Goal: Task Accomplishment & Management: Use online tool/utility

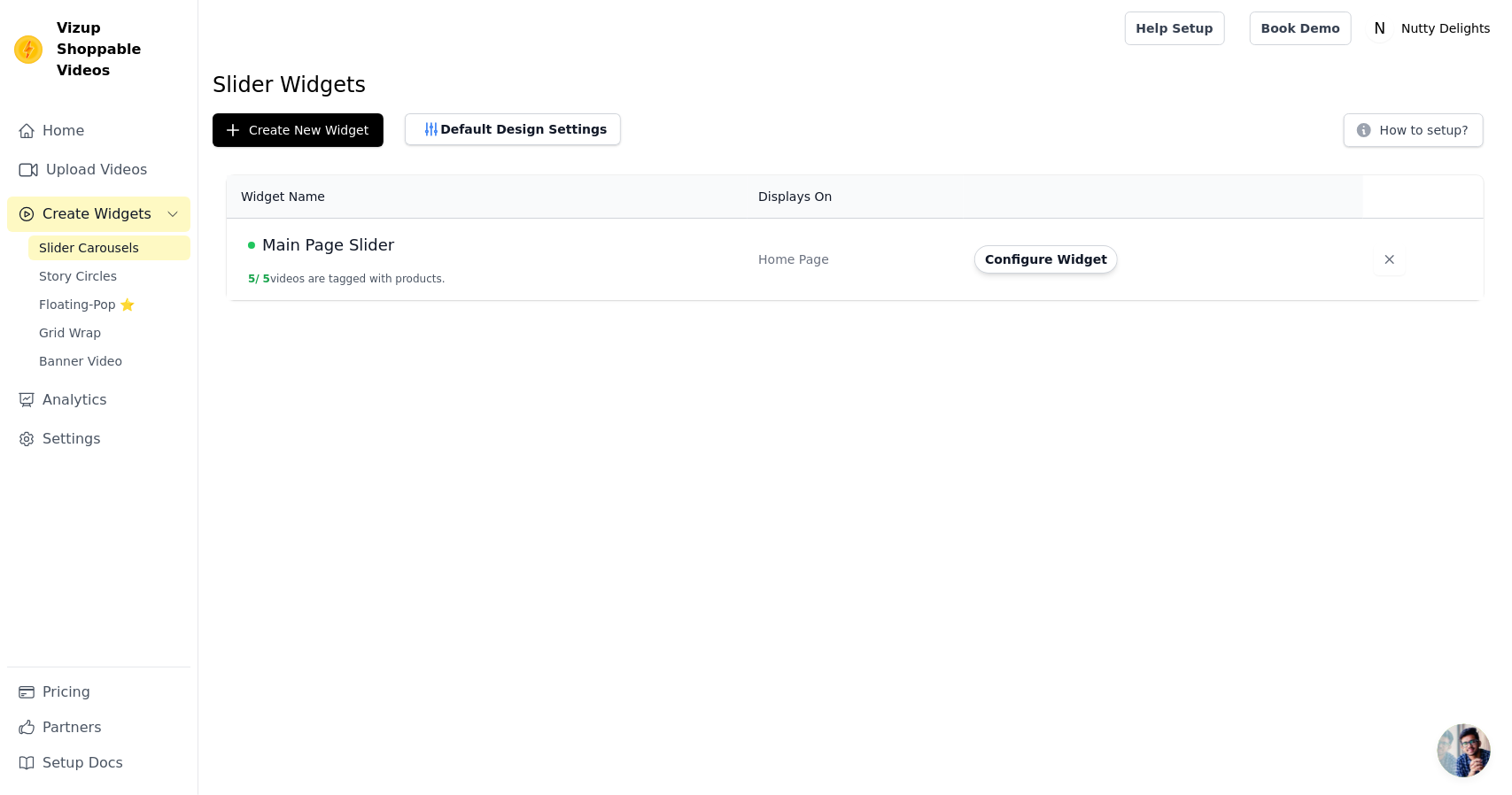
click at [994, 252] on button "Configure Widget" at bounding box center [1046, 258] width 143 height 28
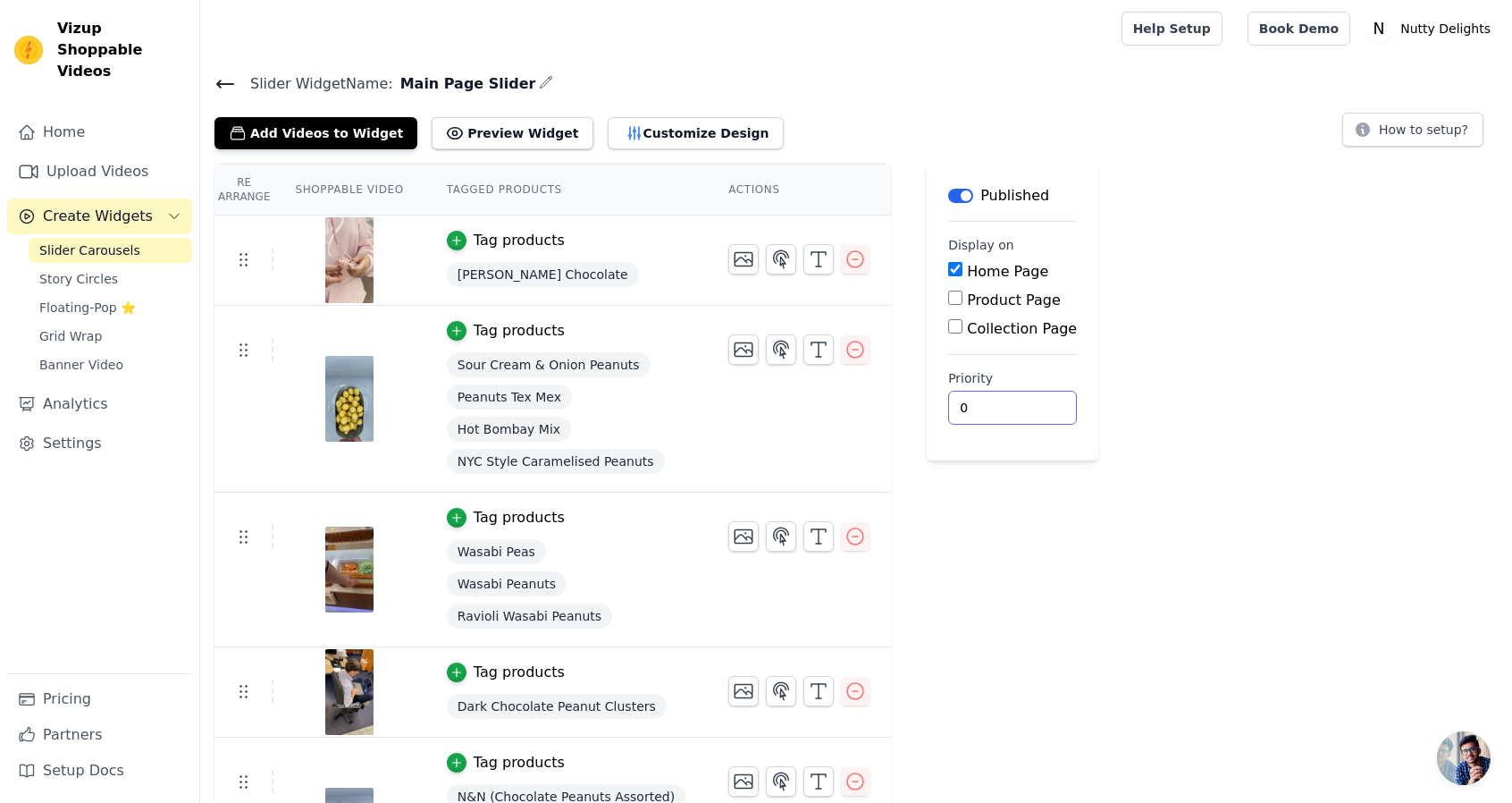
drag, startPoint x: 951, startPoint y: 398, endPoint x: 895, endPoint y: 400, distance: 56.0
click at [927, 400] on main "Label Published Display on Home Page Product Page Collection Page Priority 0" at bounding box center [1012, 312] width 171 height 297
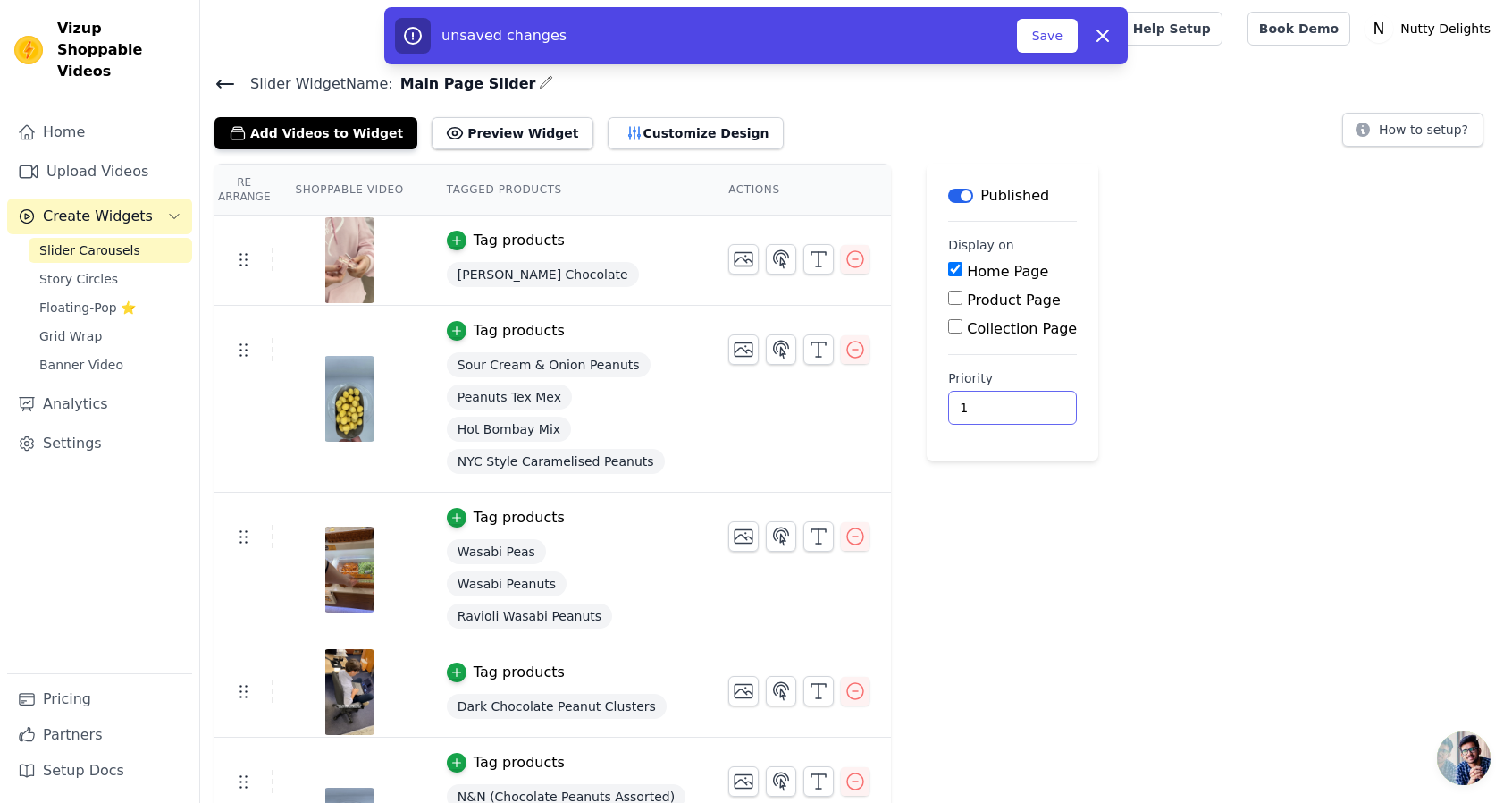
click at [991, 398] on input "1" at bounding box center [1012, 407] width 129 height 34
type input "2"
click at [991, 398] on input "2" at bounding box center [1012, 407] width 129 height 34
click at [315, 134] on button "Add Videos to Widget" at bounding box center [316, 133] width 203 height 32
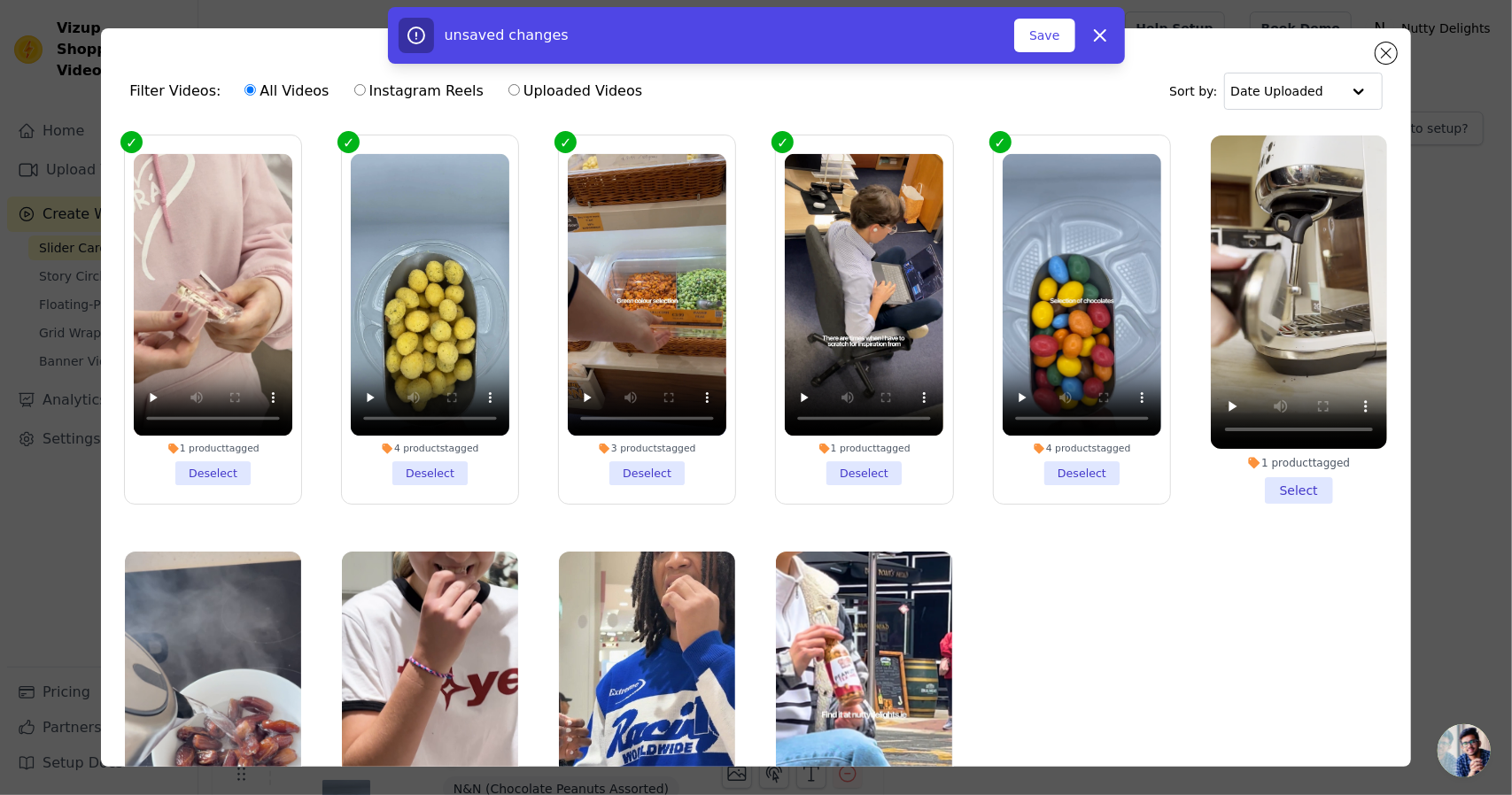
click at [1383, 53] on div "unsaved changes Save Dismiss" at bounding box center [756, 35] width 1512 height 56
drag, startPoint x: 1361, startPoint y: 47, endPoint x: 1383, endPoint y: 52, distance: 22.6
click at [1364, 50] on div "unsaved changes Save Dismiss" at bounding box center [756, 35] width 1512 height 56
click at [1391, 53] on div "unsaved changes Save Dismiss" at bounding box center [756, 35] width 1512 height 56
click at [1052, 27] on button "Save" at bounding box center [1044, 35] width 60 height 34
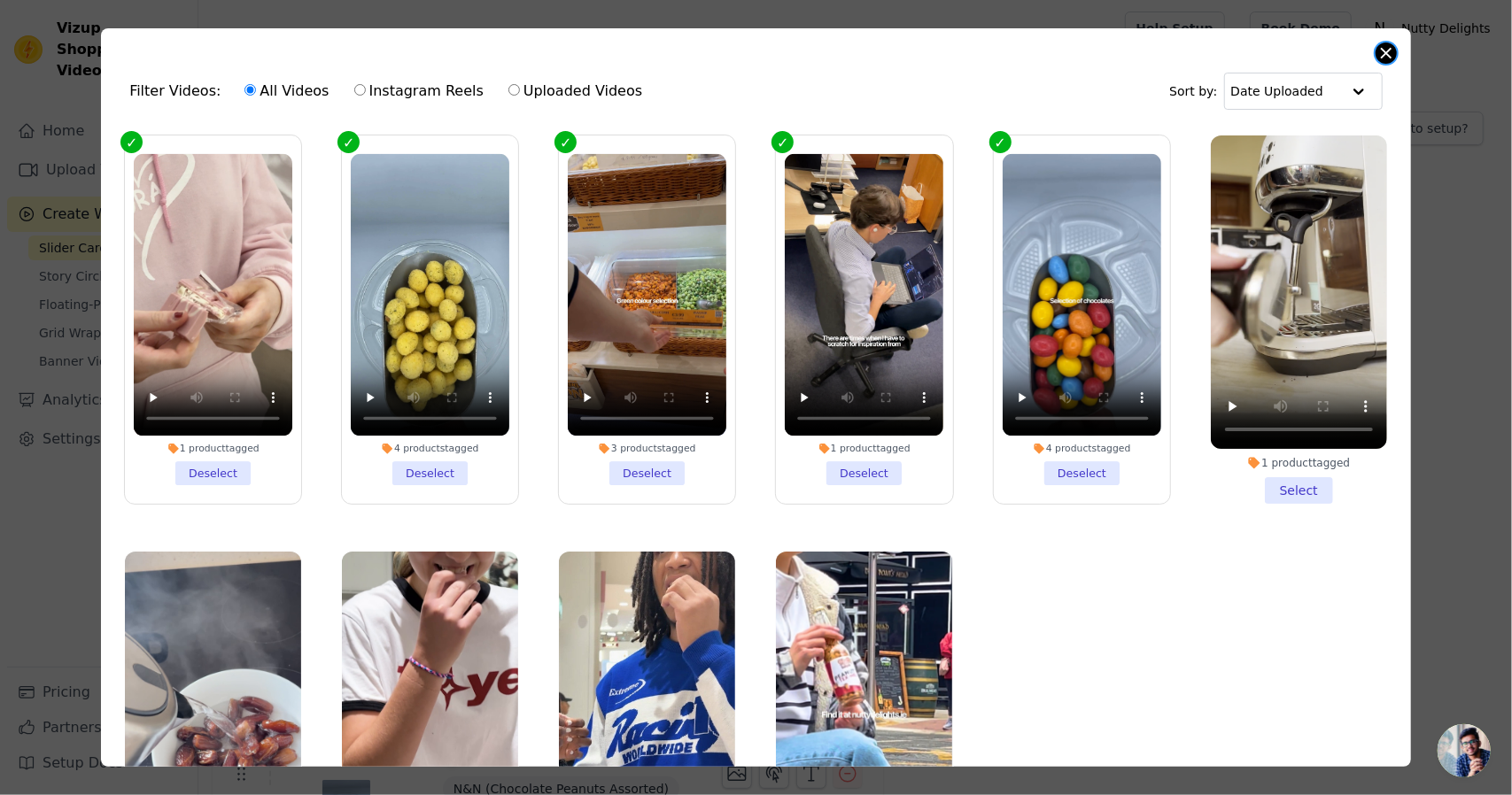
click at [1386, 46] on button "Close modal" at bounding box center [1386, 53] width 21 height 21
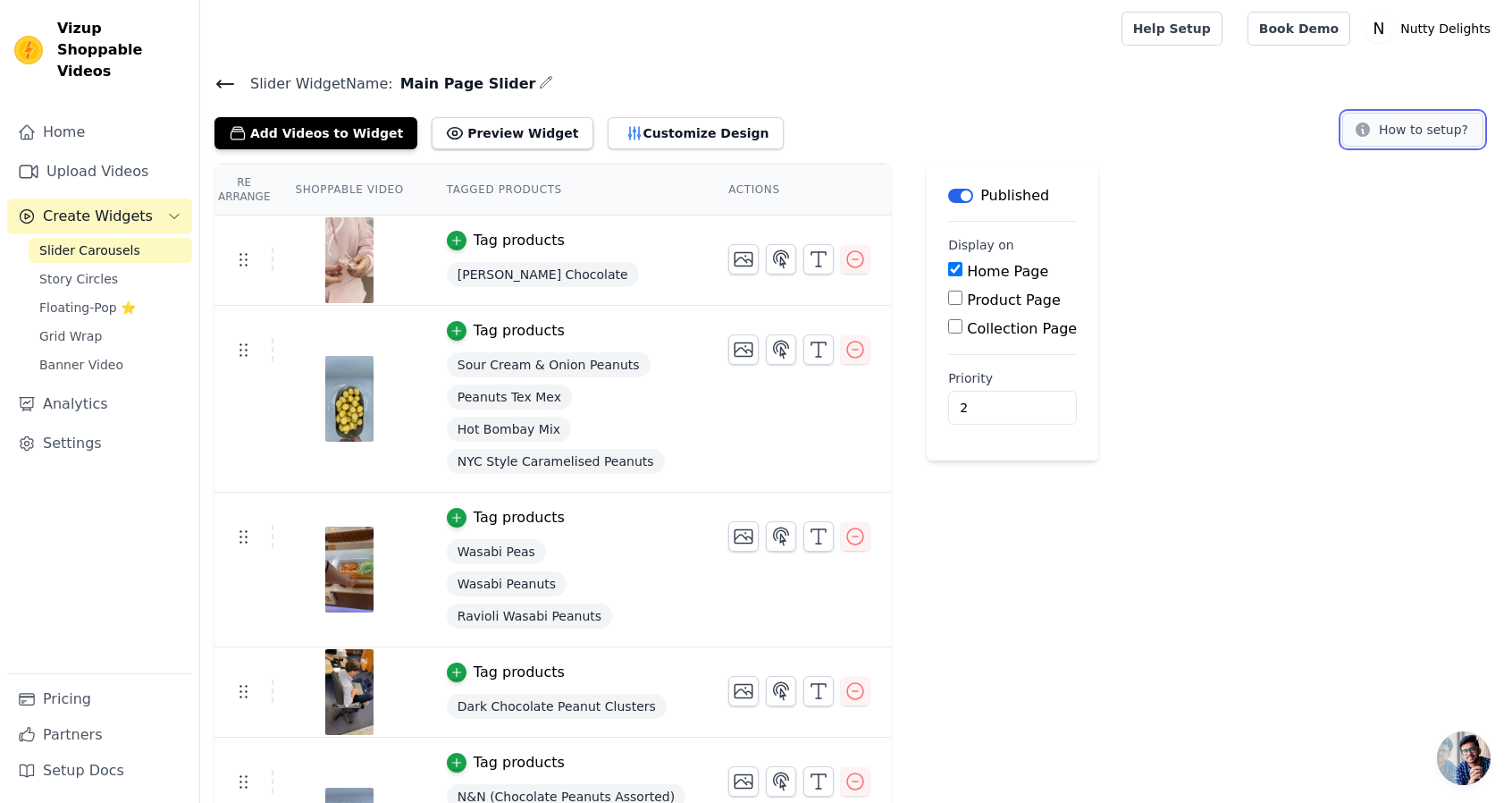
click at [1420, 136] on button "How to setup?" at bounding box center [1413, 129] width 141 height 34
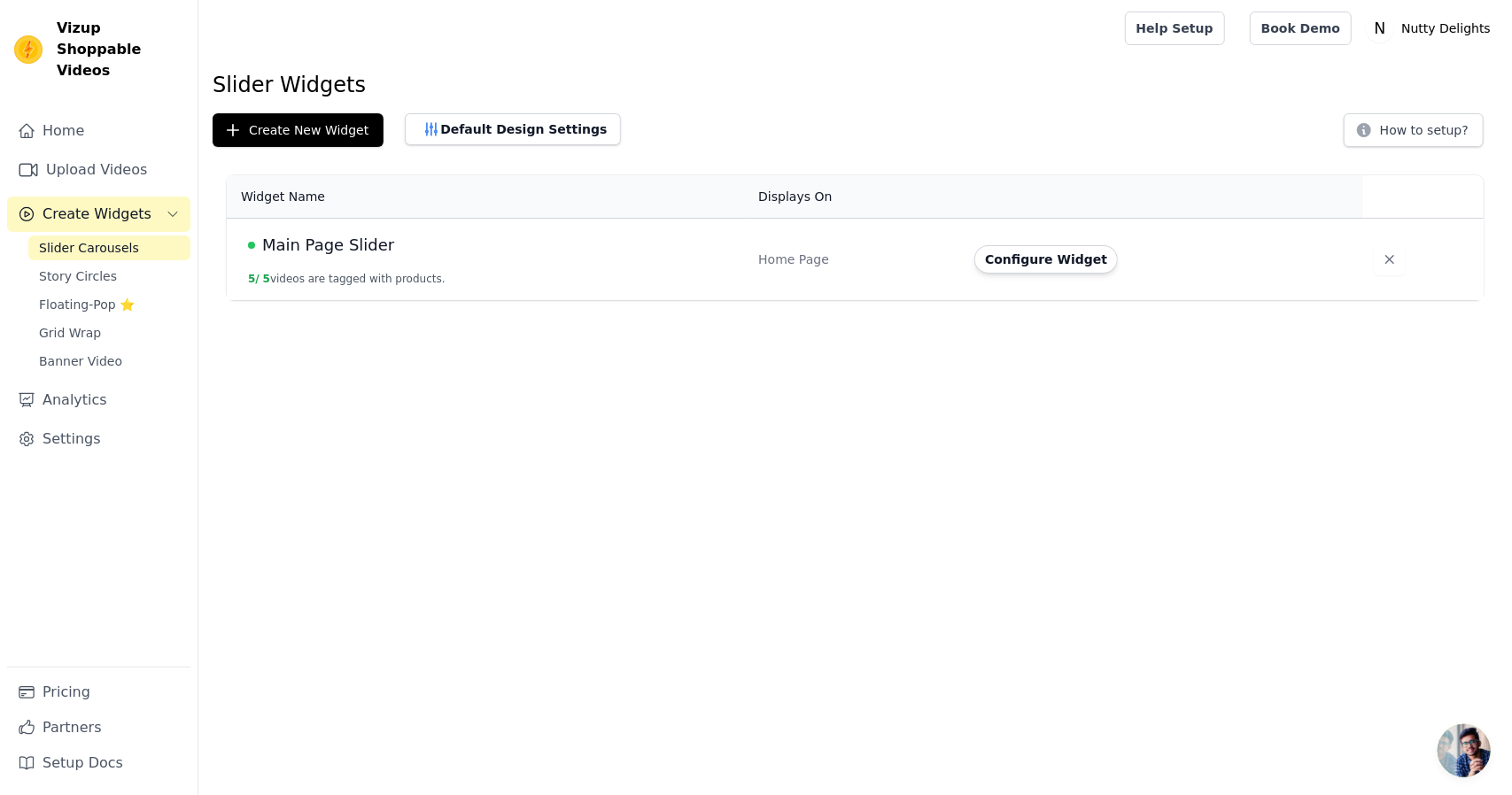
click at [429, 284] on td "Main Page Slider 5 / 5 videos are tagged with products." at bounding box center [487, 259] width 521 height 82
click at [347, 251] on span "Main Page Slider" at bounding box center [328, 245] width 132 height 24
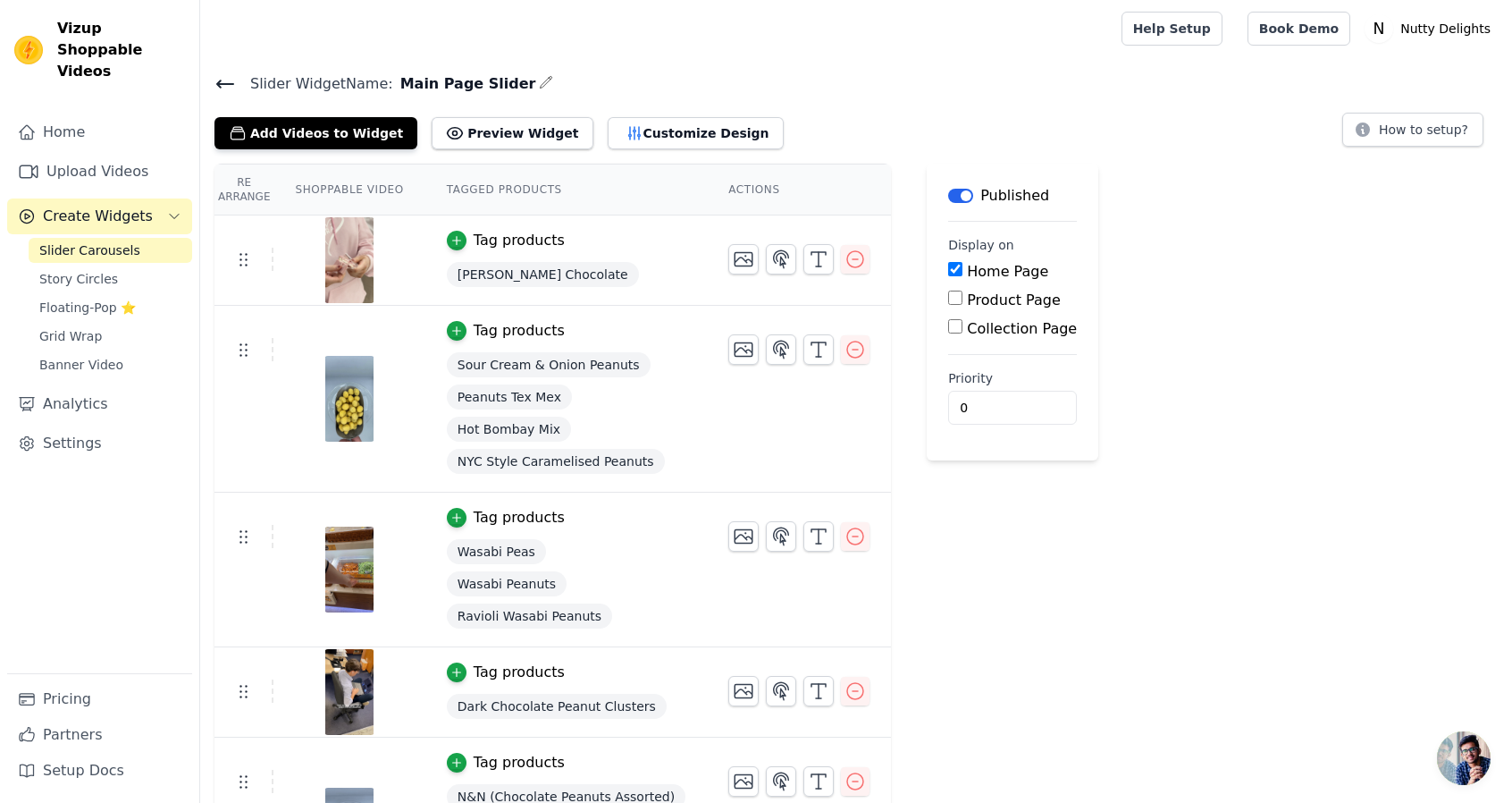
click at [358, 405] on img at bounding box center [349, 399] width 50 height 86
click at [104, 163] on link "Upload Videos" at bounding box center [100, 171] width 185 height 36
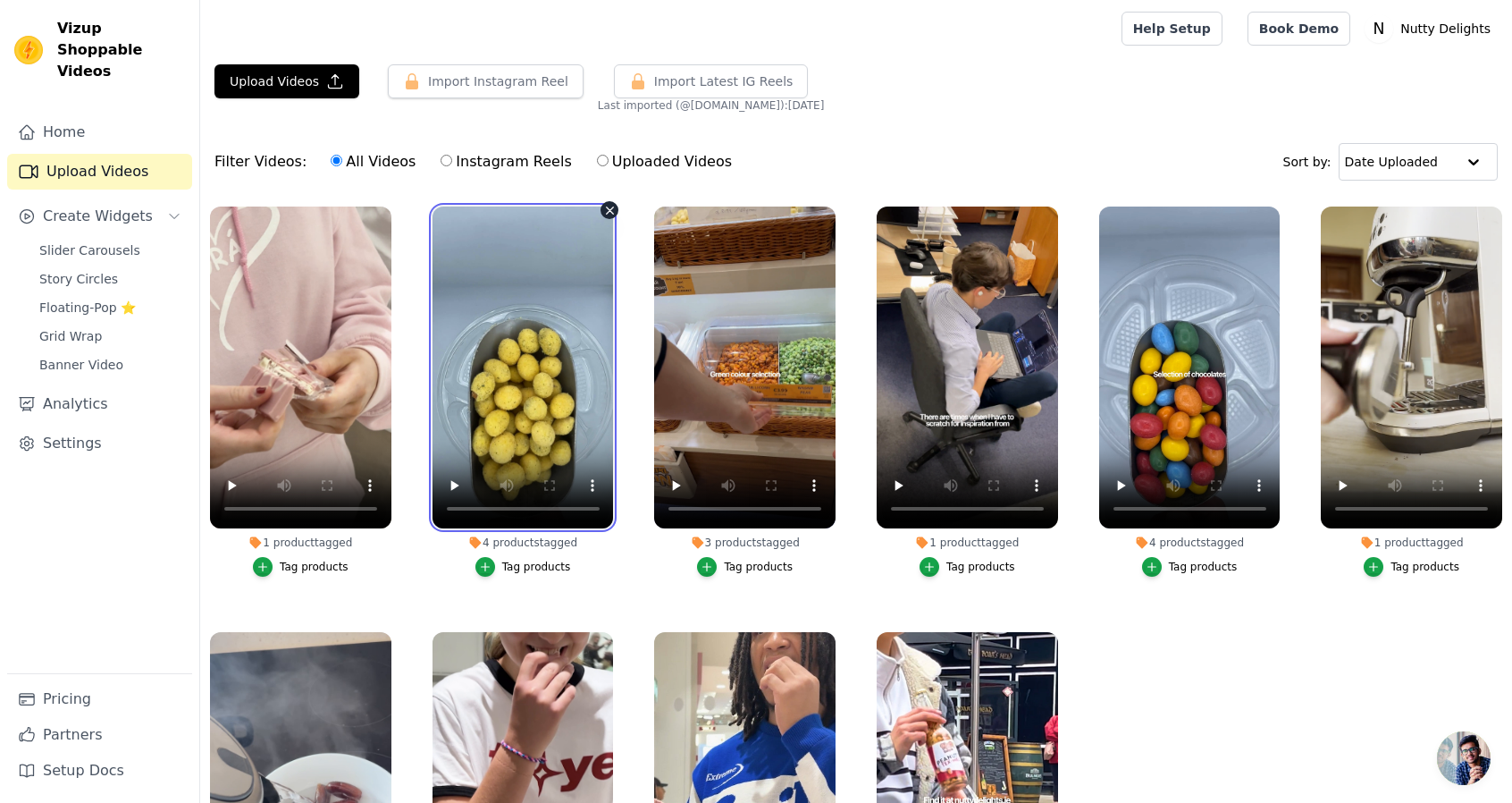
click at [538, 286] on video at bounding box center [524, 368] width 181 height 322
click at [604, 207] on icon "button" at bounding box center [610, 211] width 14 height 14
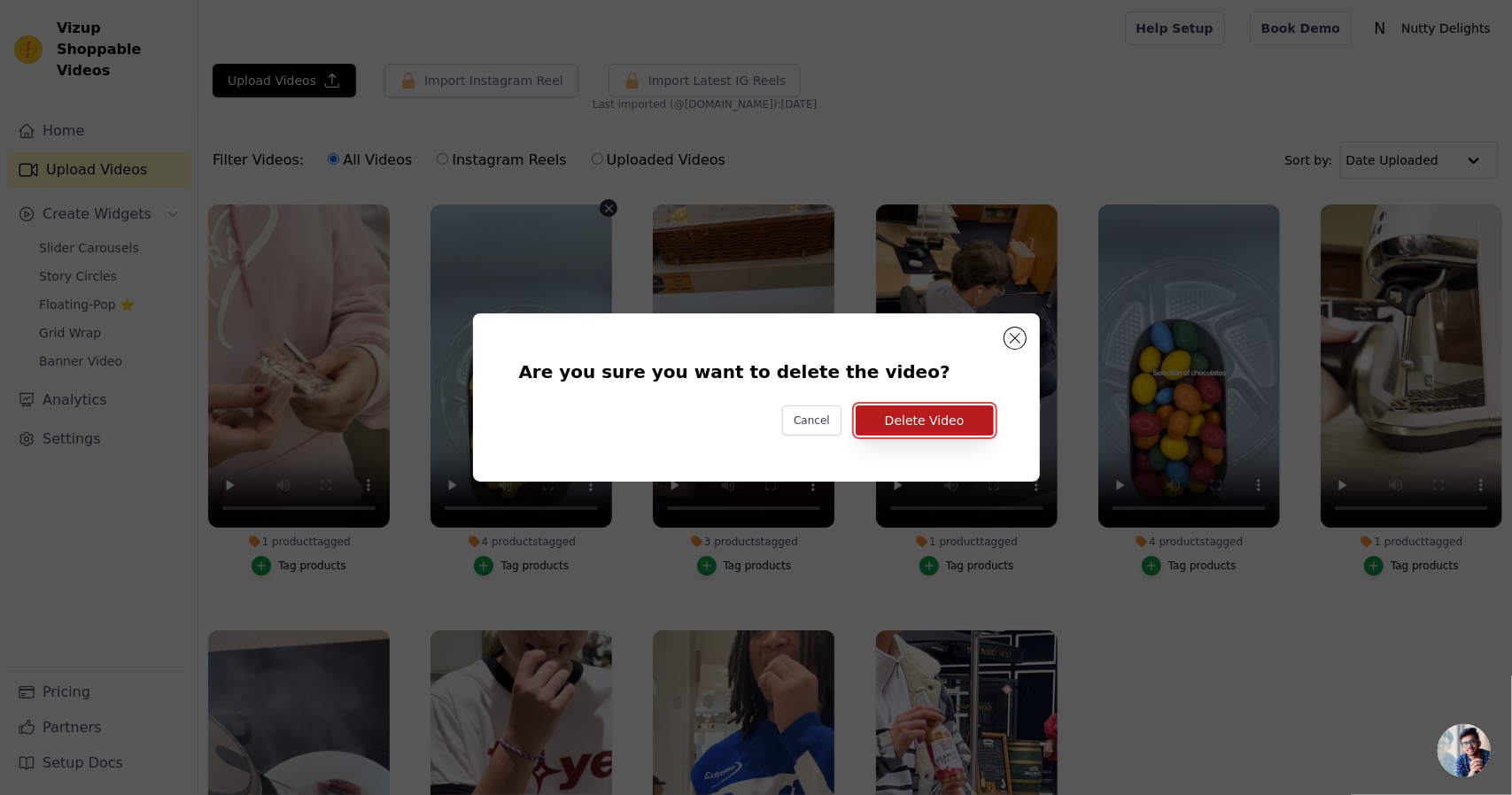
click at [932, 415] on button "Delete Video" at bounding box center [924, 420] width 138 height 30
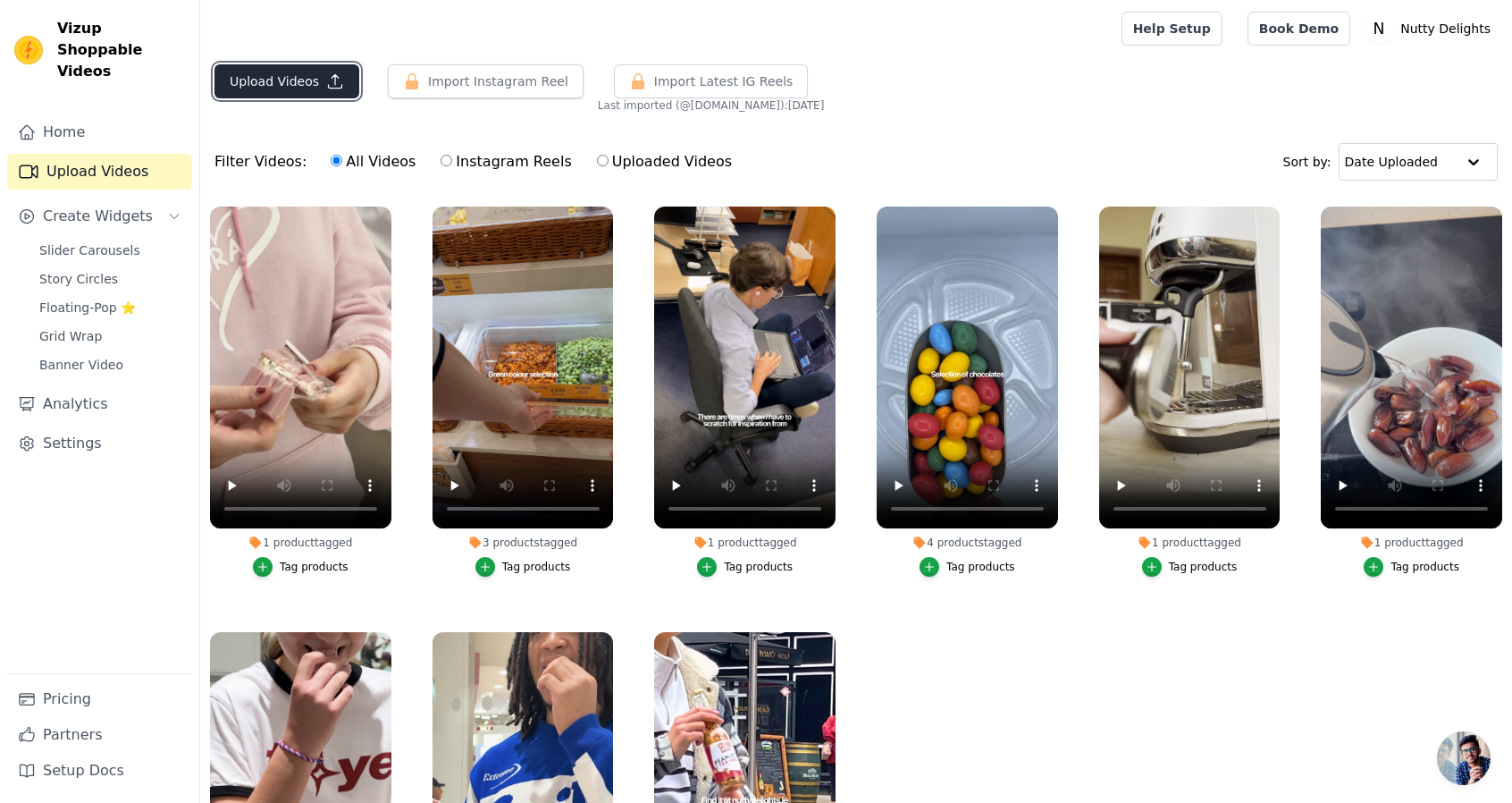
click at [267, 92] on button "Upload Videos" at bounding box center [286, 81] width 145 height 34
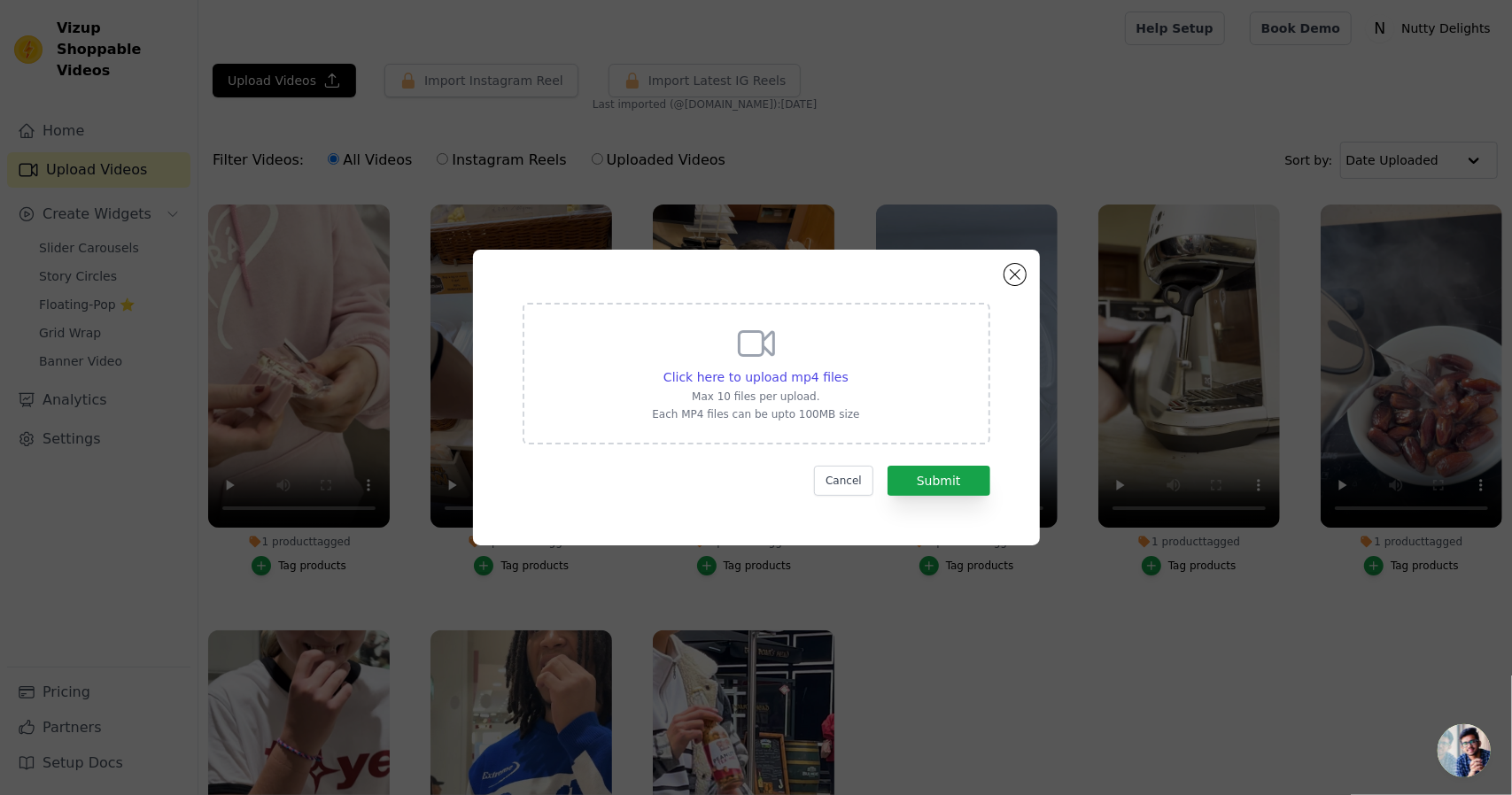
click at [907, 406] on div "Click here to upload mp4 files Max 10 files per upload. Each MP4 files can be u…" at bounding box center [756, 373] width 468 height 141
click at [849, 368] on input "Click here to upload mp4 files Max 10 files per upload. Each MP4 files can be u…" at bounding box center [848, 367] width 1 height 1
type input "C:\fakepath\Untitled design (5).mp4"
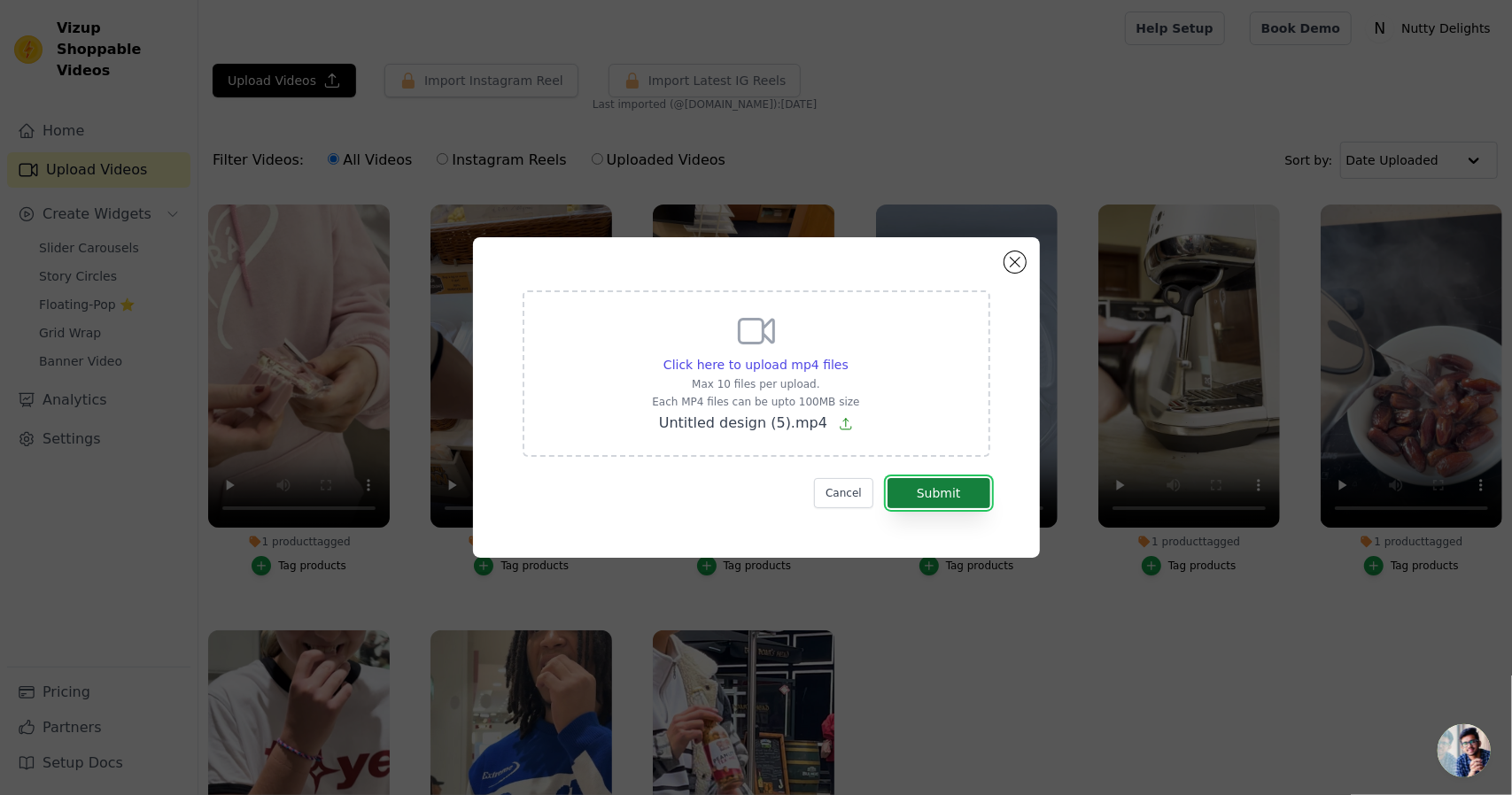
click at [941, 504] on button "Submit" at bounding box center [938, 492] width 102 height 30
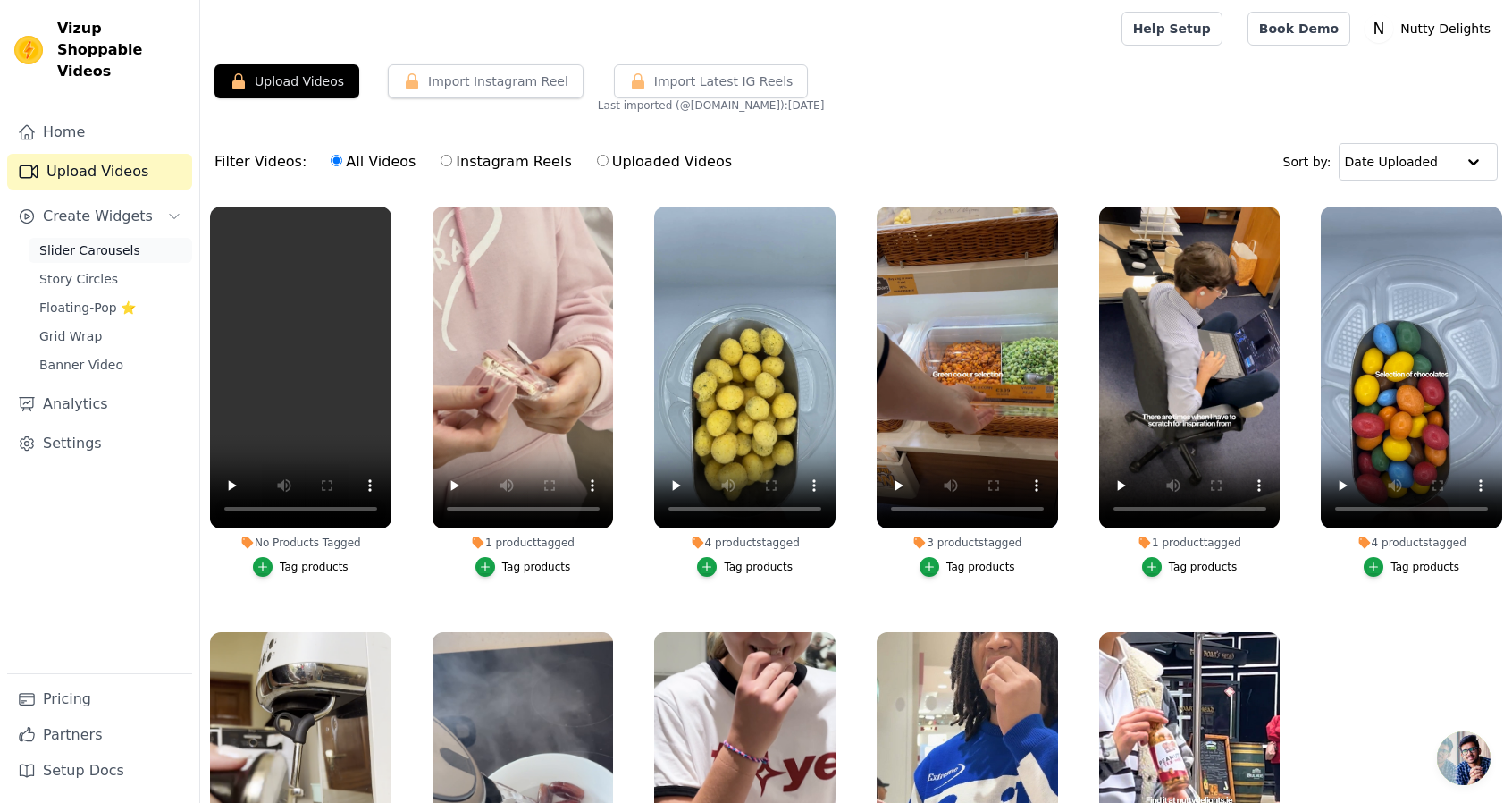
click at [117, 242] on span "Slider Carousels" at bounding box center [90, 251] width 101 height 18
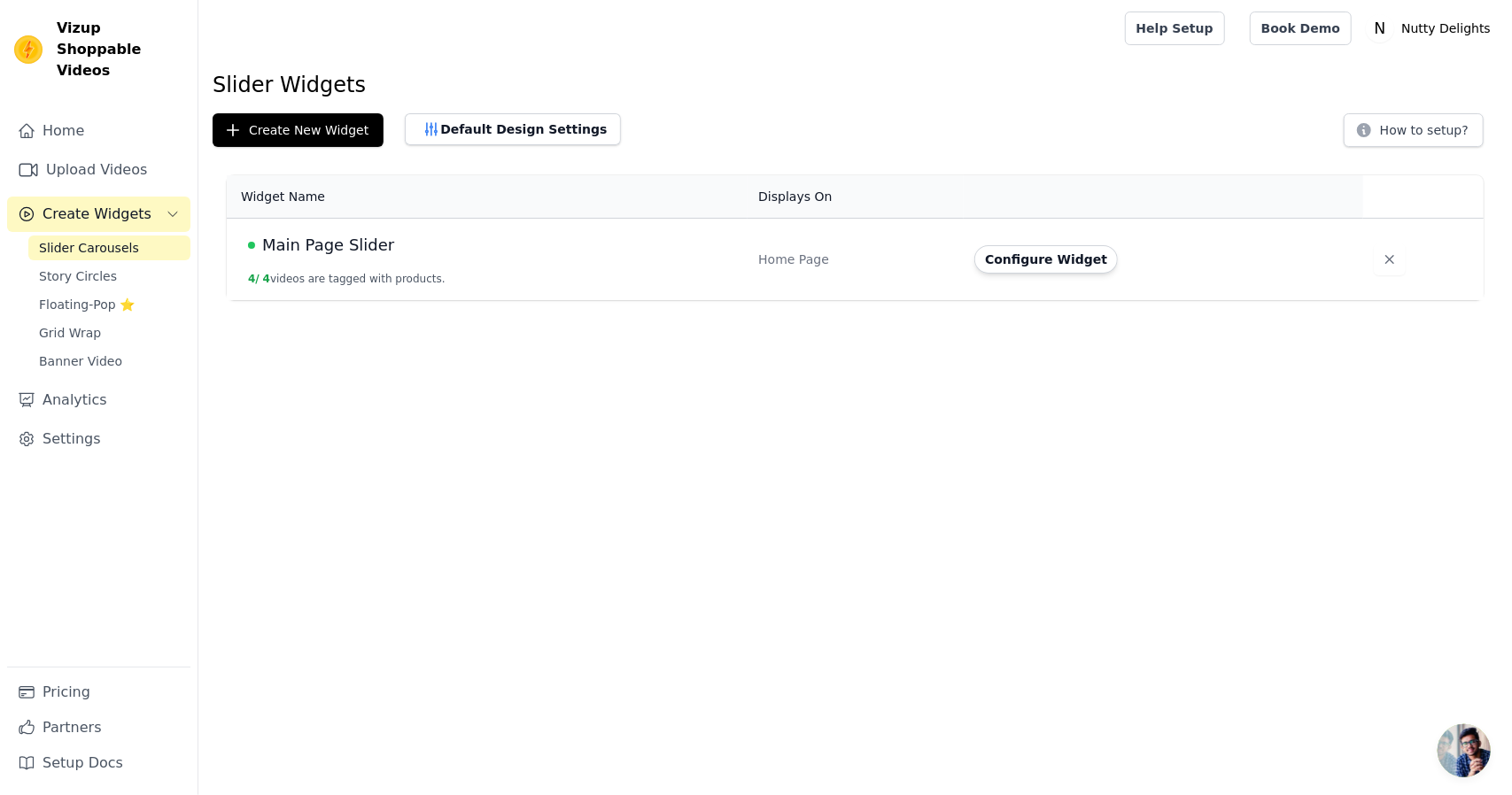
click at [498, 262] on td "Main Page Slider 4 / 4 videos are tagged with products." at bounding box center [487, 259] width 521 height 82
click at [1063, 262] on button "Configure Widget" at bounding box center [1046, 258] width 143 height 28
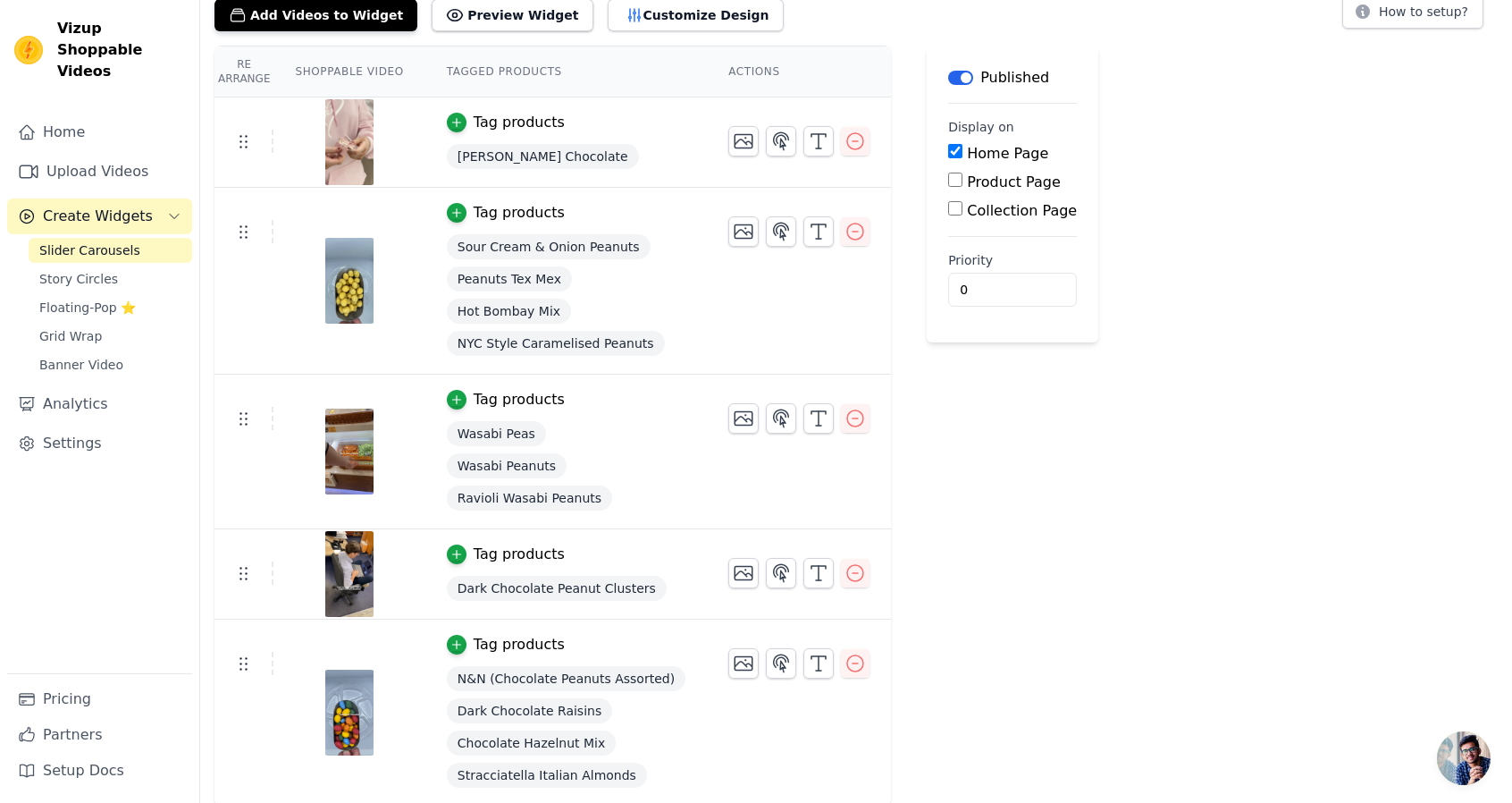
scroll to position [28, 0]
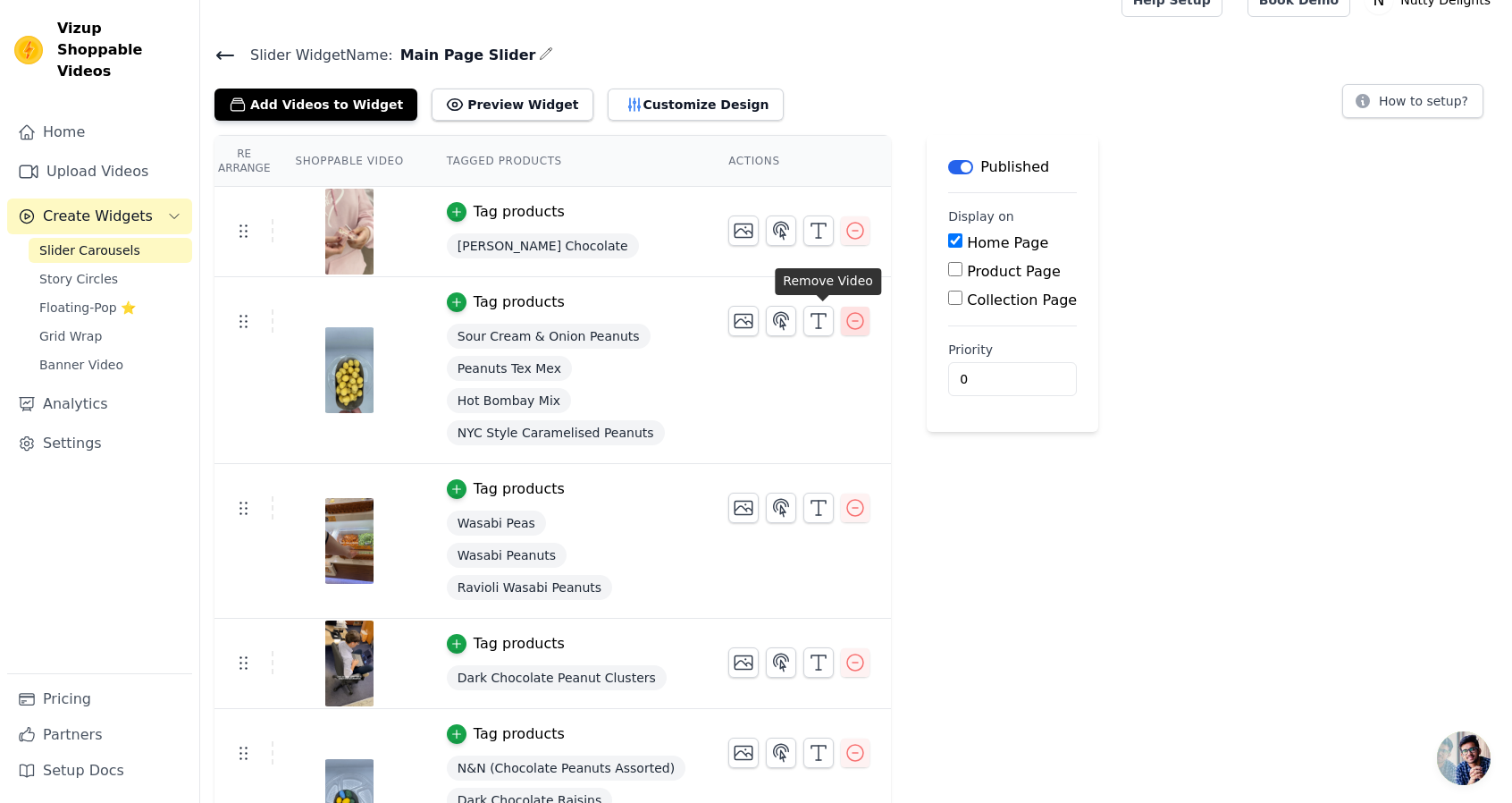
click at [848, 316] on icon "button" at bounding box center [856, 321] width 16 height 16
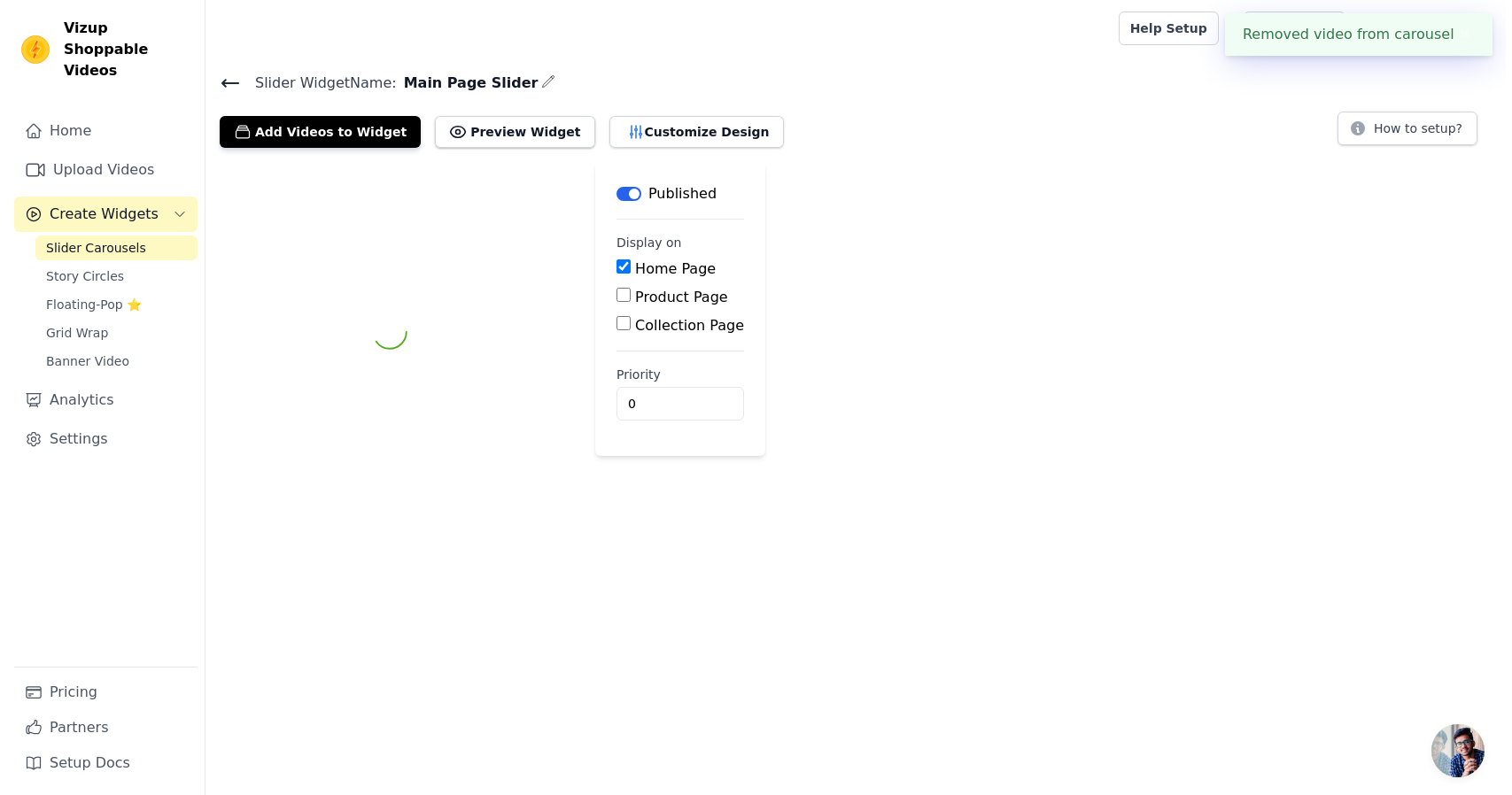
scroll to position [0, 0]
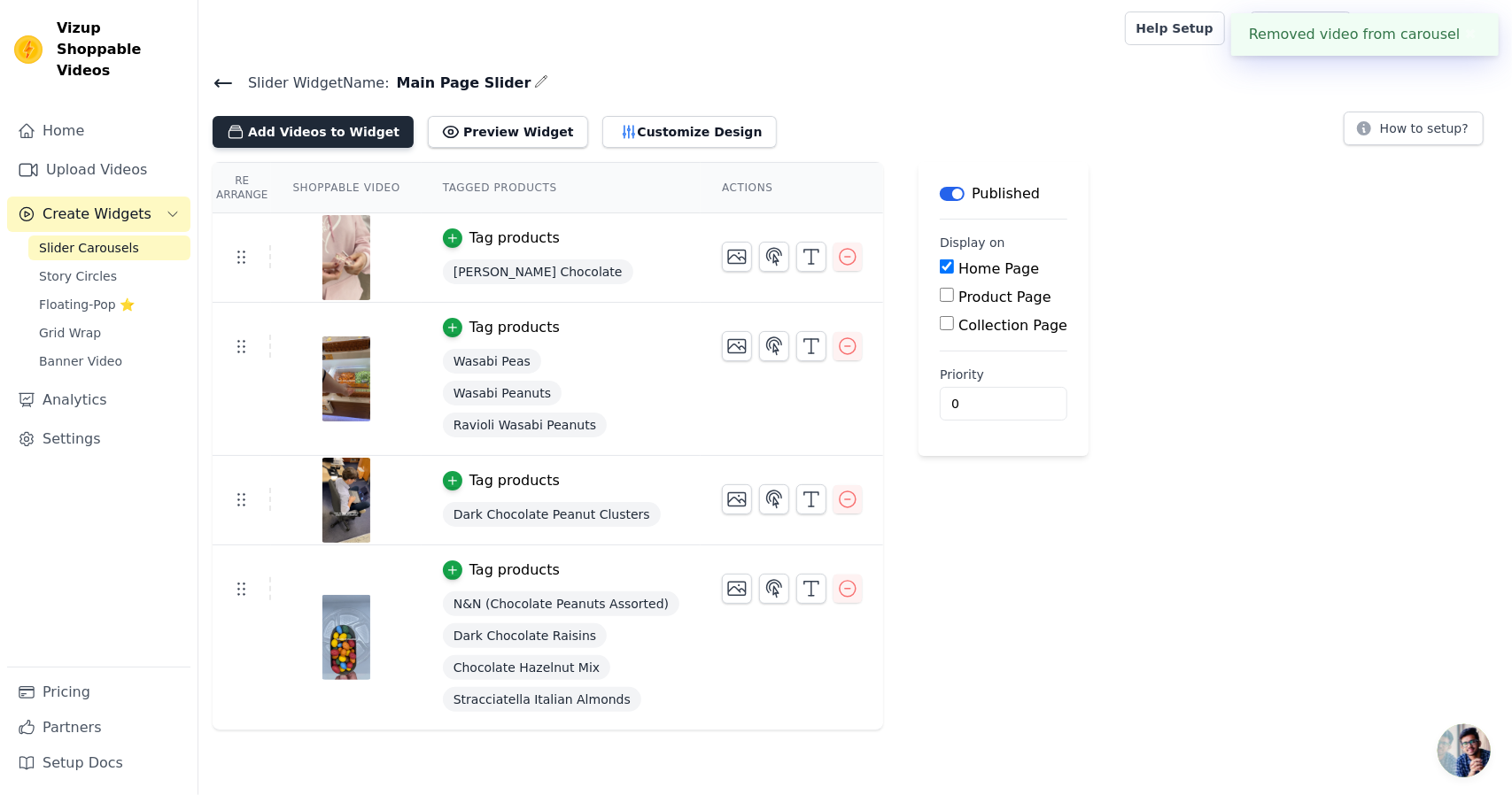
click at [292, 141] on button "Add Videos to Widget" at bounding box center [313, 131] width 201 height 32
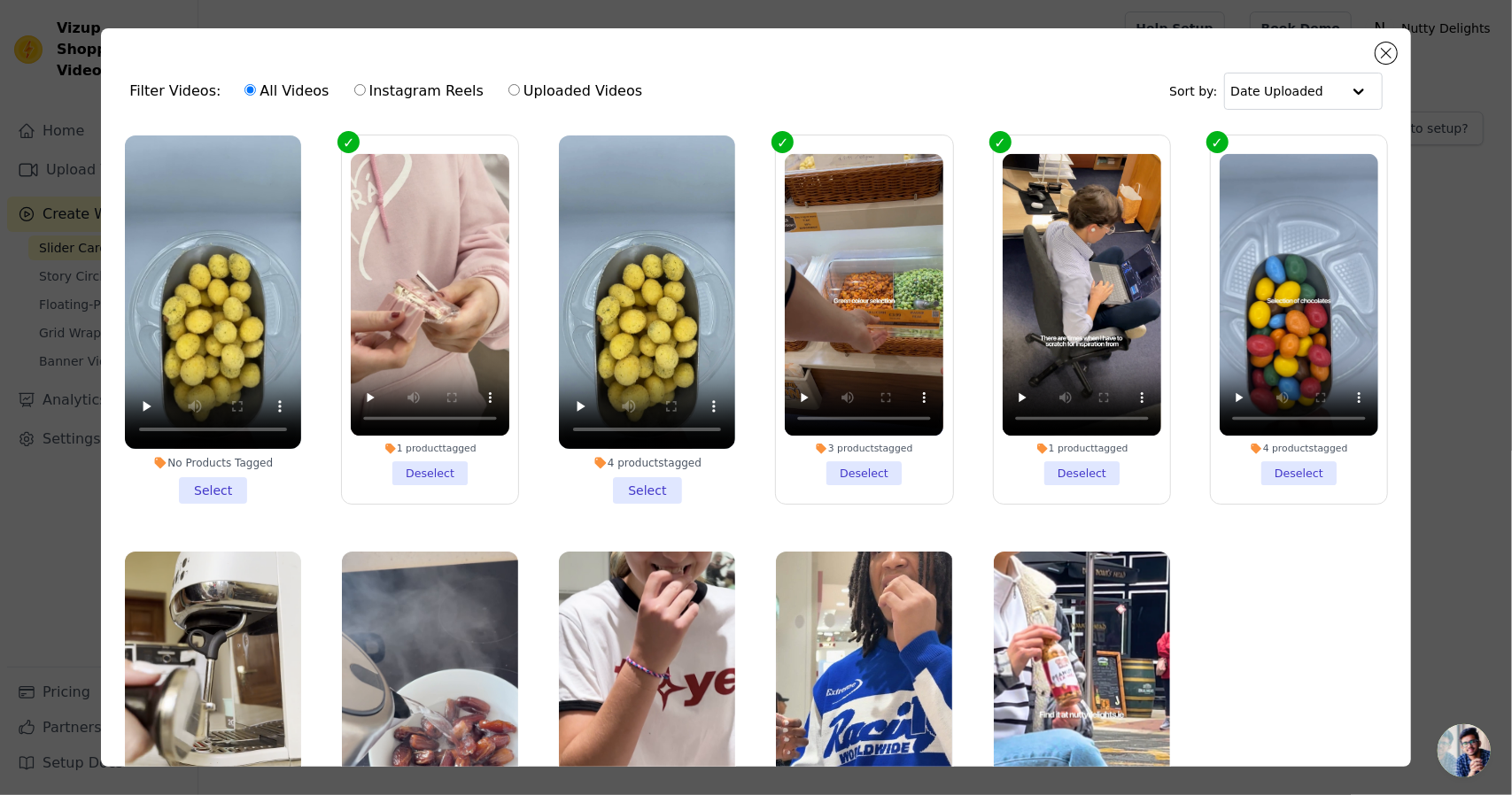
click at [219, 480] on li "No Products Tagged Select" at bounding box center [213, 319] width 176 height 368
click at [0, 0] on input "No Products Tagged Select" at bounding box center [0, 0] width 0 height 0
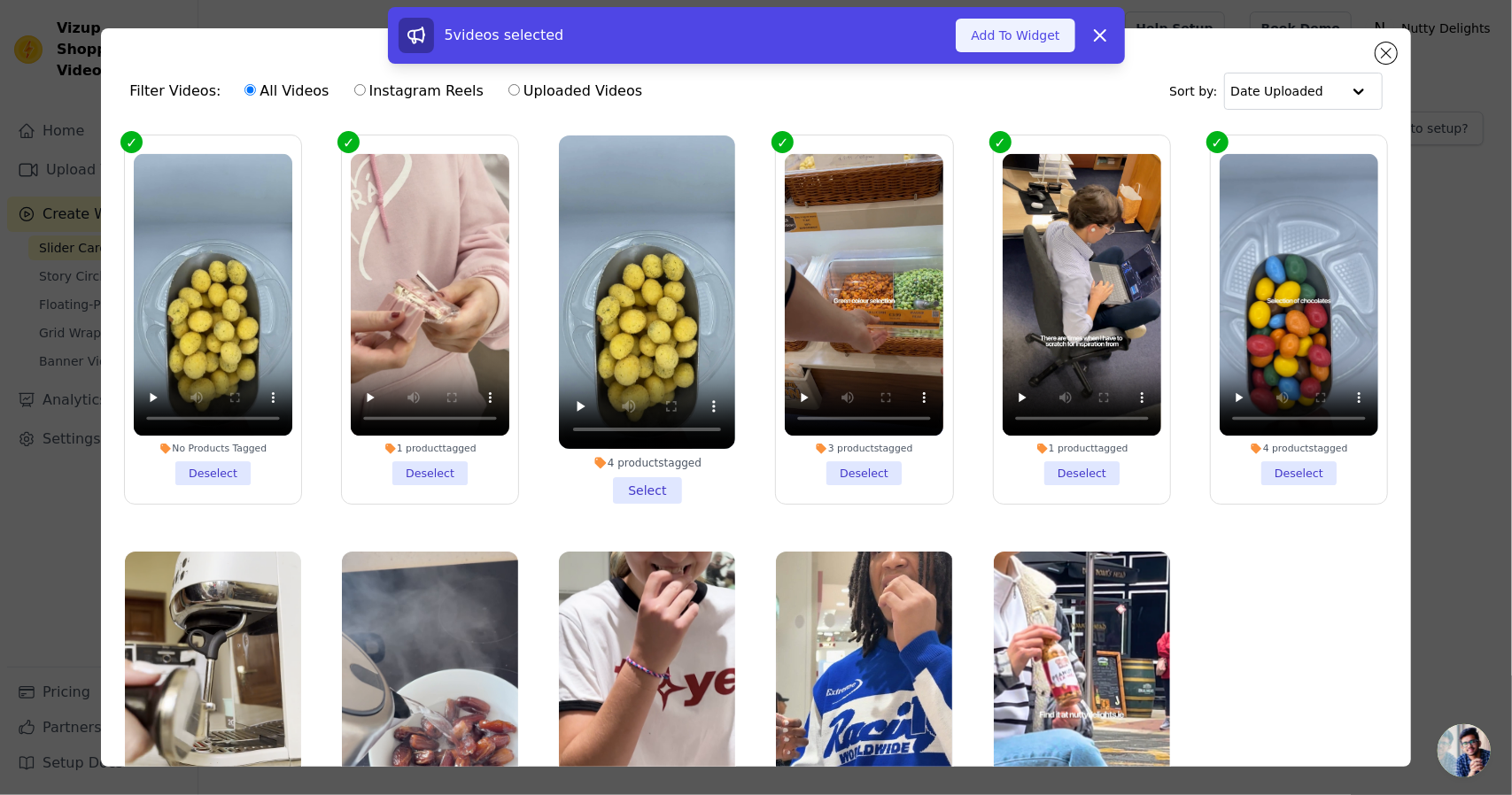
click at [1049, 34] on button "Add To Widget" at bounding box center [1015, 35] width 119 height 34
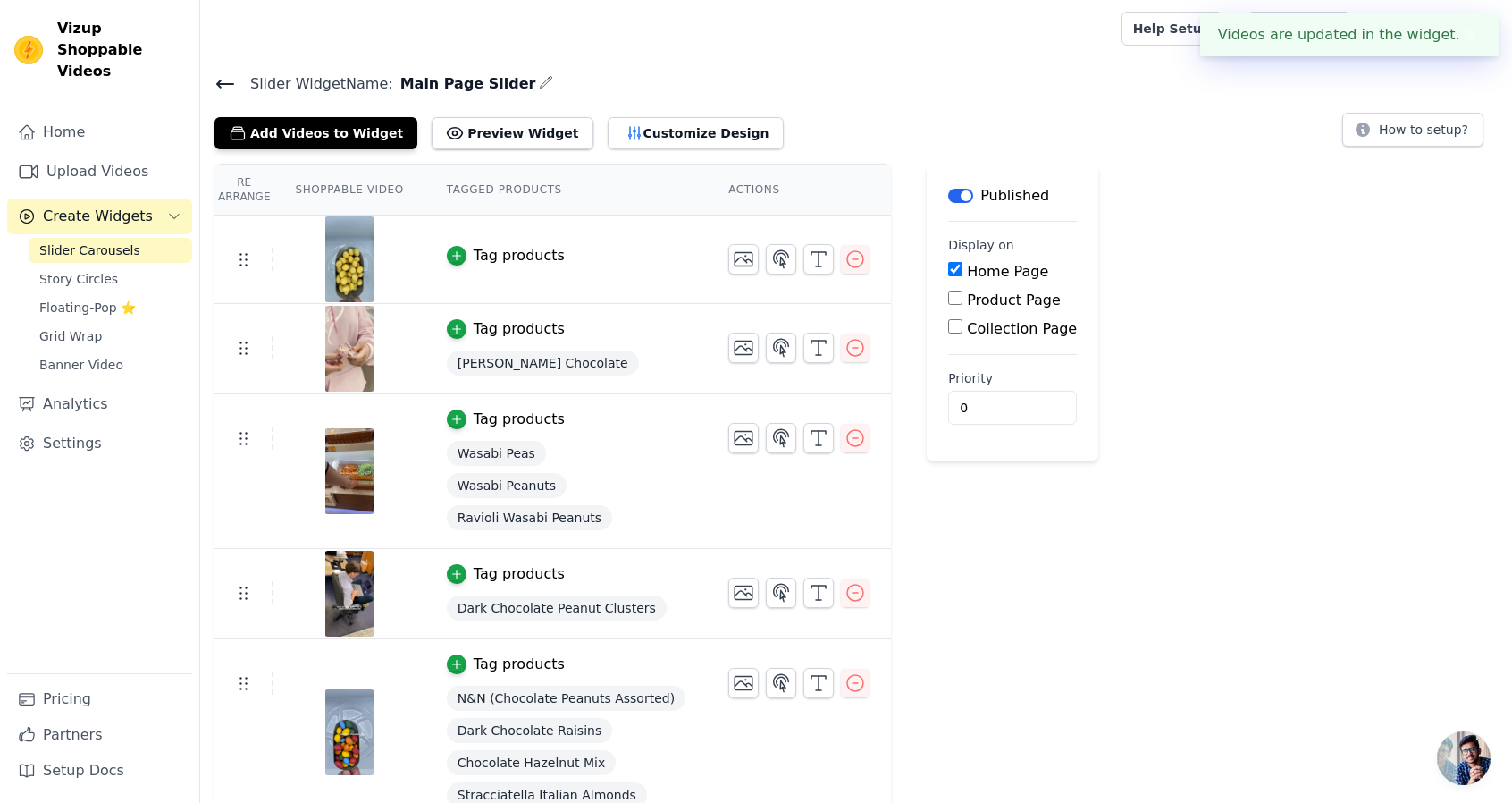
click at [484, 255] on div "Tag products" at bounding box center [520, 255] width 92 height 21
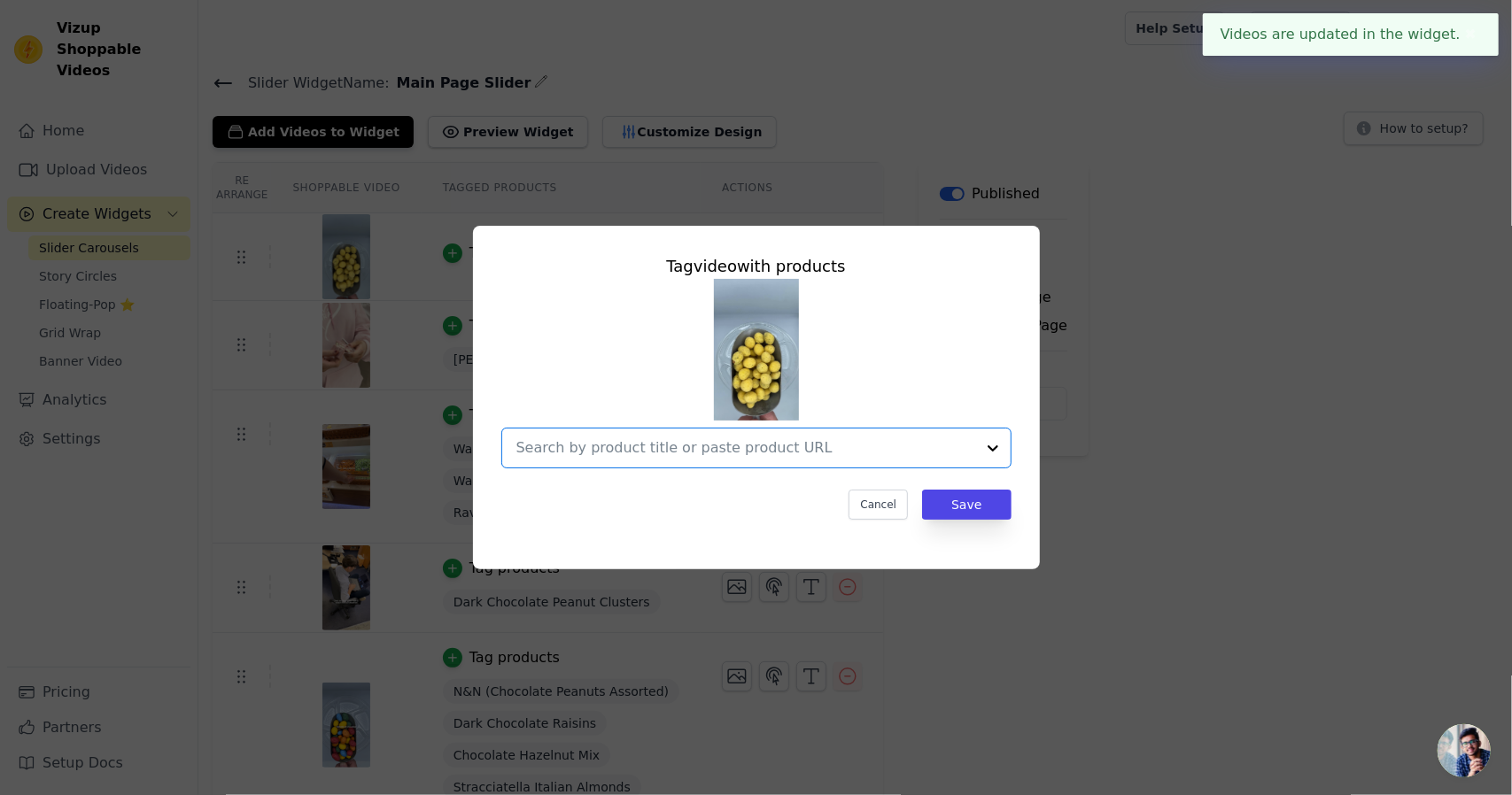
click at [639, 456] on input "text" at bounding box center [746, 447] width 459 height 21
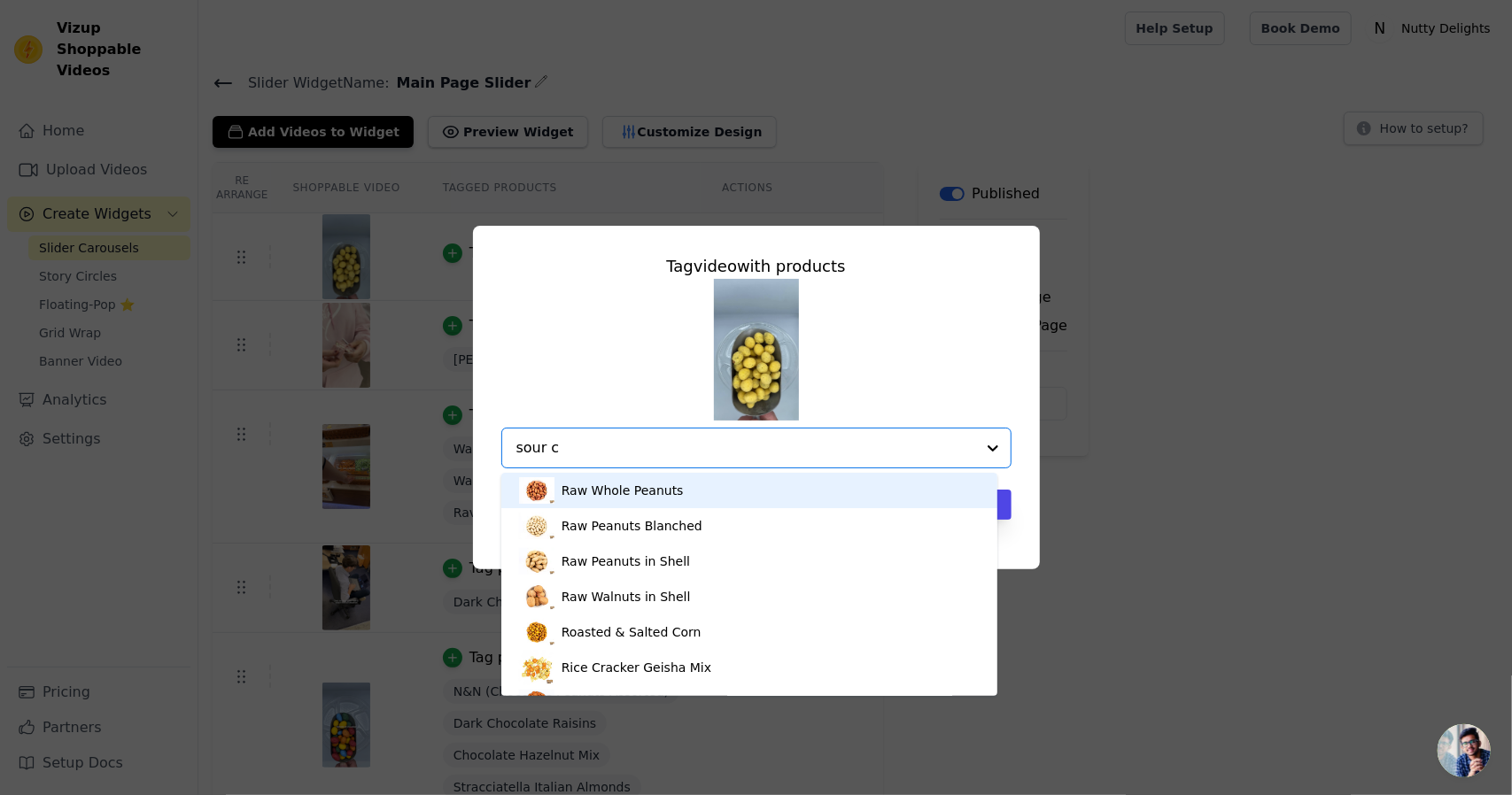
type input "sour cr"
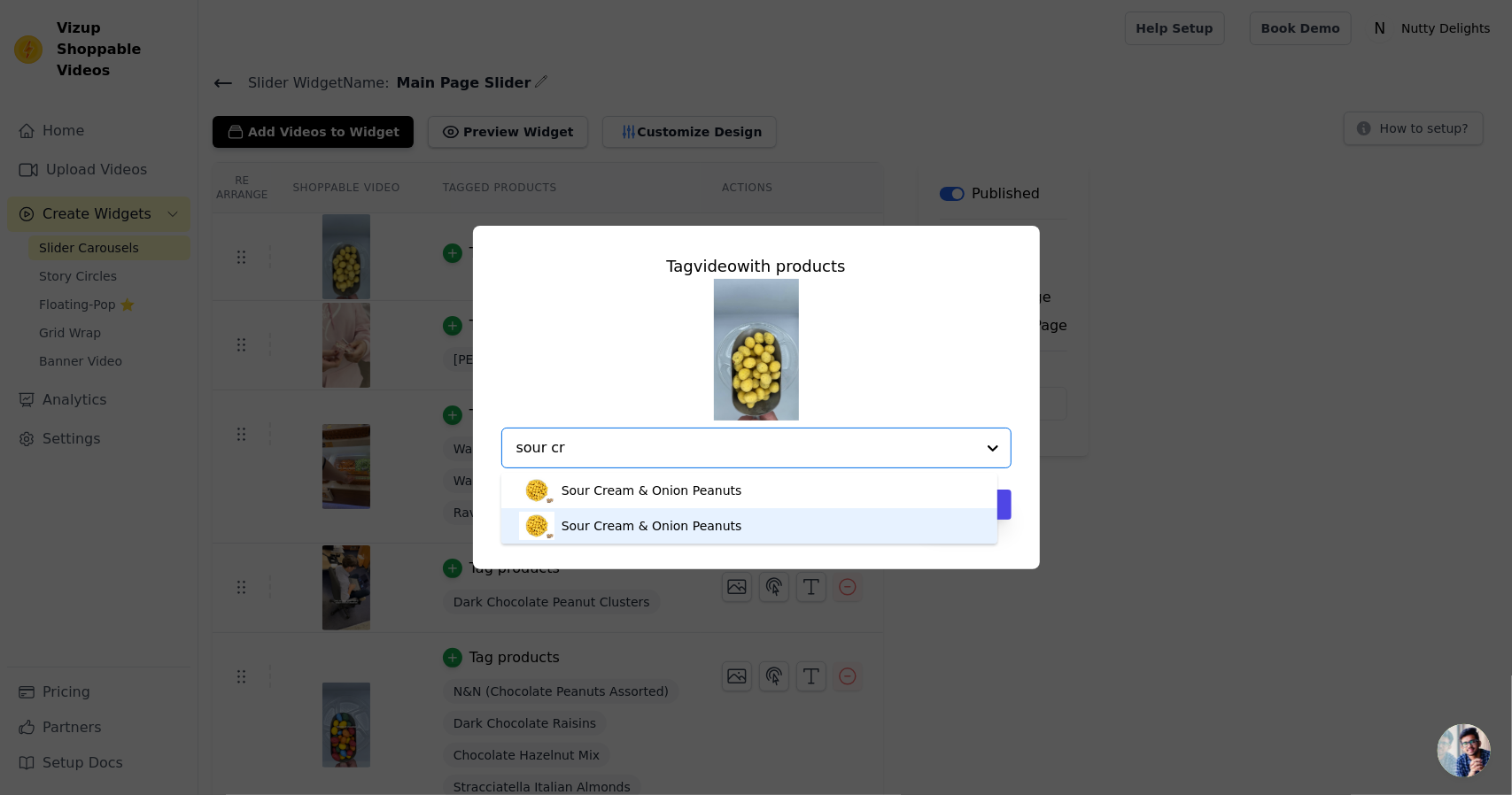
click at [711, 525] on div "Sour Cream & Onion Peanuts" at bounding box center [651, 526] width 180 height 18
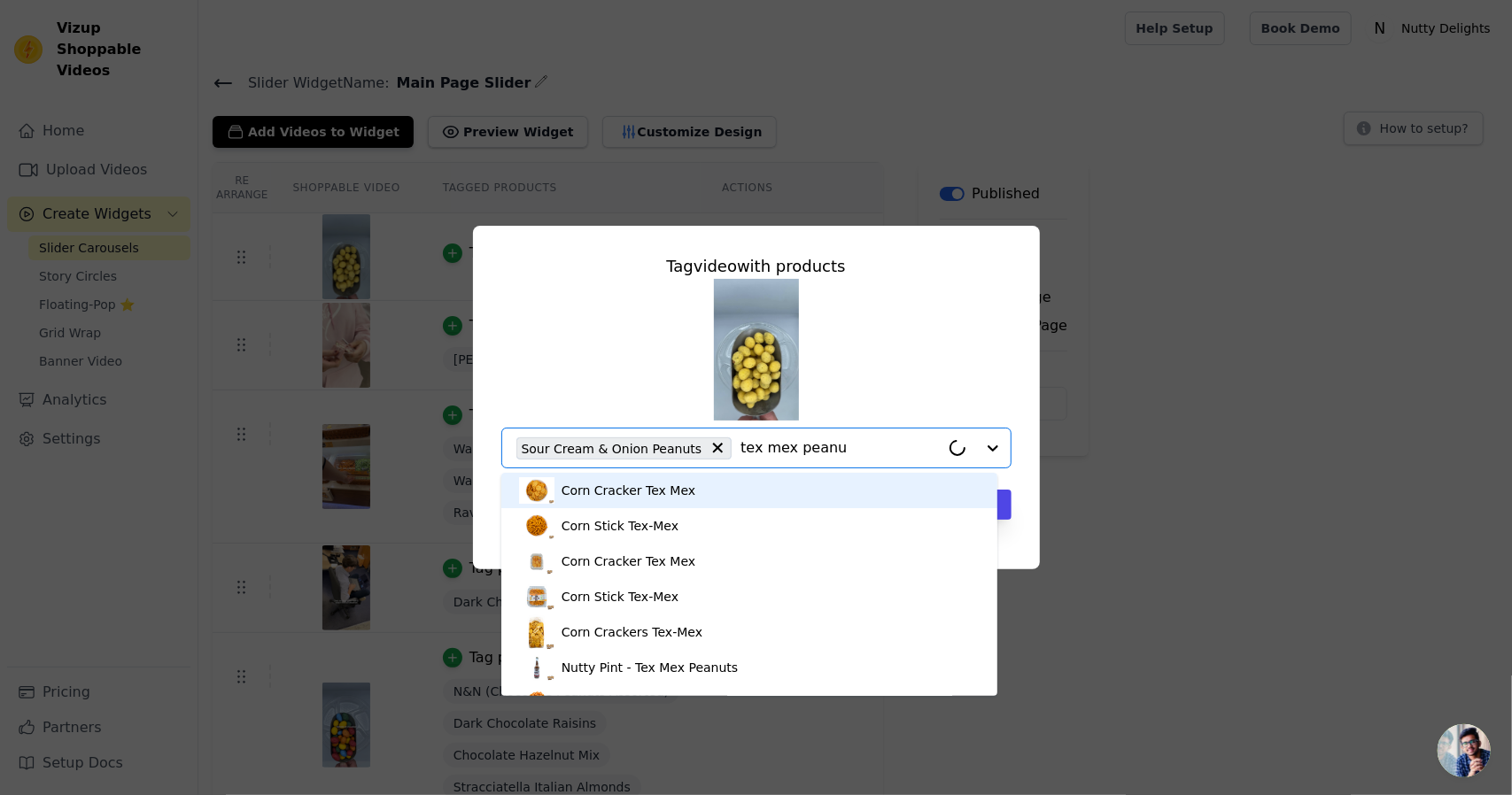
type input "tex mex peanut"
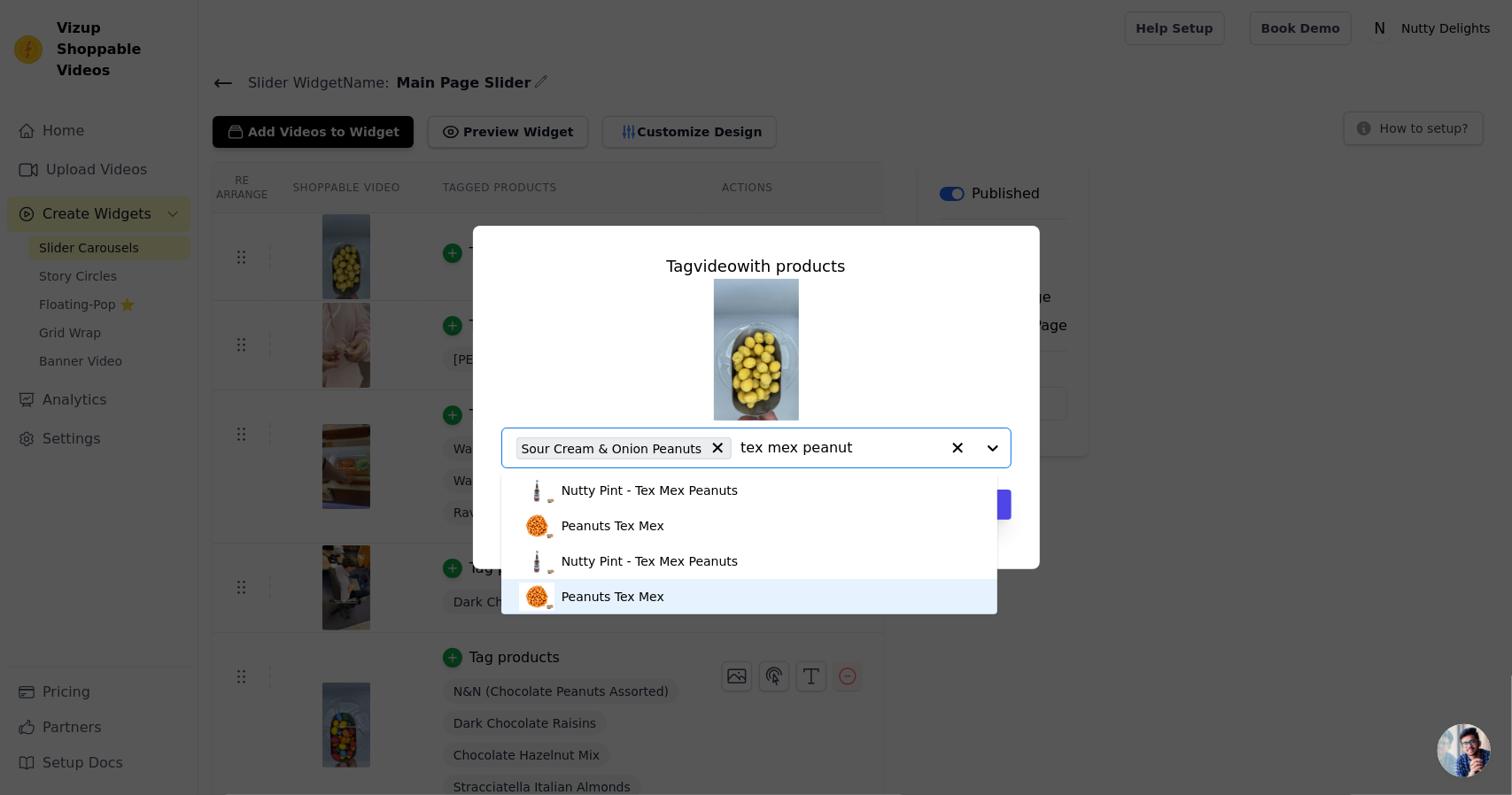
click at [683, 593] on div "Peanuts Tex Mex" at bounding box center [749, 596] width 462 height 35
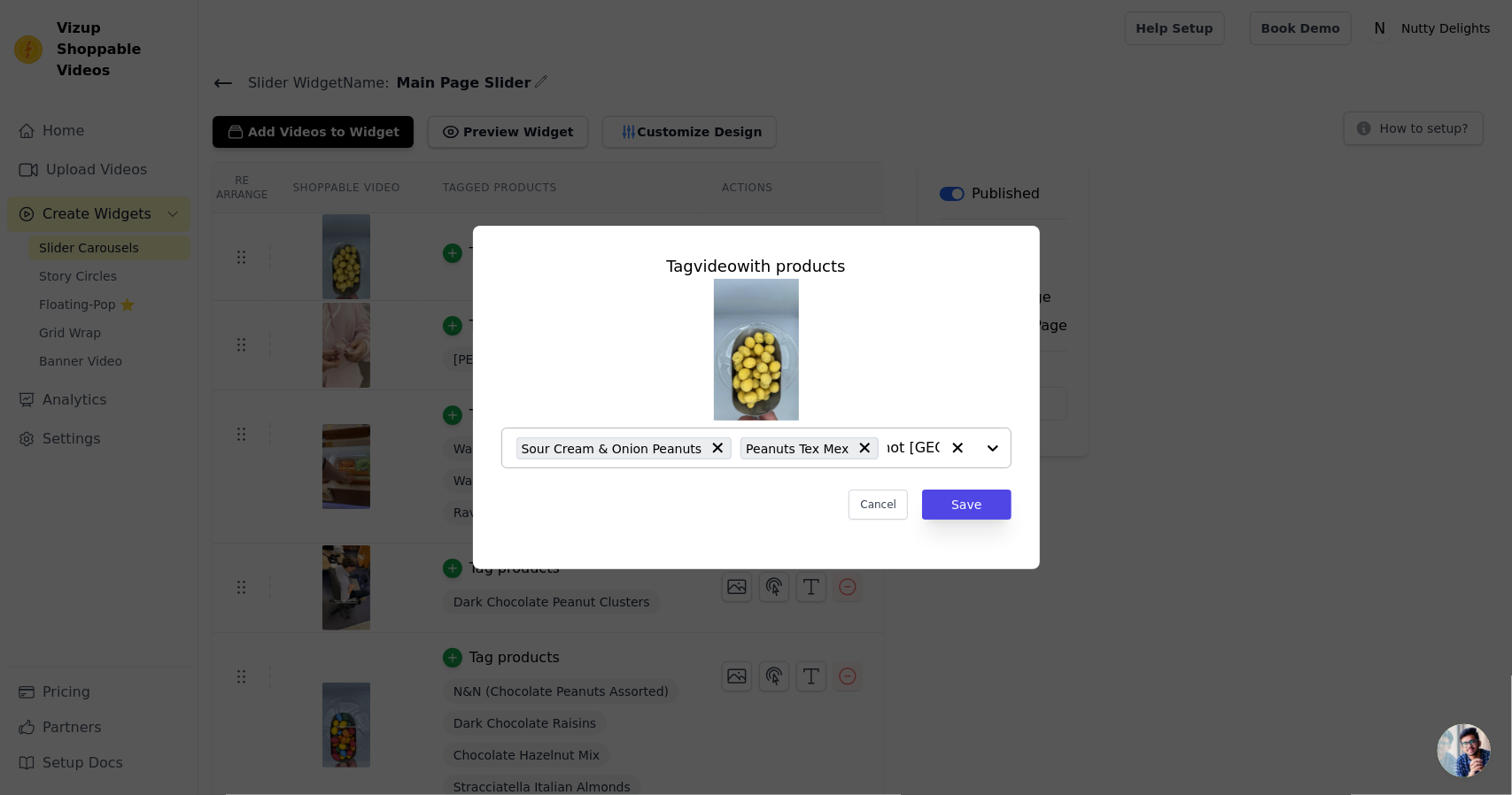
type input "hot bombay mix"
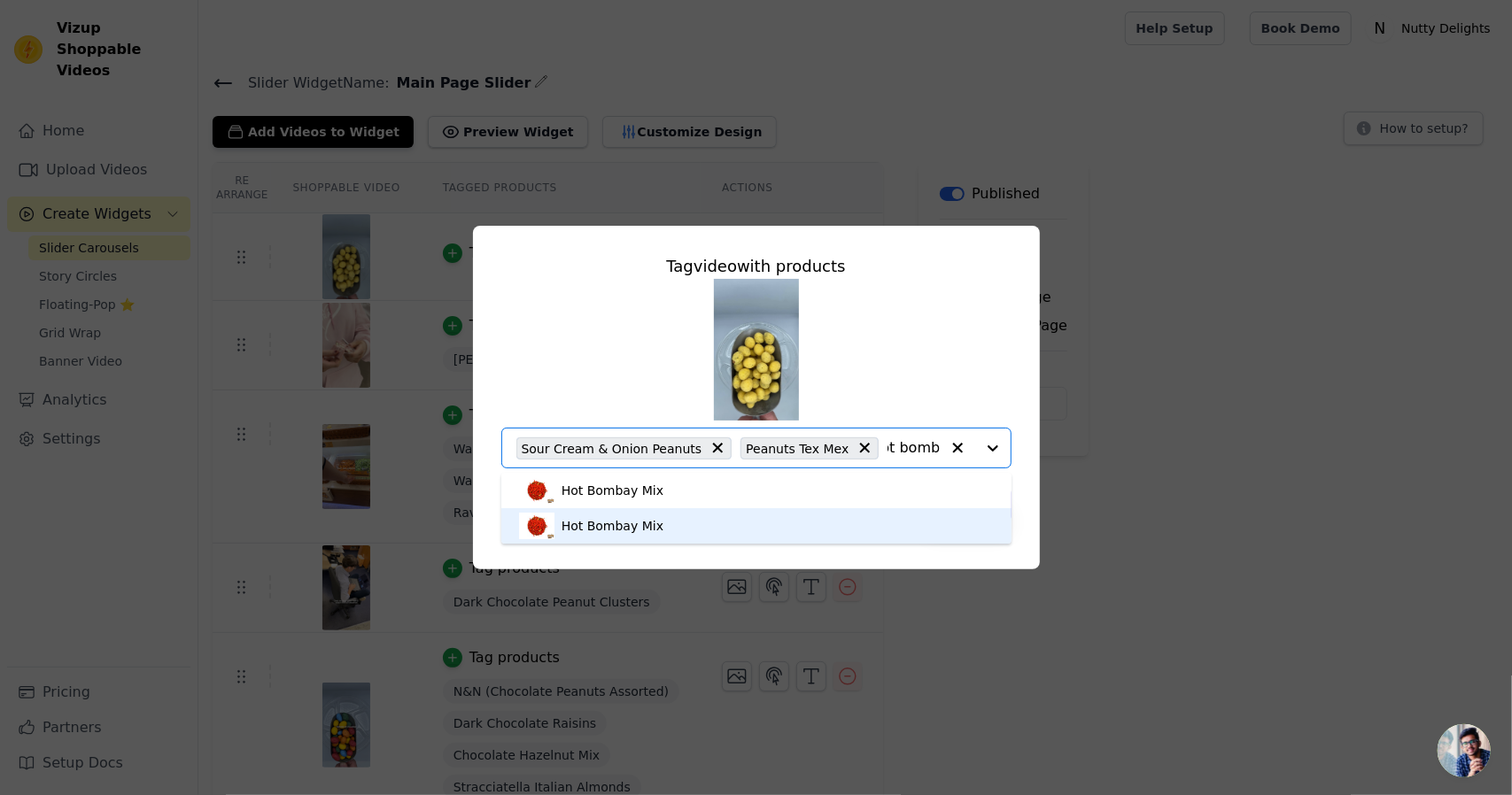
click at [828, 538] on div "Hot Bombay Mix" at bounding box center [756, 526] width 474 height 35
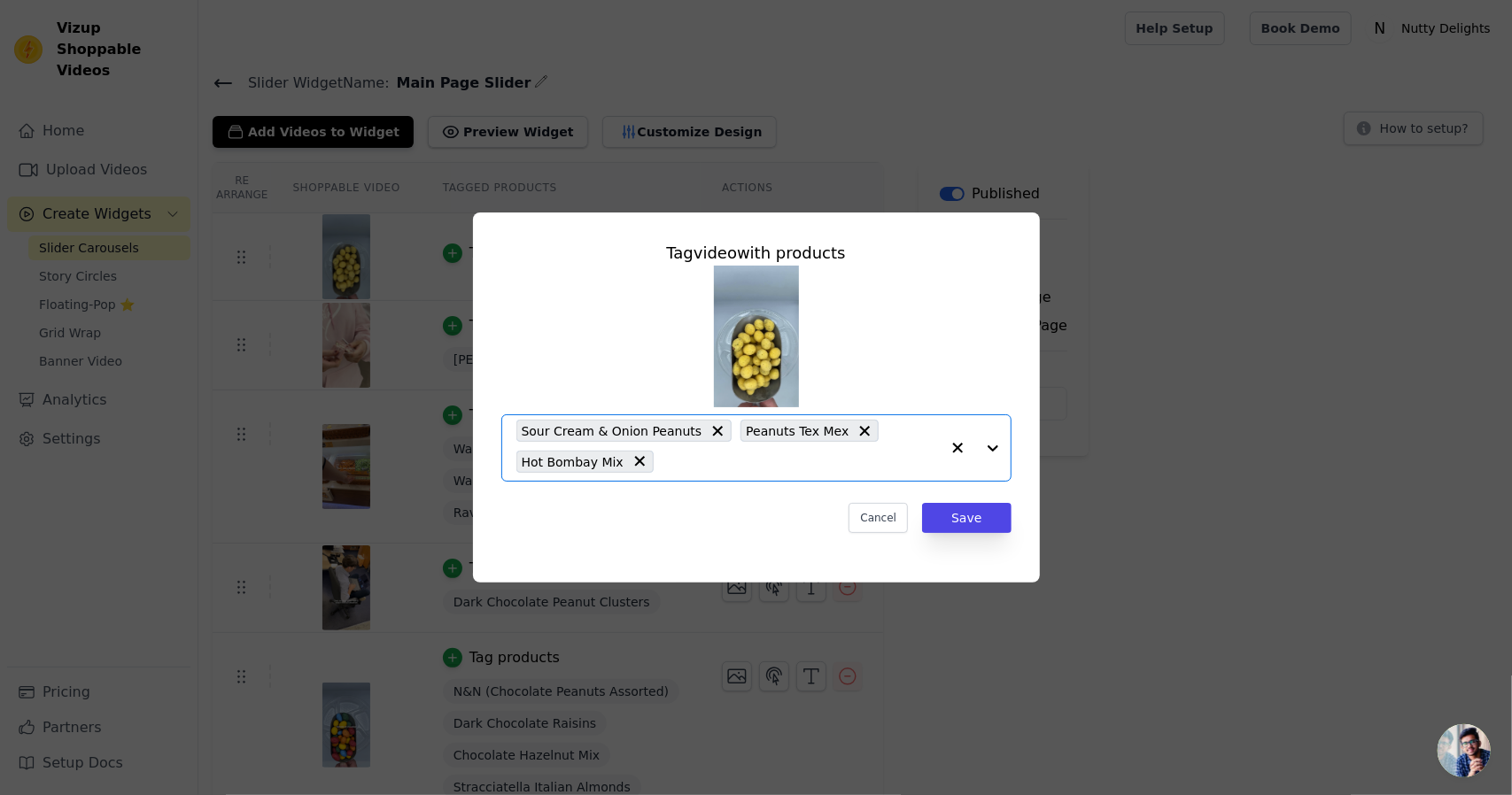
scroll to position [0, 0]
type input "caramelised peanut"
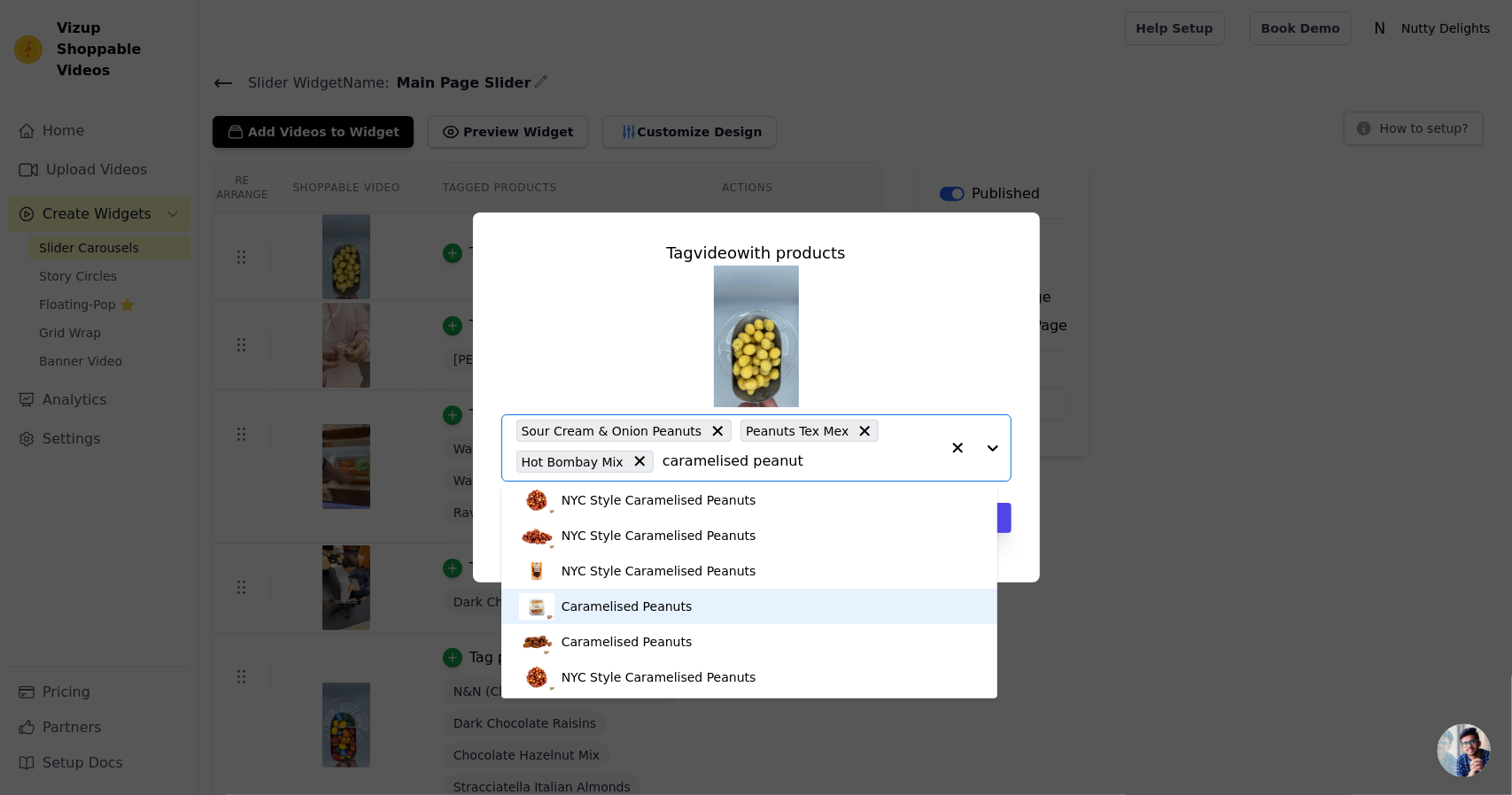
scroll to position [5, 0]
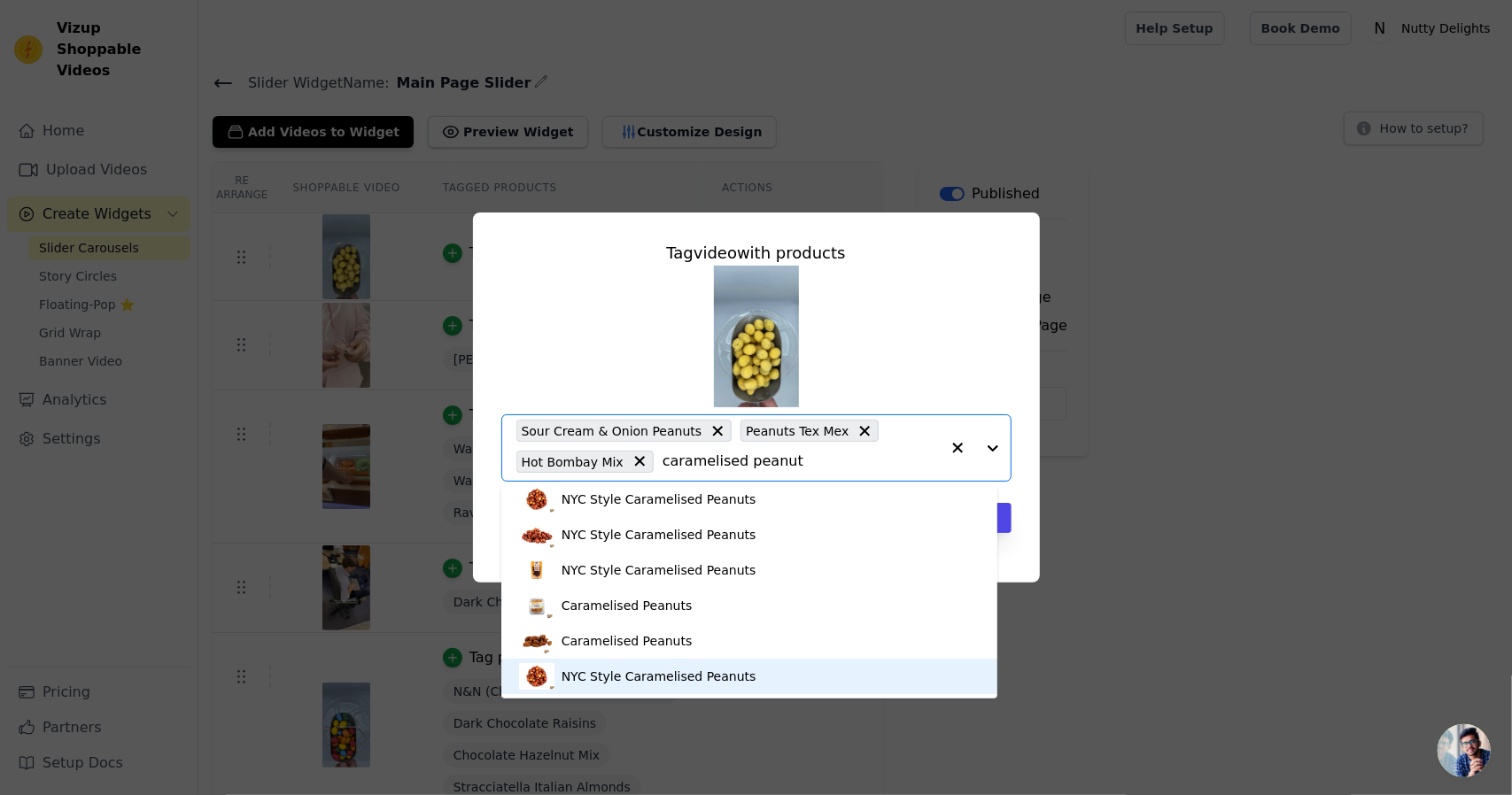
click at [742, 685] on div "NYC Style Caramelised Peanuts" at bounding box center [749, 676] width 462 height 35
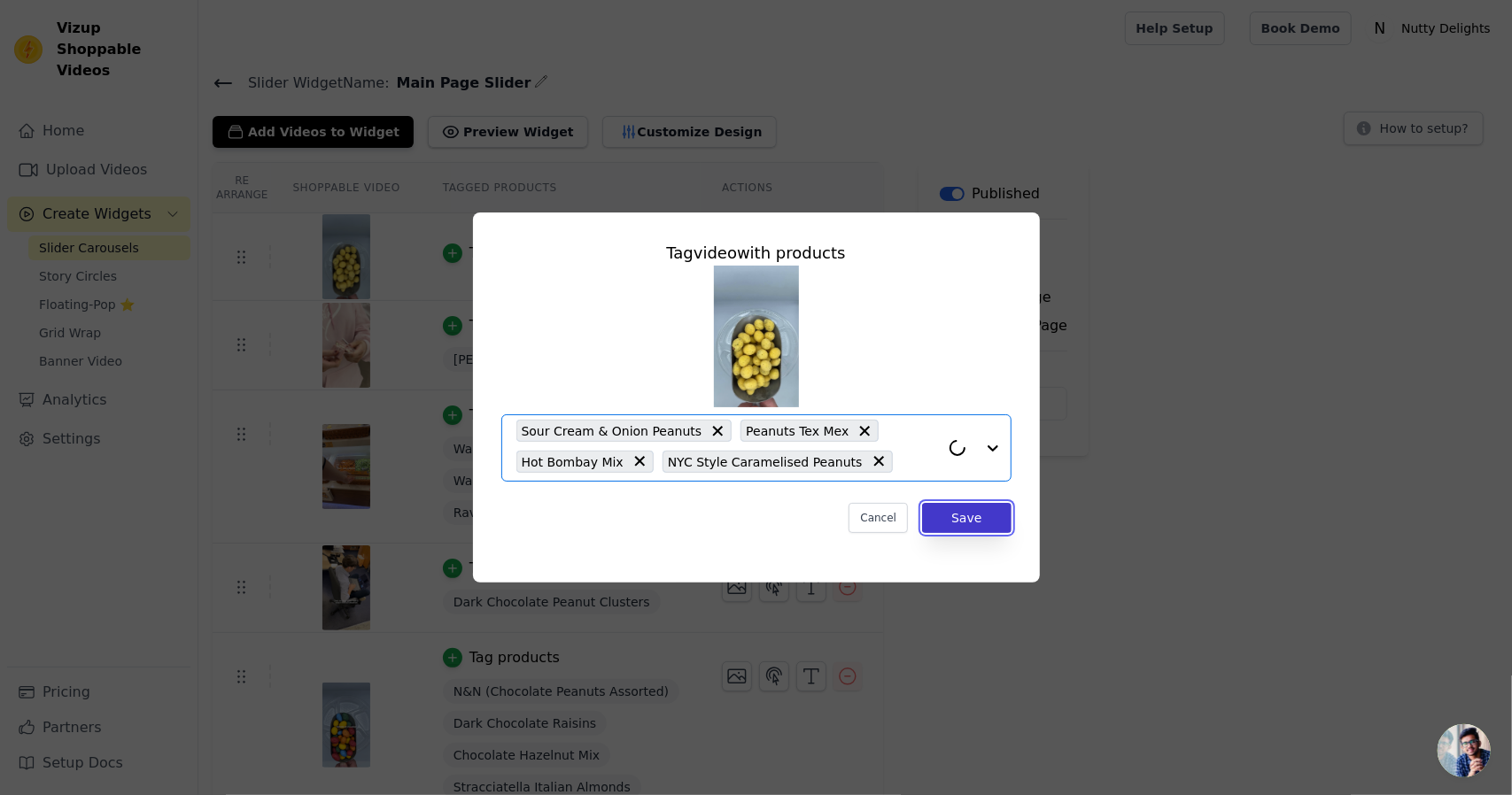
click at [987, 511] on button "Save" at bounding box center [967, 518] width 89 height 30
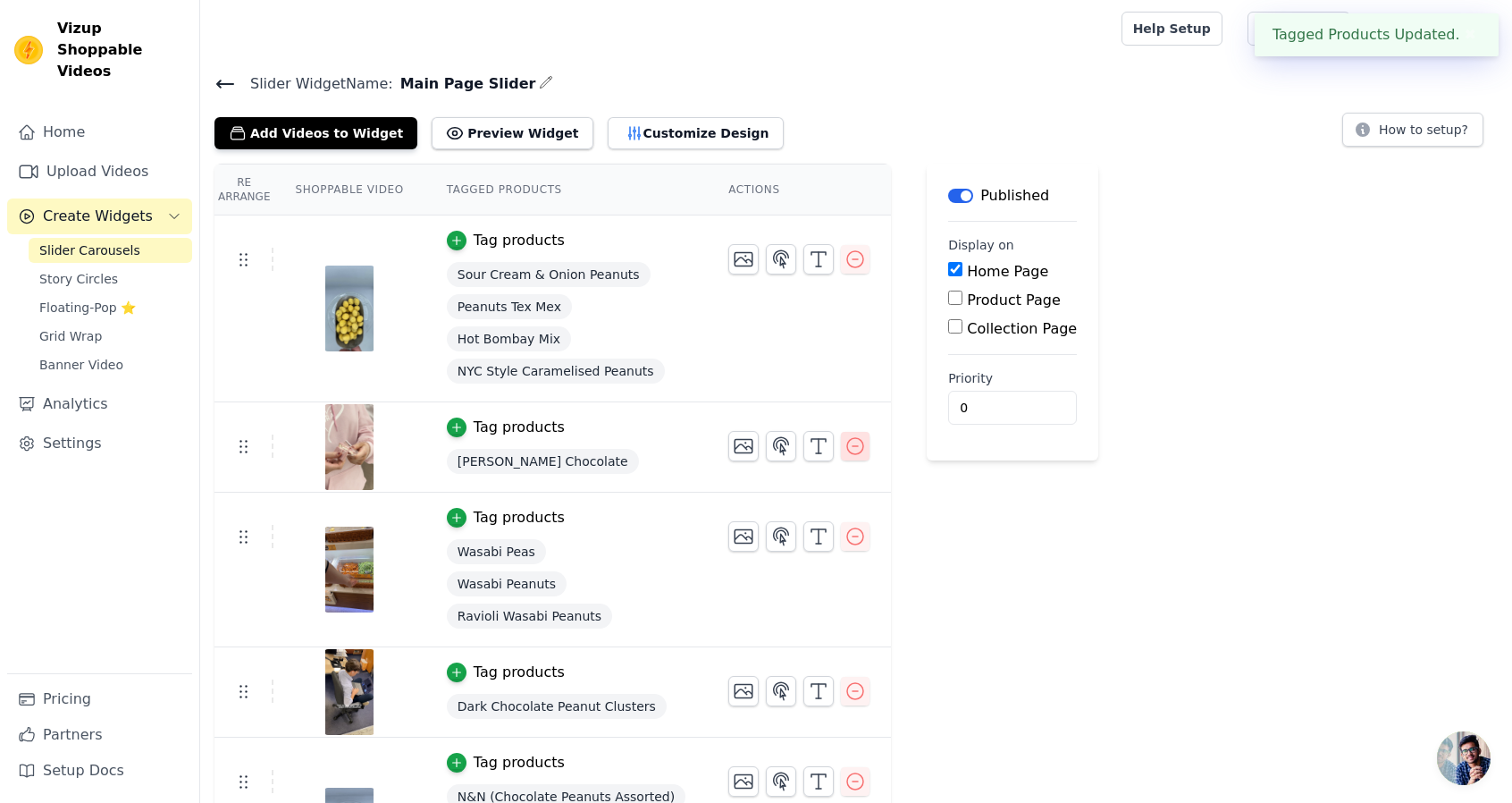
click at [845, 448] on icon "button" at bounding box center [855, 446] width 21 height 21
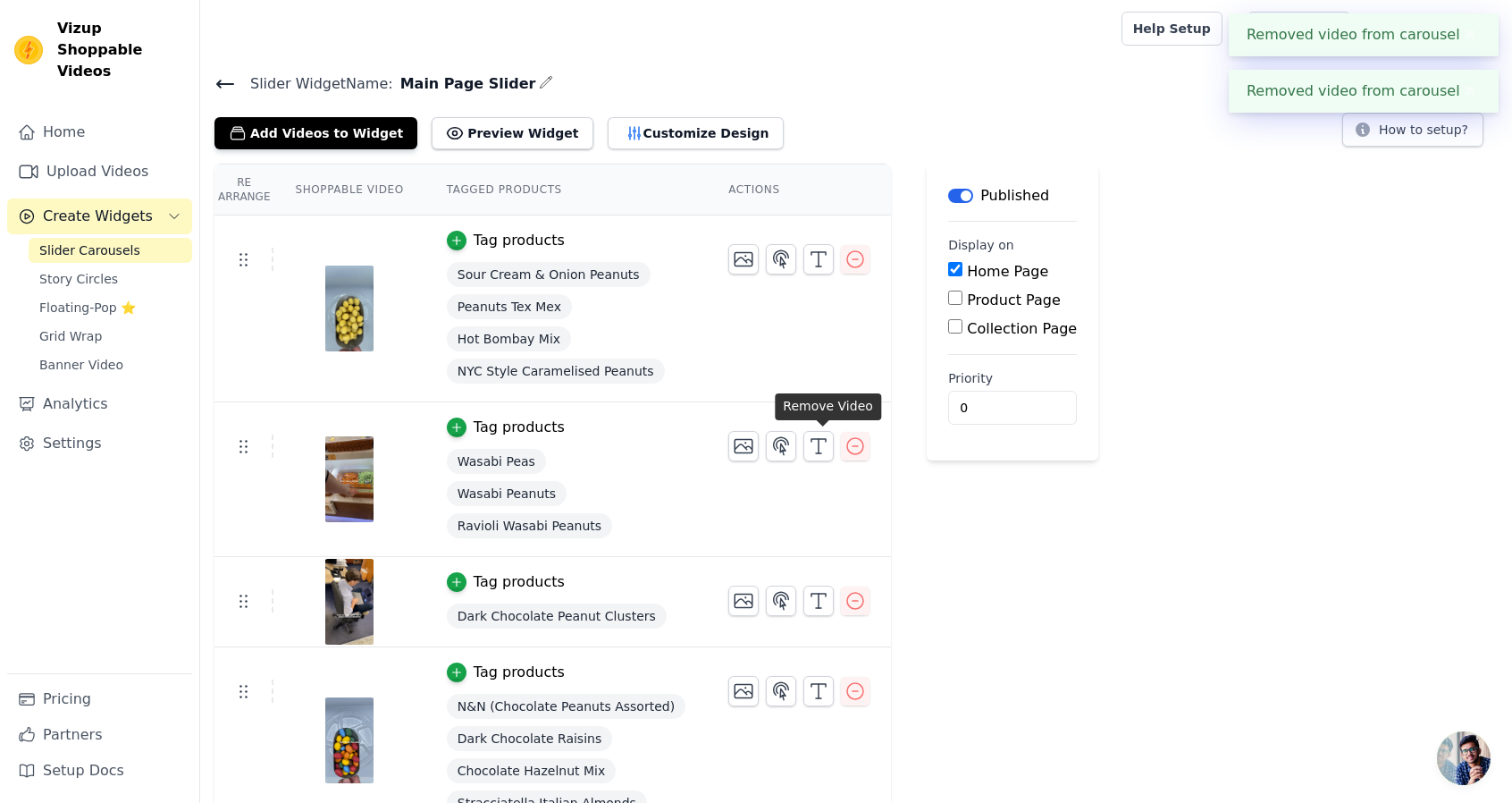
click at [845, 448] on icon "button" at bounding box center [855, 446] width 21 height 21
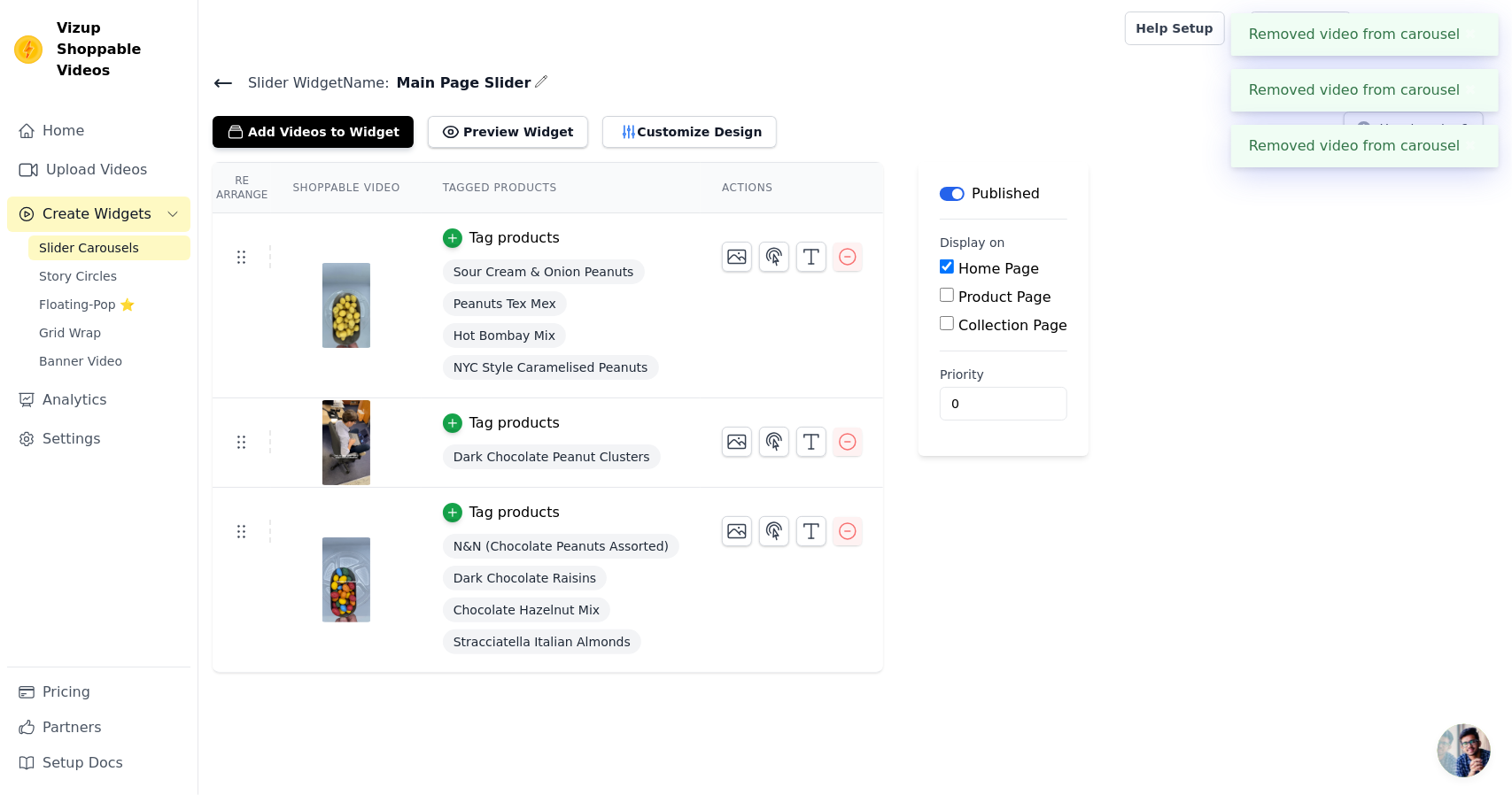
click at [837, 443] on icon "button" at bounding box center [847, 441] width 21 height 21
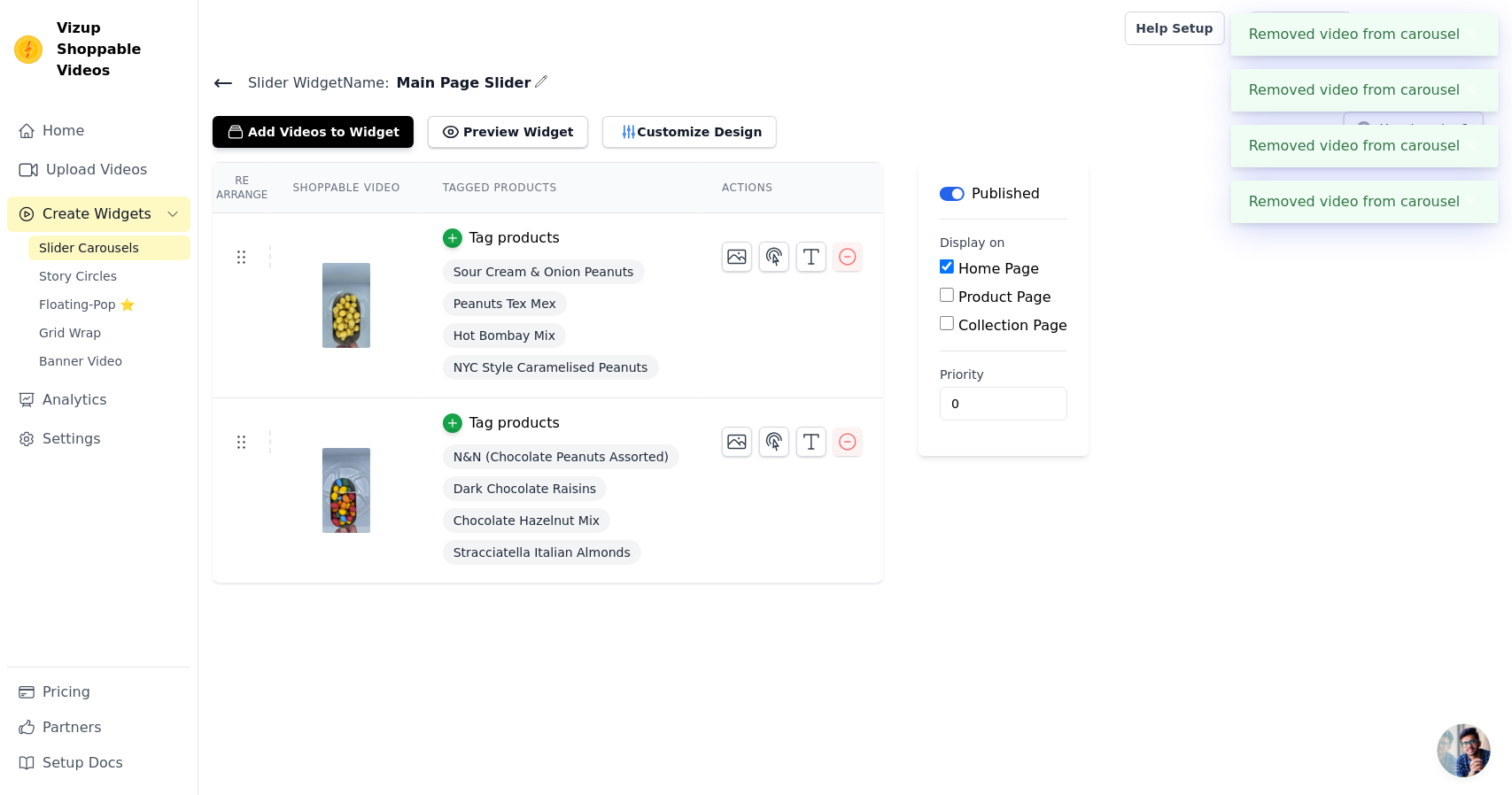
click at [837, 443] on icon "button" at bounding box center [847, 441] width 21 height 21
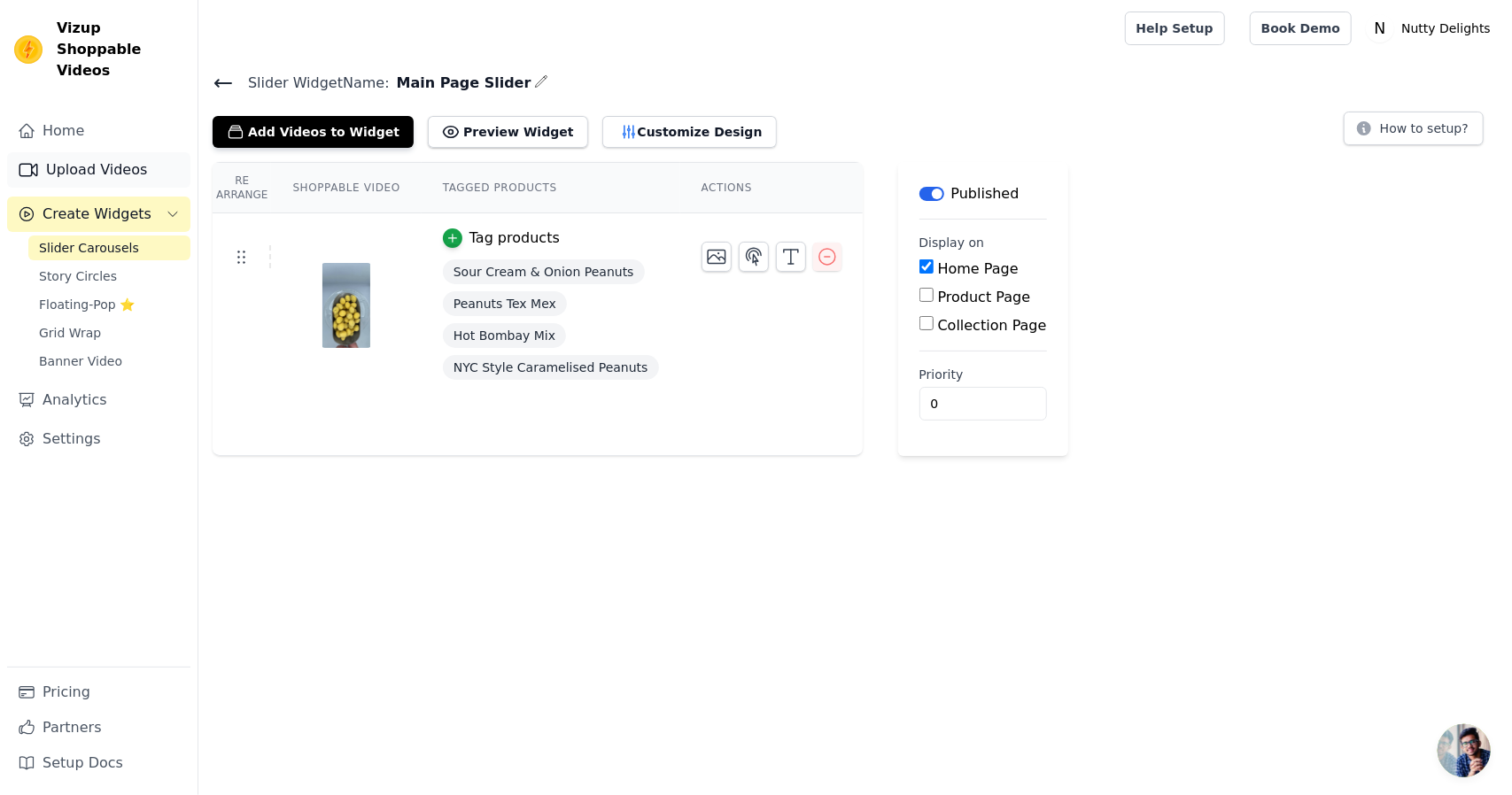
click at [122, 160] on link "Upload Videos" at bounding box center [99, 170] width 183 height 35
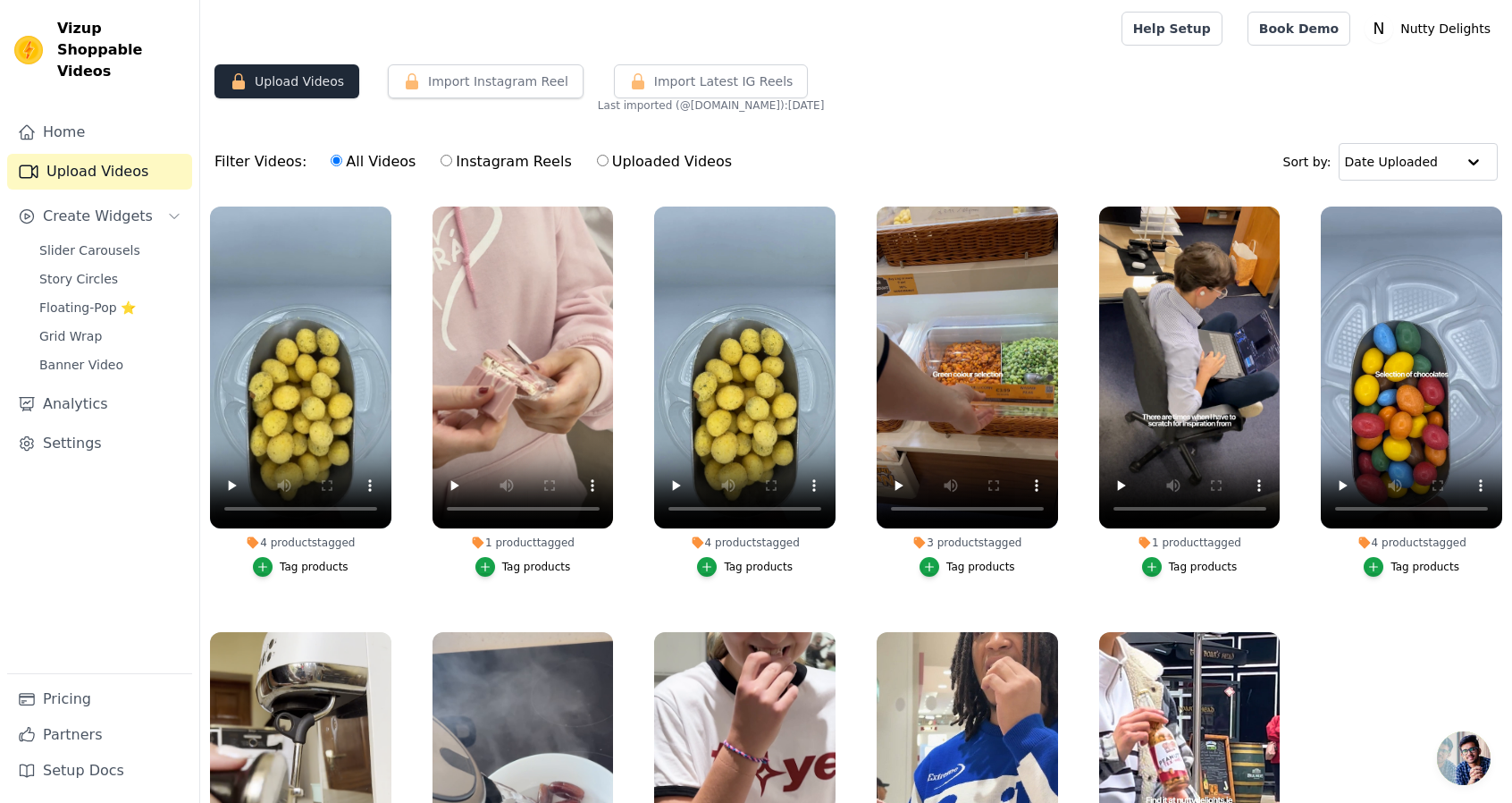
click at [301, 85] on button "Upload Videos" at bounding box center [286, 81] width 145 height 34
click at [604, 210] on icon "button" at bounding box center [610, 211] width 14 height 14
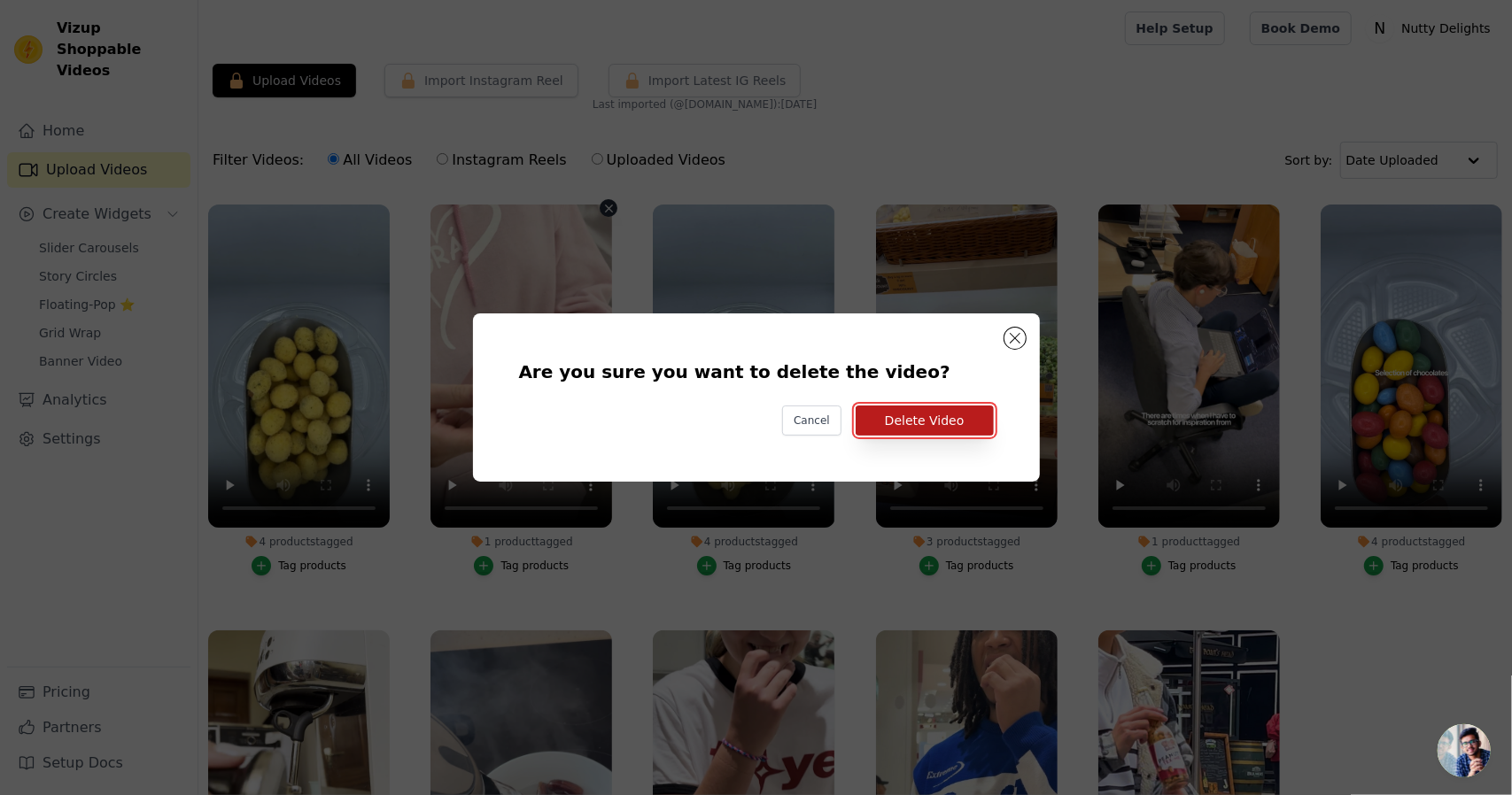
click at [911, 415] on button "Delete Video" at bounding box center [924, 420] width 138 height 30
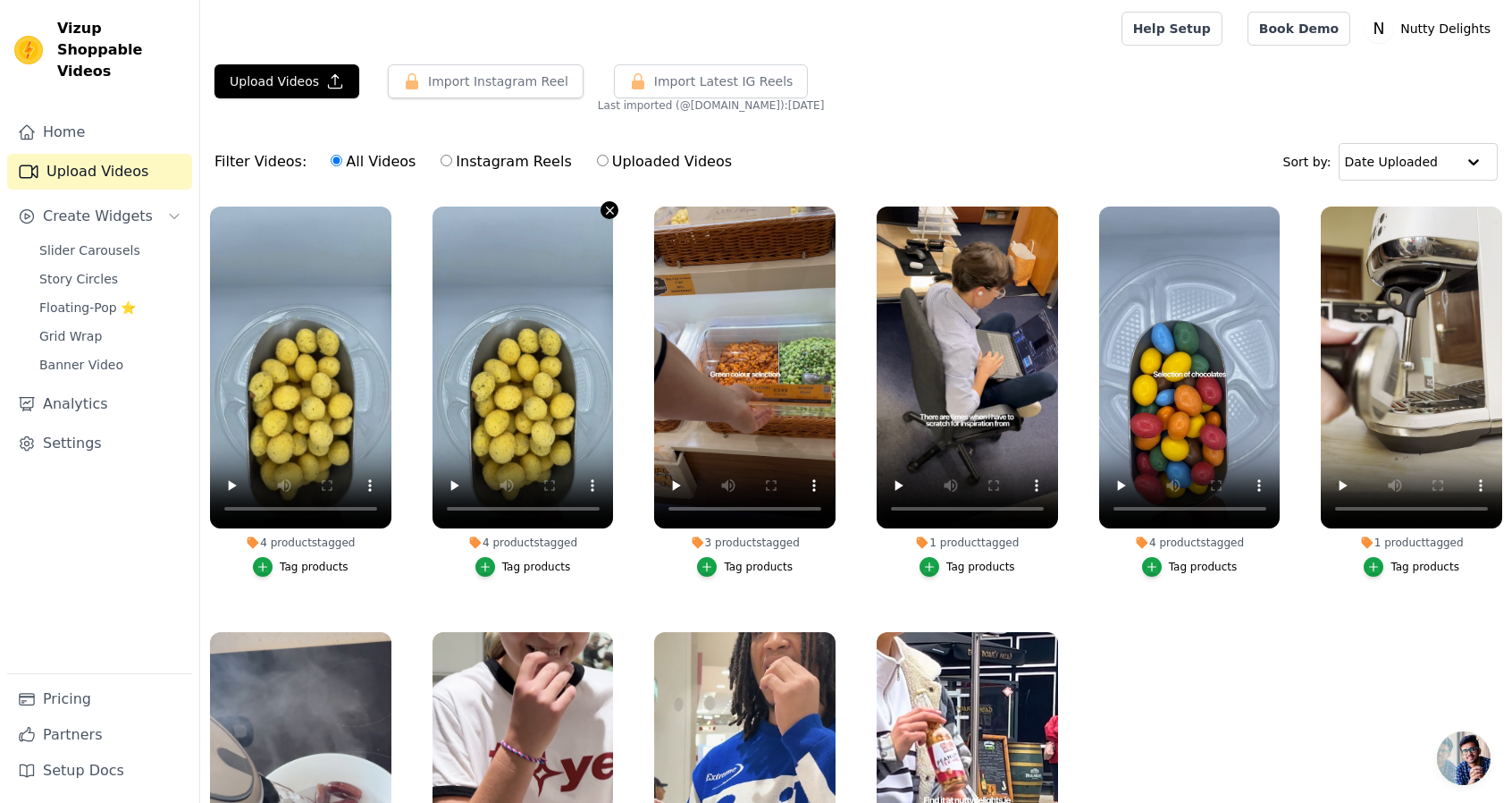
click at [608, 211] on icon "button" at bounding box center [610, 211] width 14 height 14
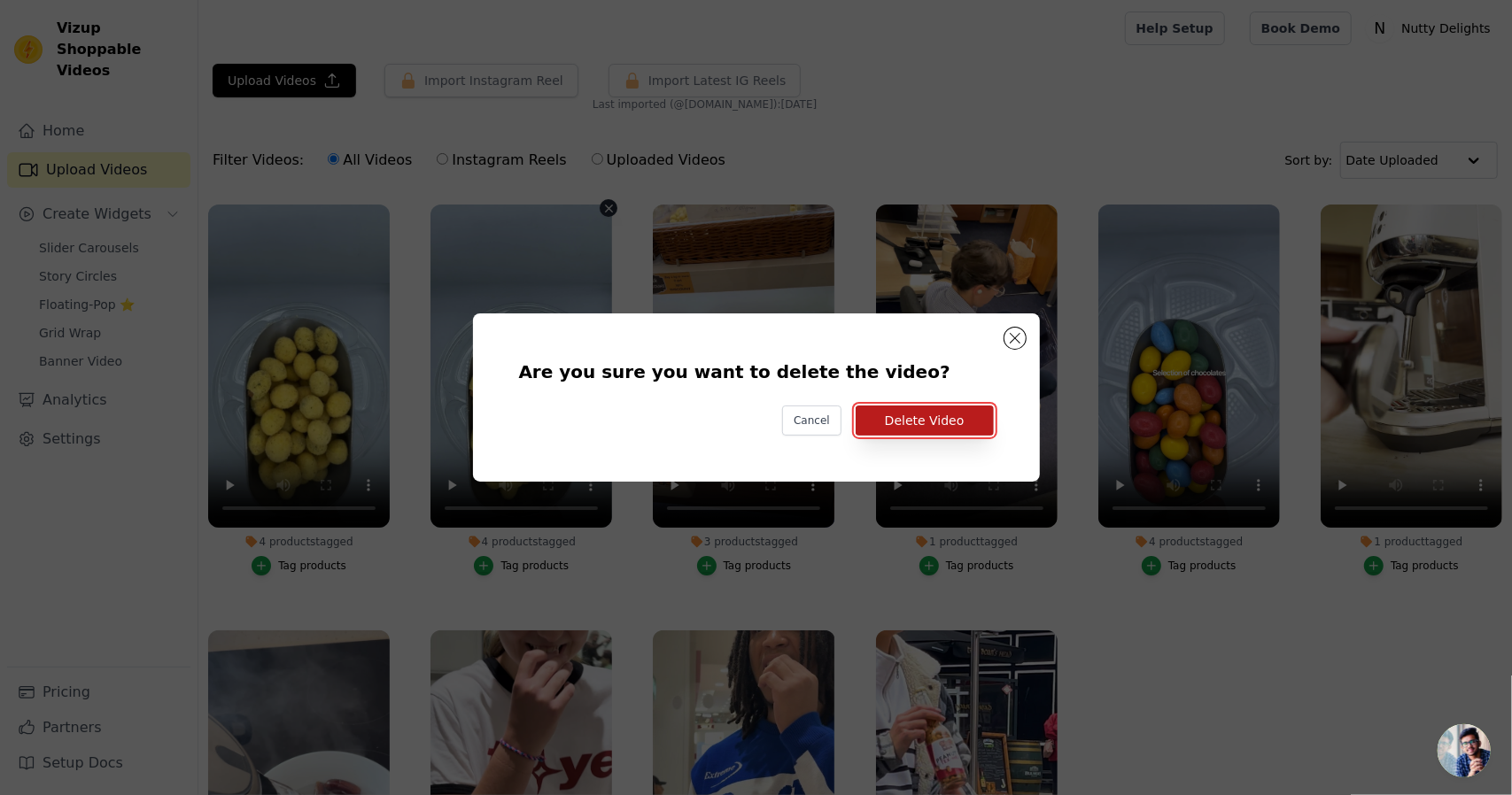
click at [941, 419] on button "Delete Video" at bounding box center [924, 420] width 138 height 30
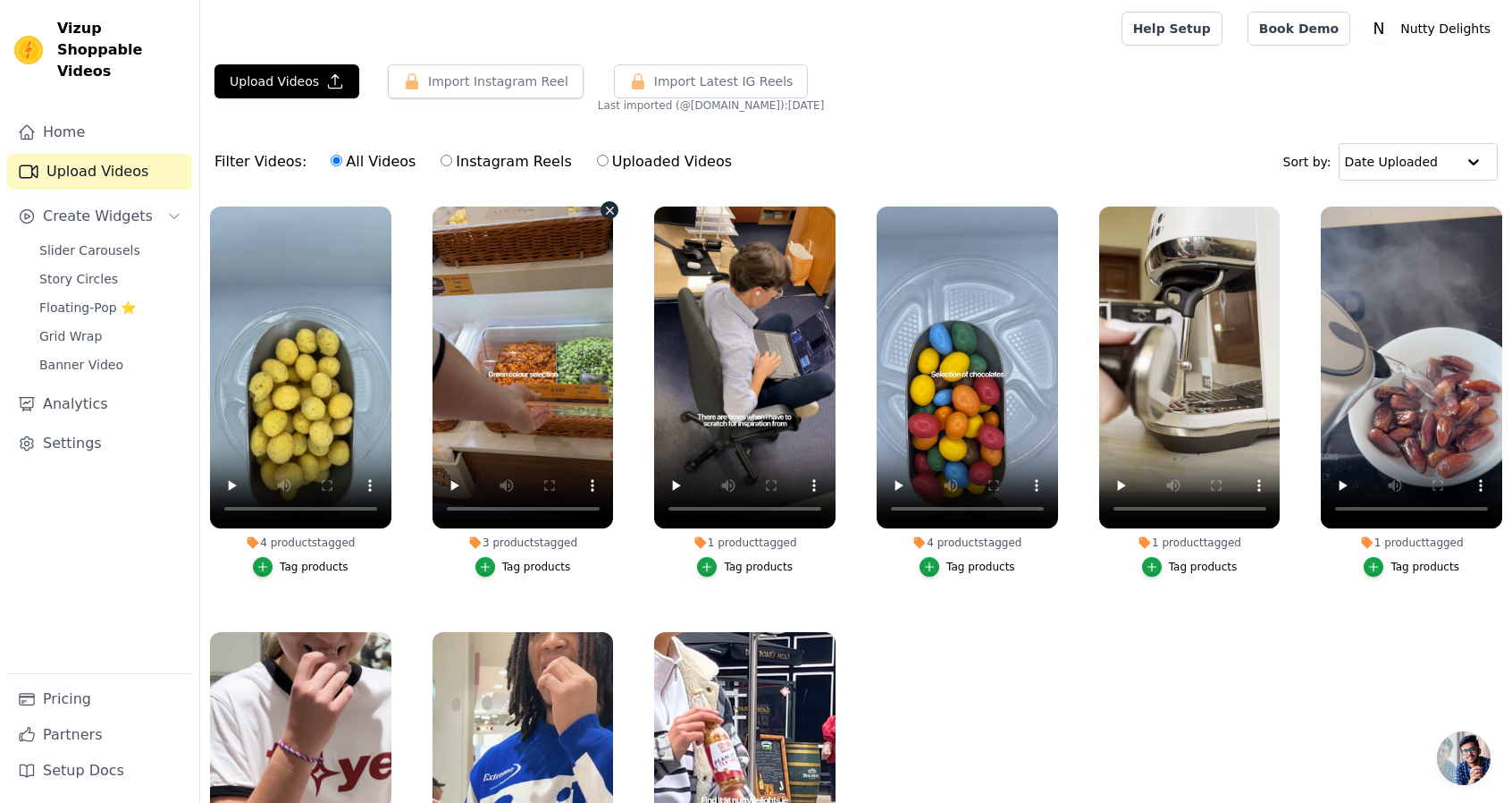
click at [609, 210] on icon "button" at bounding box center [610, 211] width 7 height 7
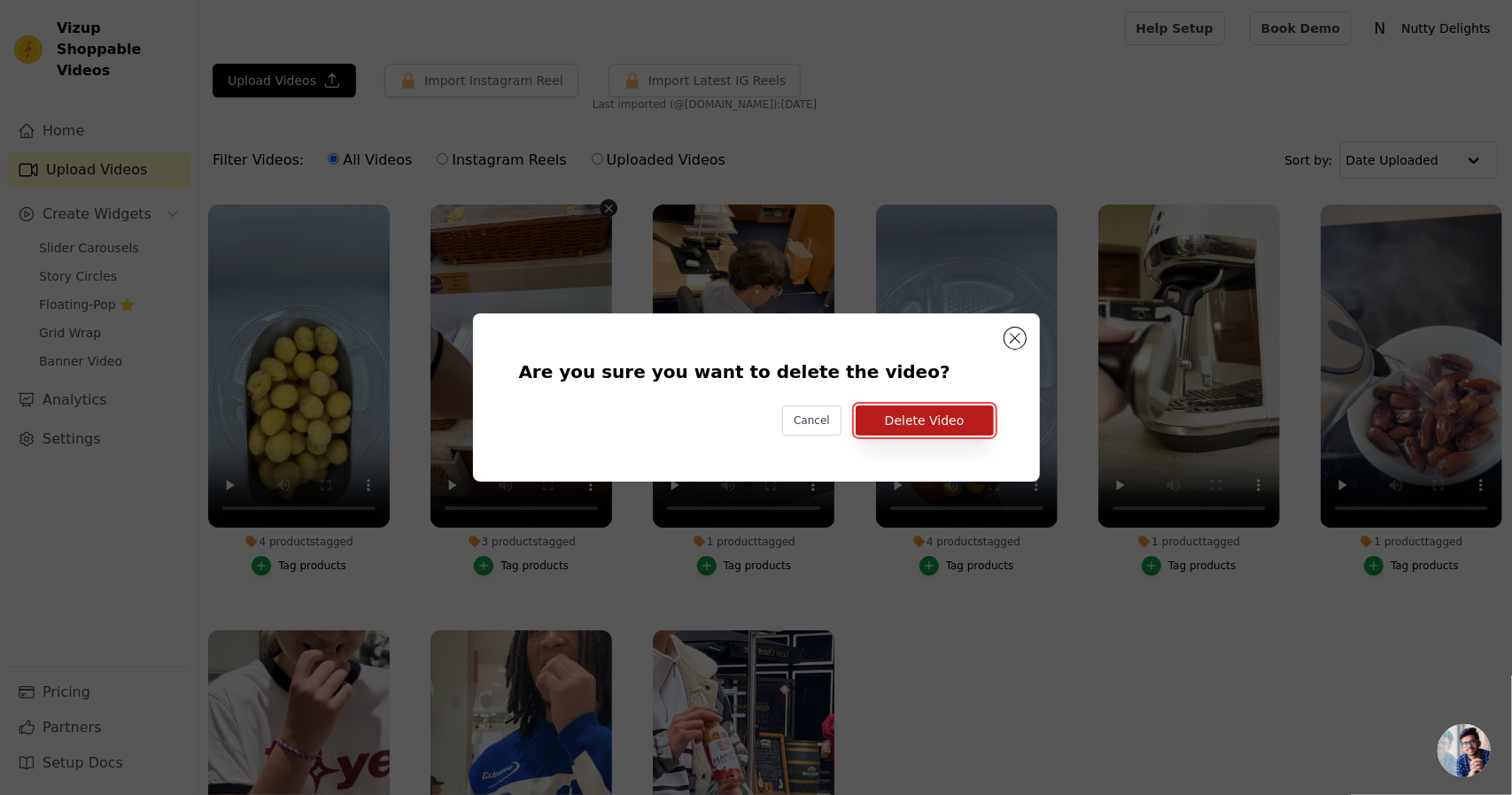
click at [929, 406] on button "Delete Video" at bounding box center [924, 420] width 138 height 30
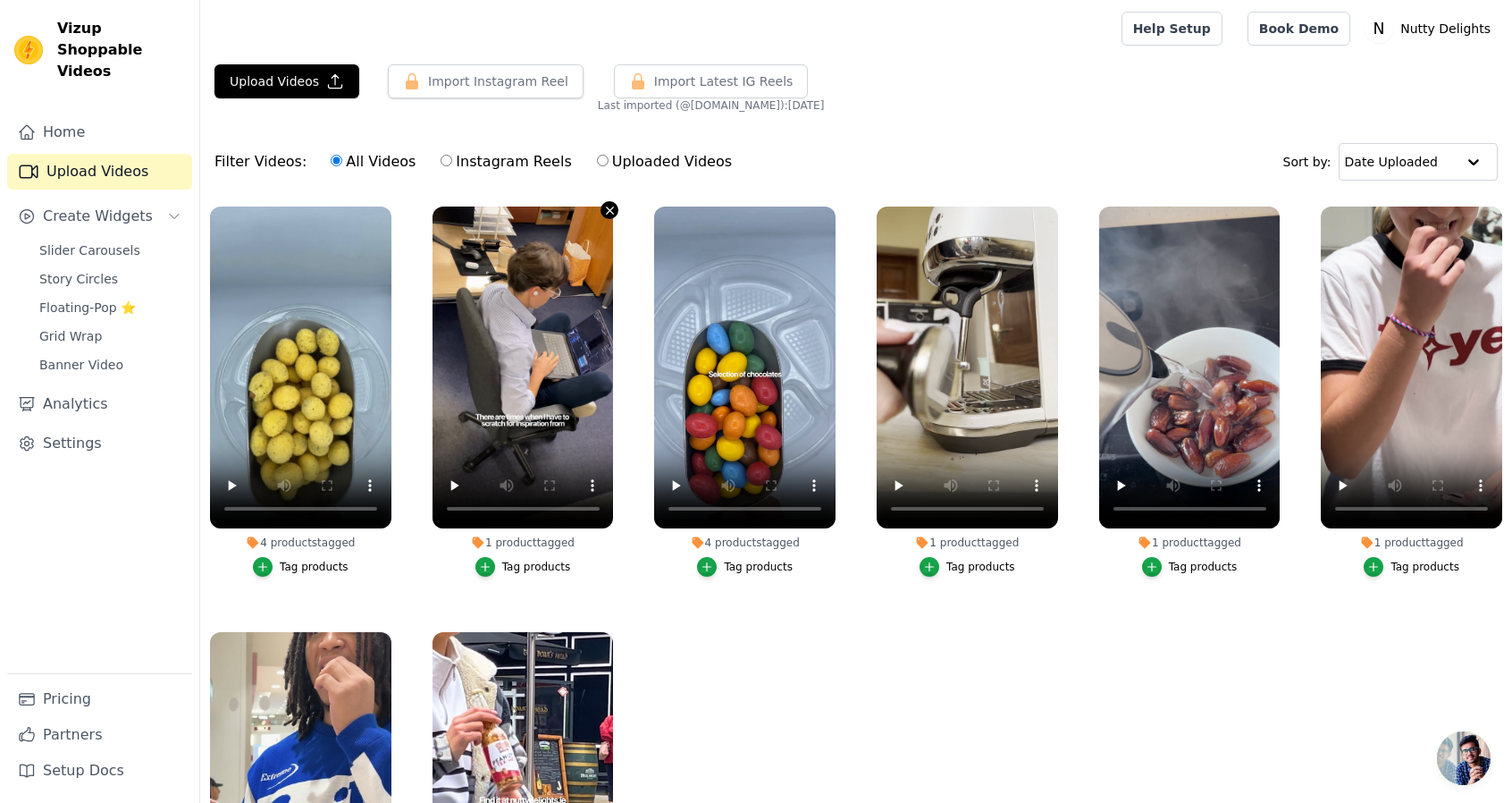
click at [606, 207] on icon "button" at bounding box center [610, 211] width 14 height 14
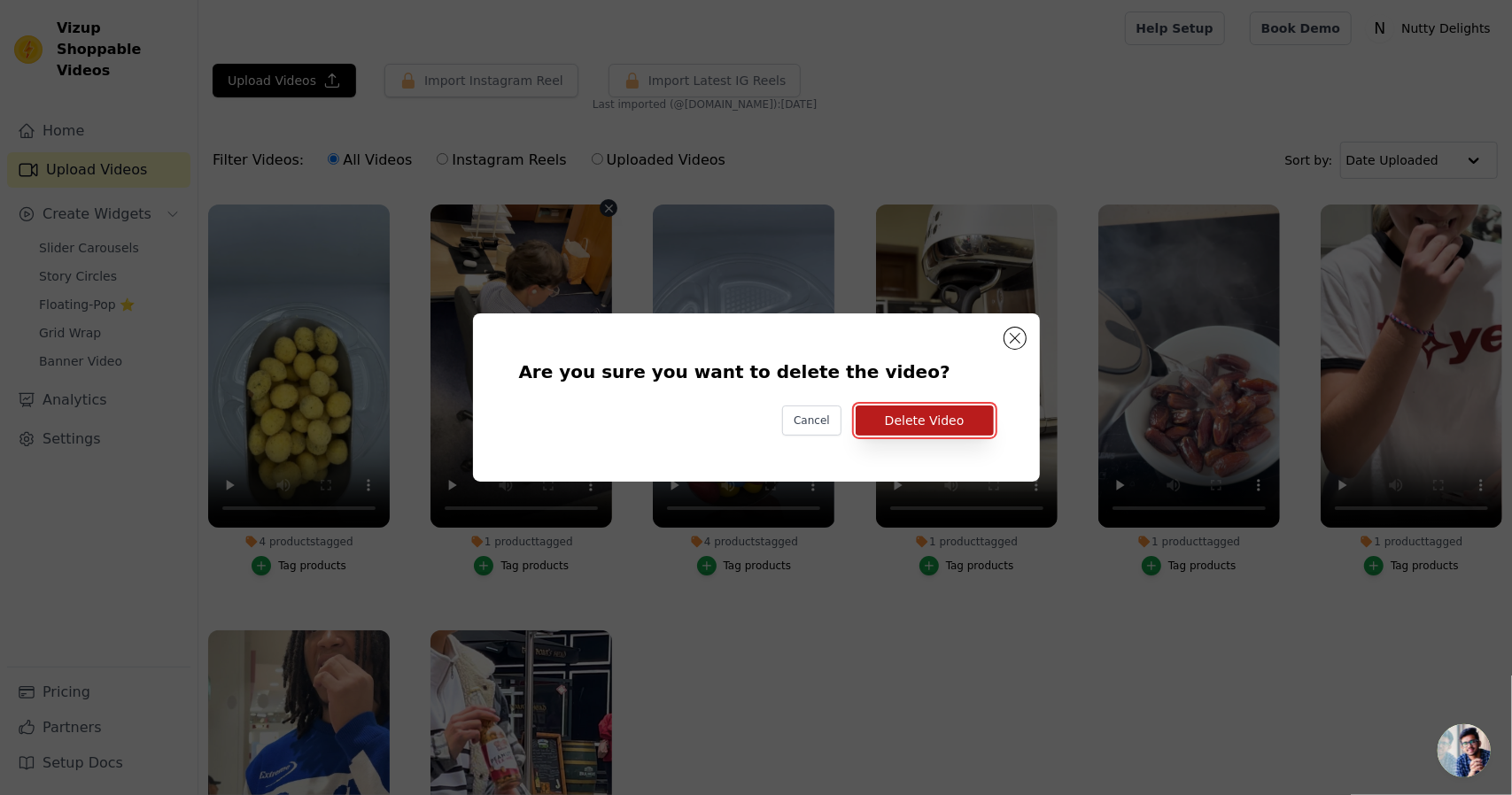
click at [914, 422] on button "Delete Video" at bounding box center [924, 420] width 138 height 30
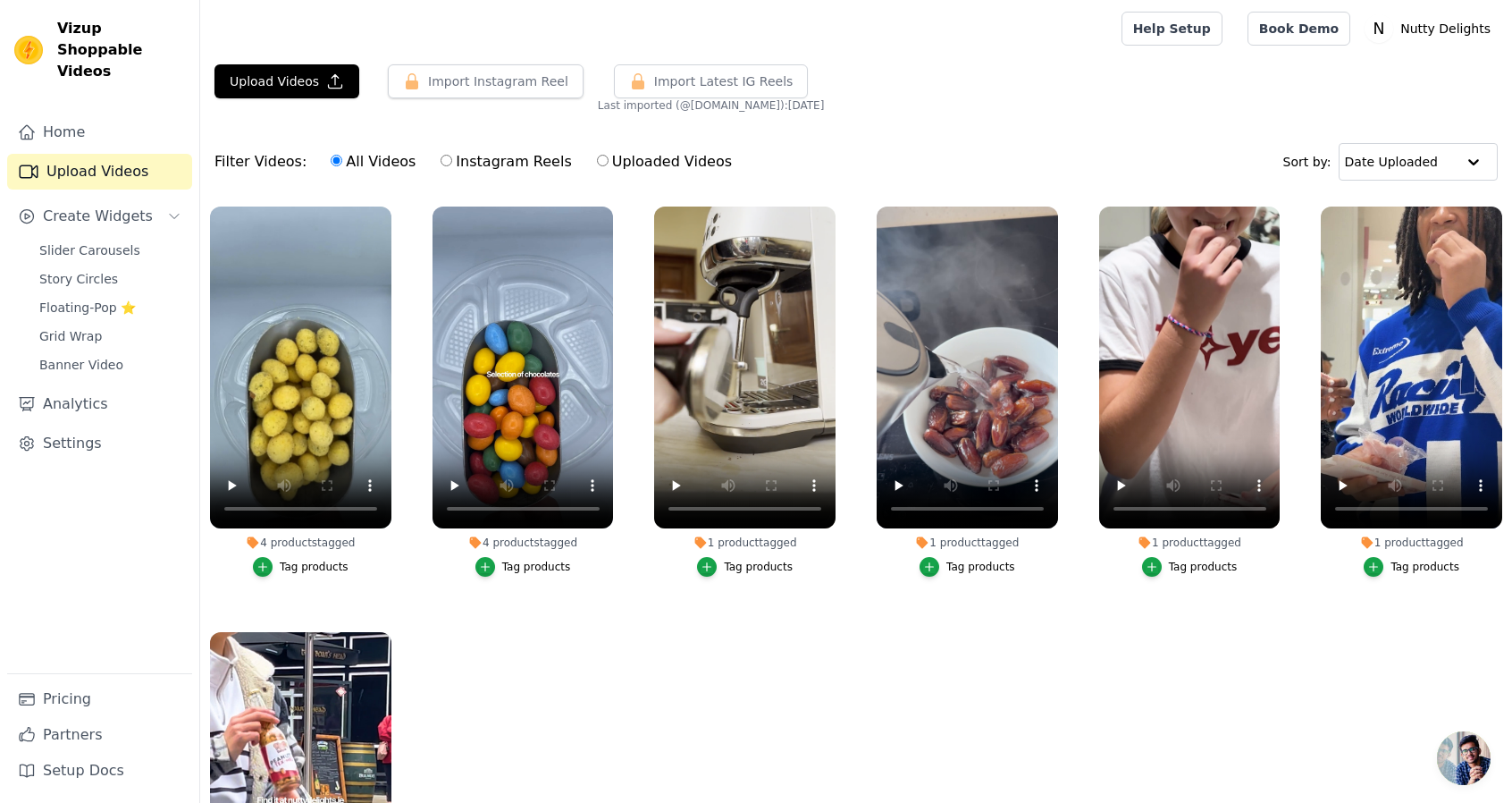
click at [599, 201] on div "4 products tagged Tag products" at bounding box center [524, 396] width 201 height 397
click at [603, 209] on icon "button" at bounding box center [610, 211] width 14 height 14
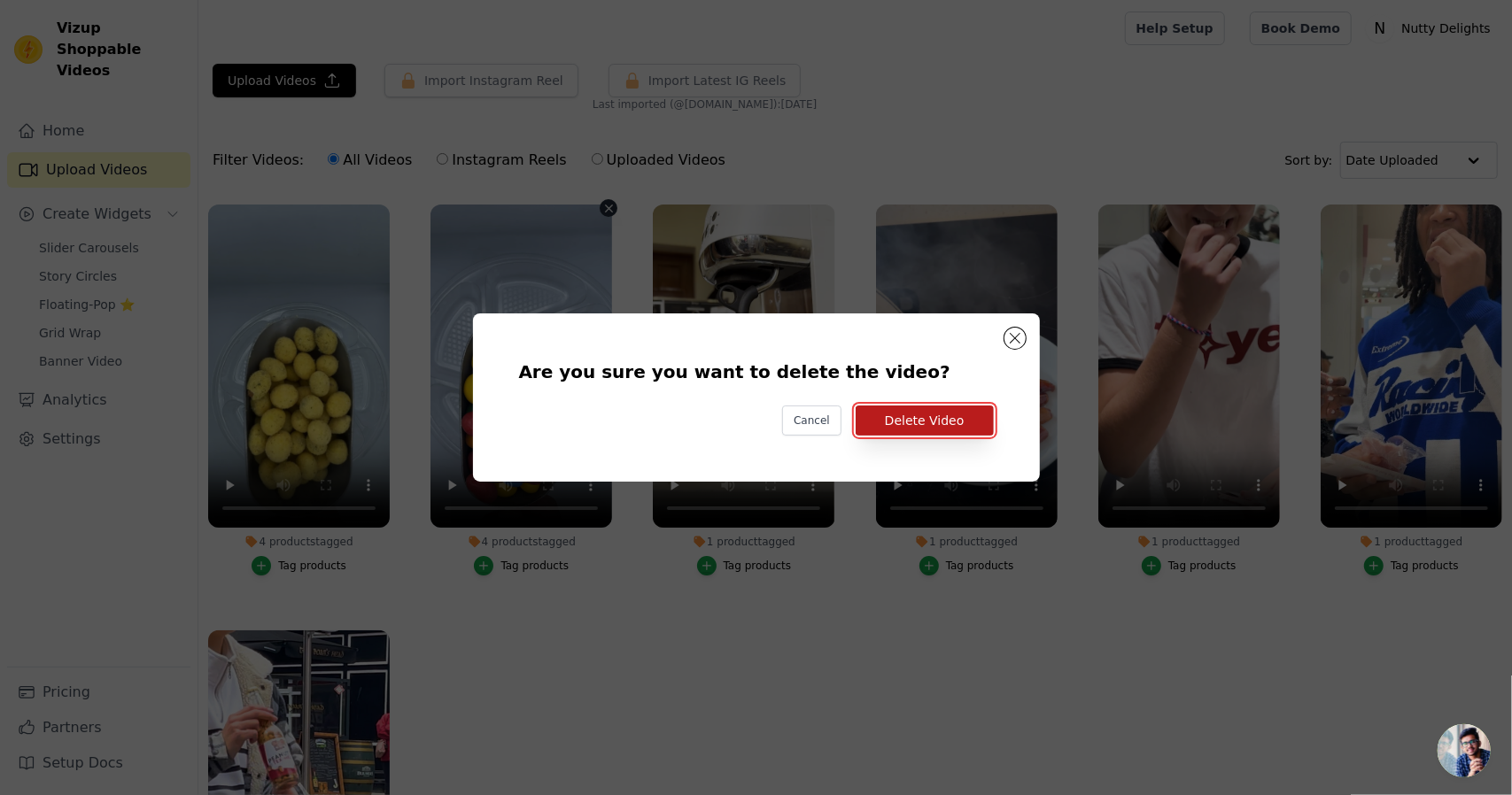
click at [908, 426] on button "Delete Video" at bounding box center [924, 420] width 138 height 30
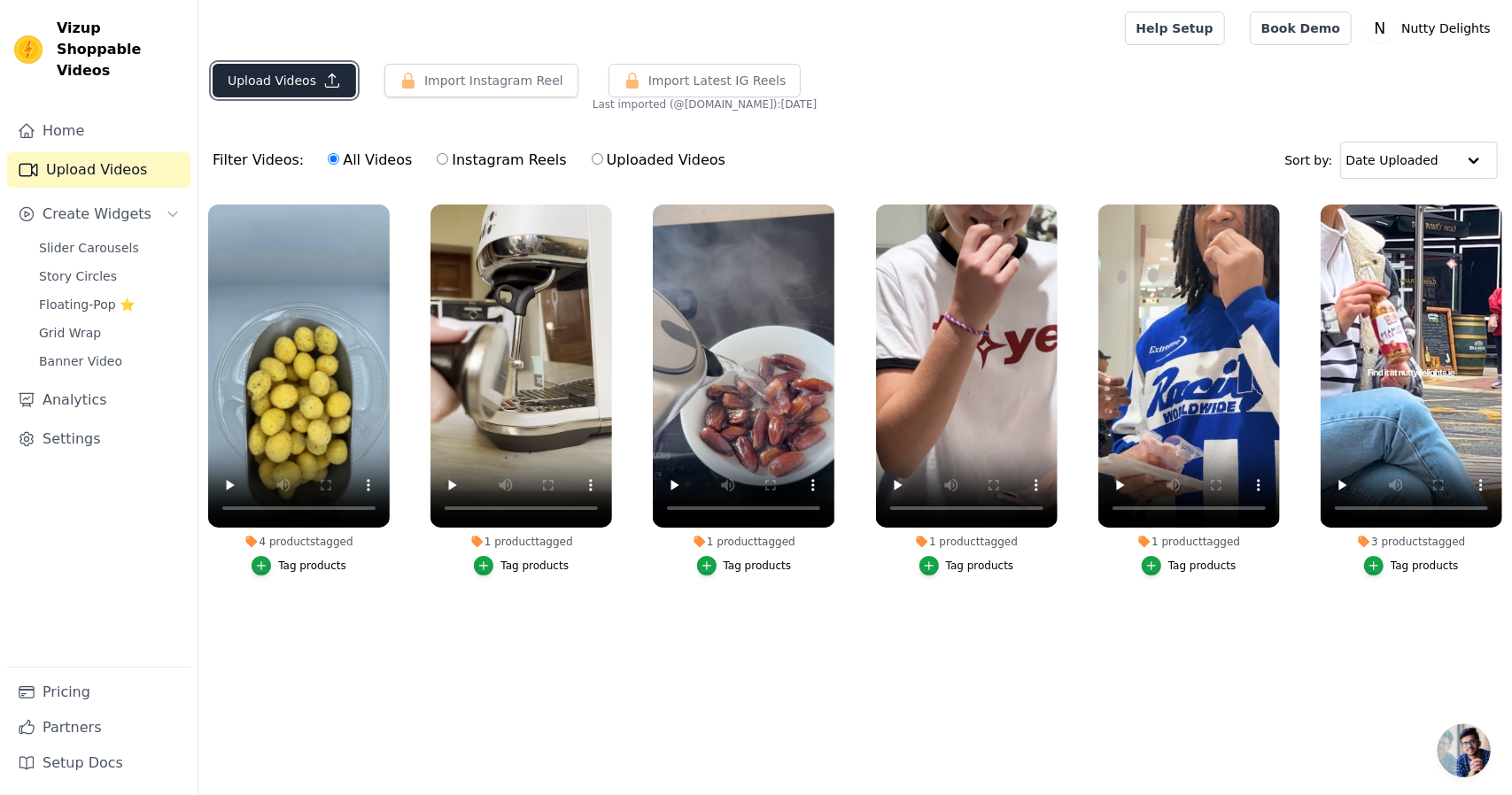
click at [306, 79] on button "Upload Videos" at bounding box center [284, 80] width 143 height 34
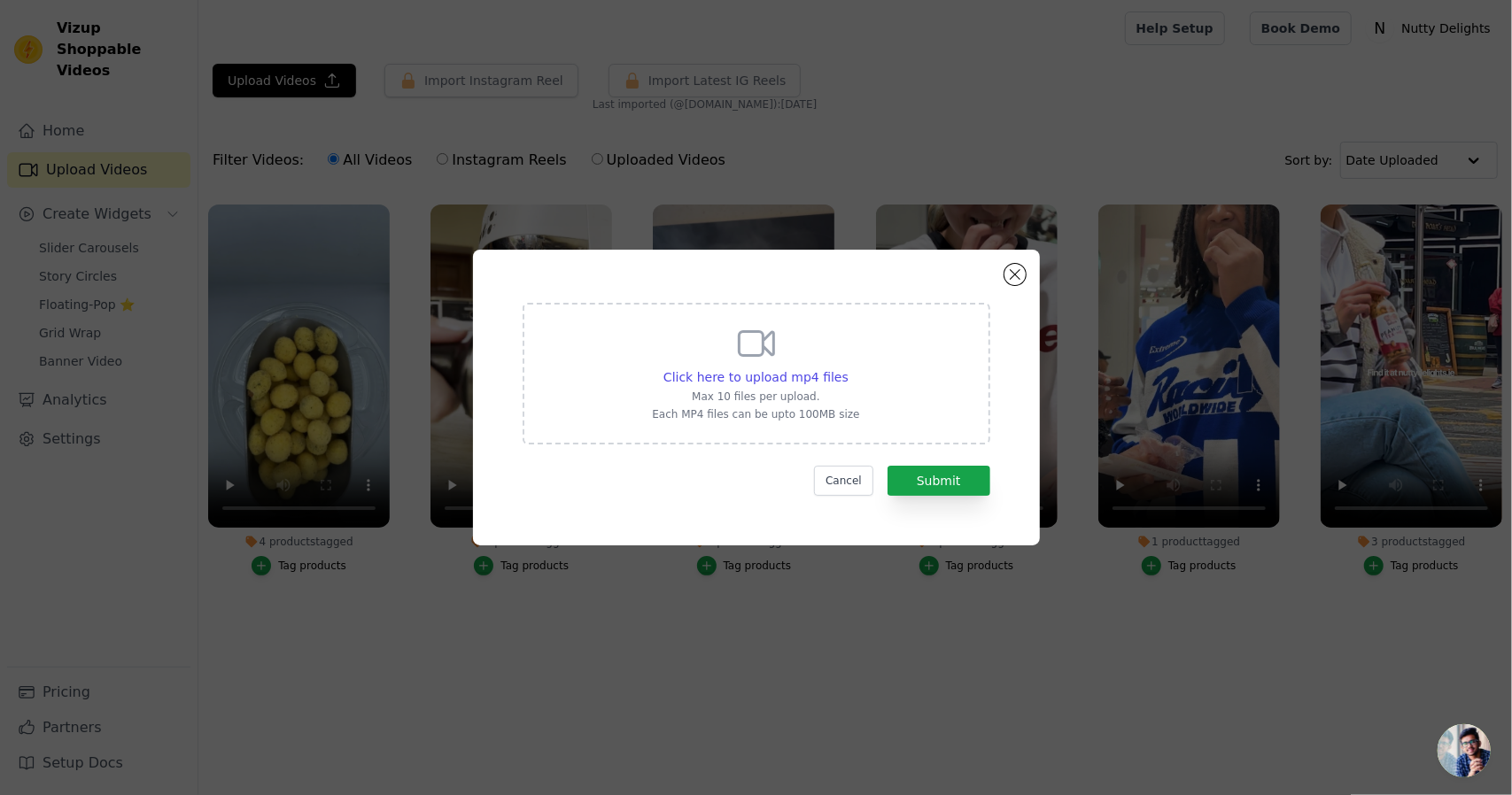
click at [742, 388] on div "Click here to upload mp4 files Max 10 files per upload. Each MP4 files can be u…" at bounding box center [756, 371] width 208 height 99
click at [848, 368] on input "Click here to upload mp4 files Max 10 files per upload. Each MP4 files can be u…" at bounding box center [848, 367] width 1 height 1
type input "C:\fakepath\Untitled design (7).mp4"
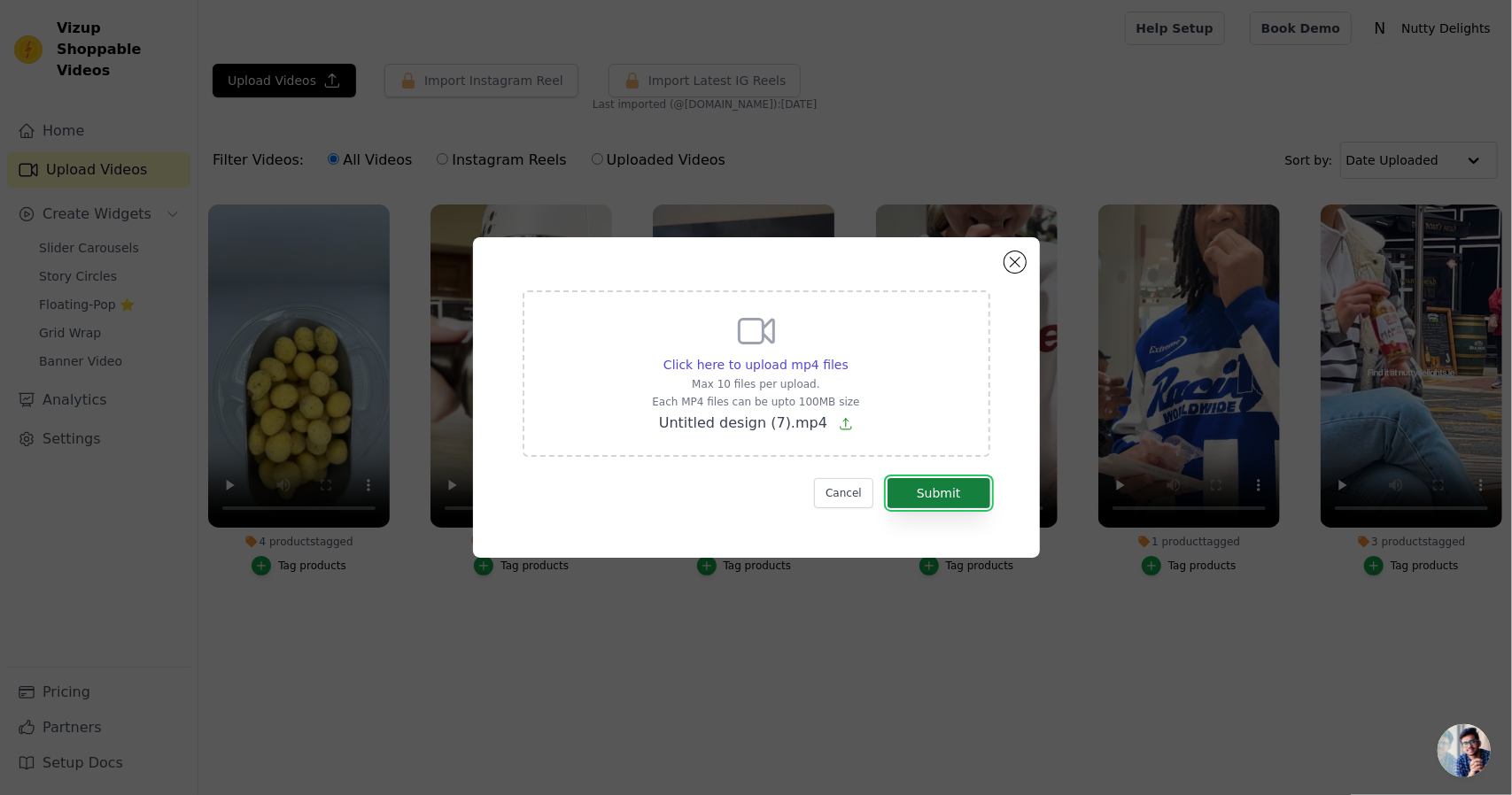
click at [959, 486] on button "Submit" at bounding box center [938, 492] width 102 height 30
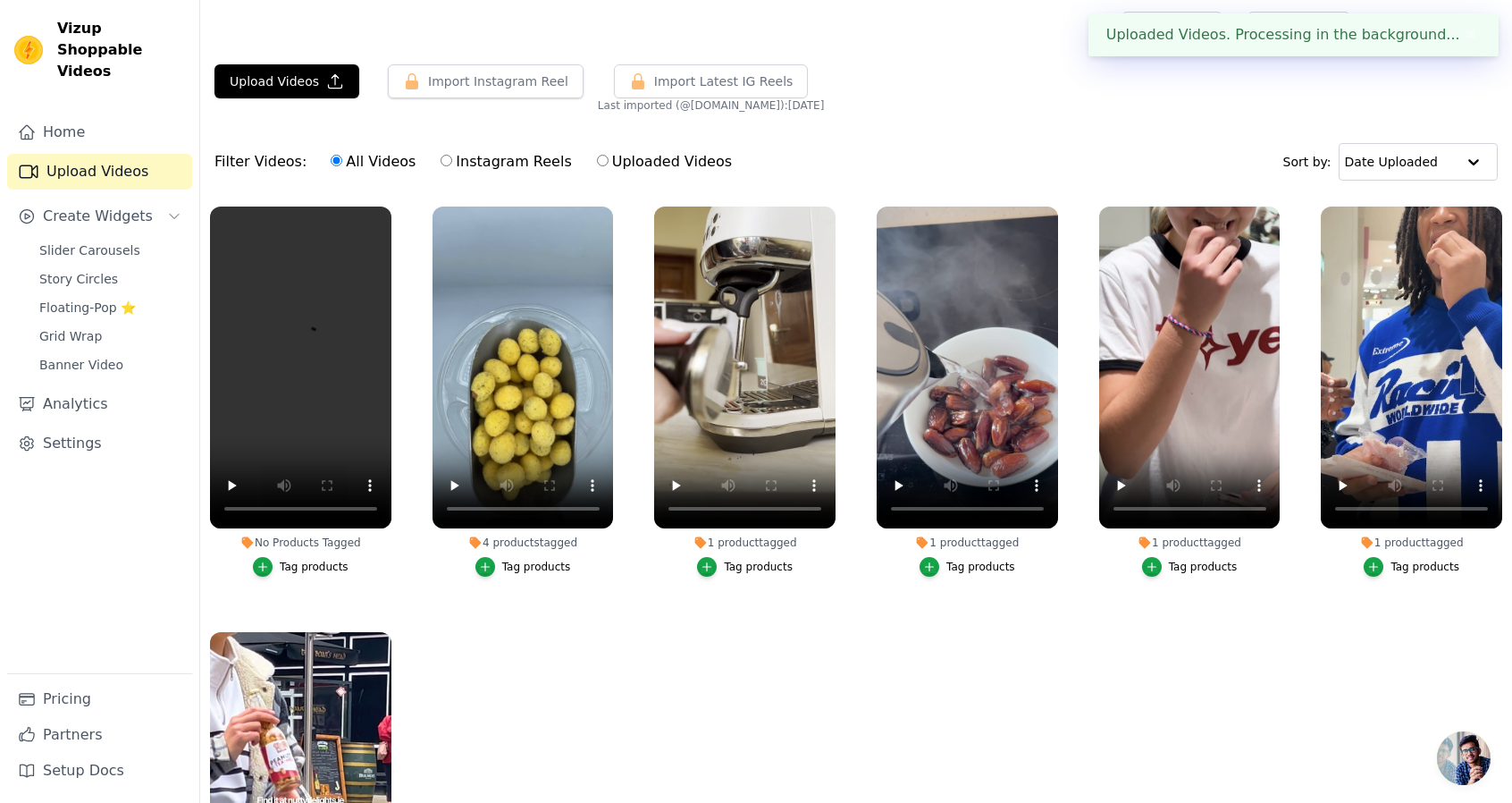
drag, startPoint x: 668, startPoint y: 616, endPoint x: 575, endPoint y: 598, distance: 94.7
click at [668, 616] on ul "No Products Tagged Tag products 4 products tagged Tag products 1 product tagged…" at bounding box center [857, 570] width 1312 height 745
click at [334, 571] on button "Tag products" at bounding box center [300, 566] width 95 height 19
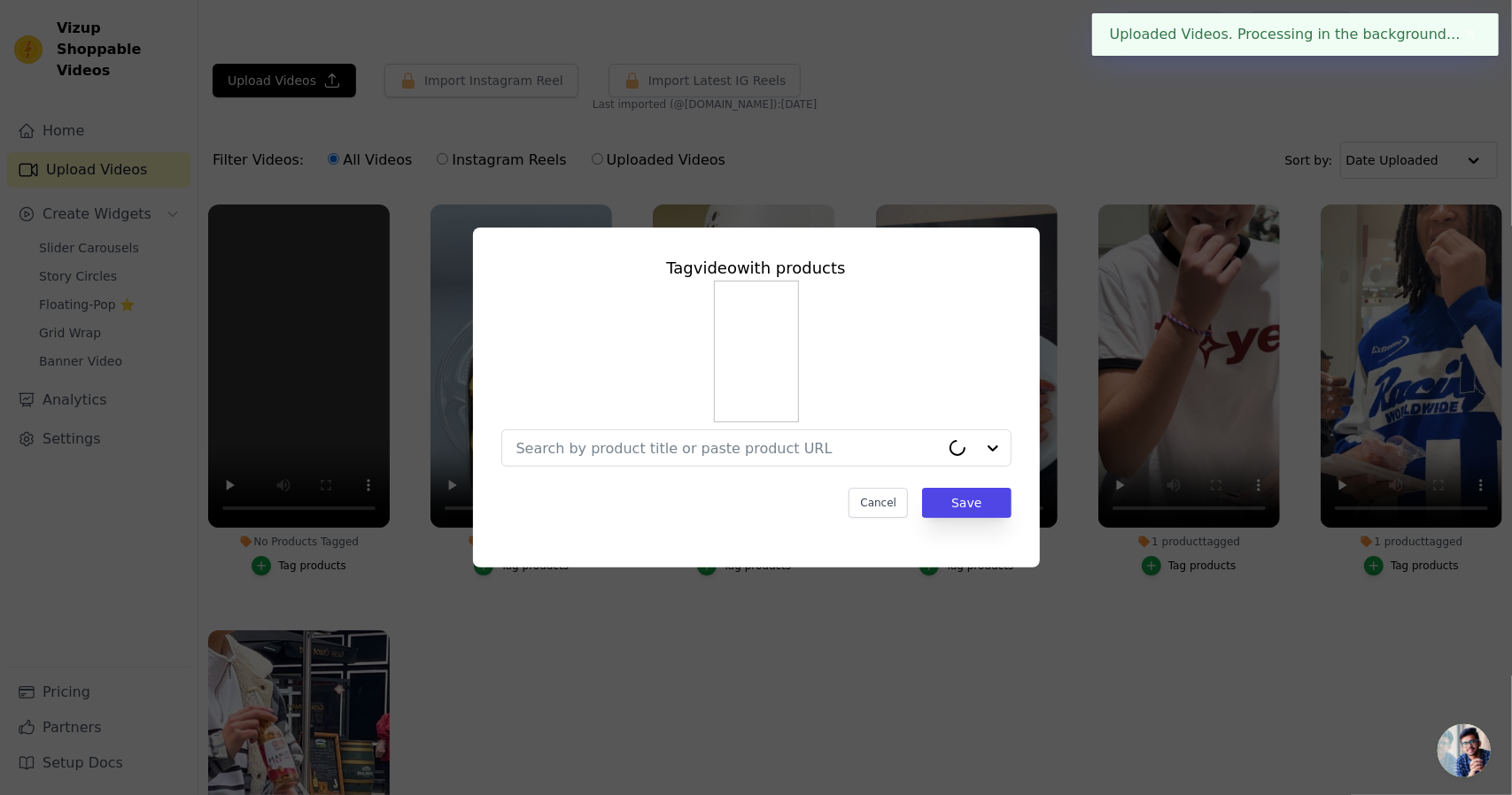
click at [698, 470] on div "Tag video with products Cancel Save" at bounding box center [756, 387] width 539 height 290
click at [691, 456] on input "No Products Tagged Tag video with products Cancel Save Tag products" at bounding box center [746, 448] width 459 height 17
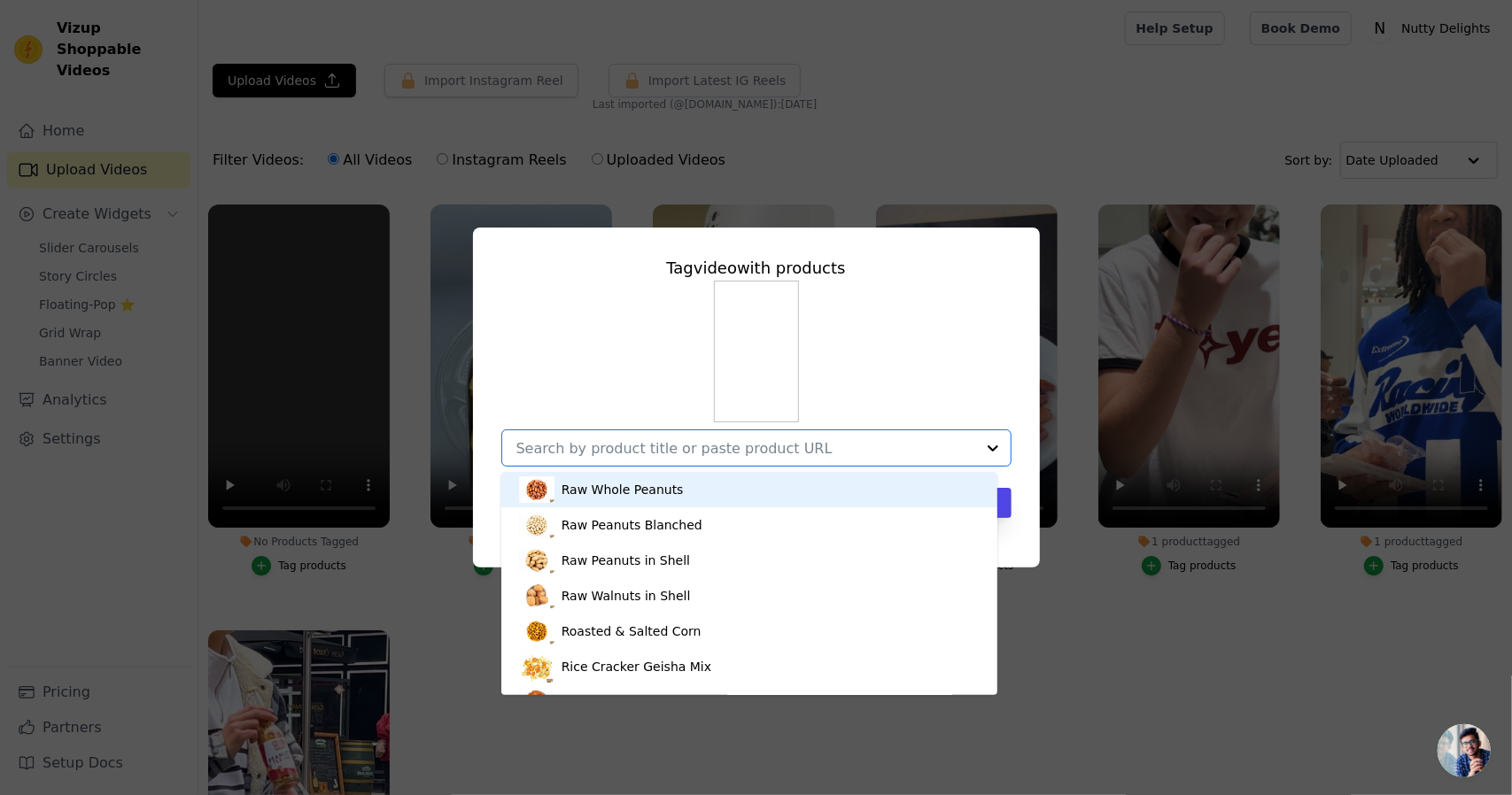
type input "A"
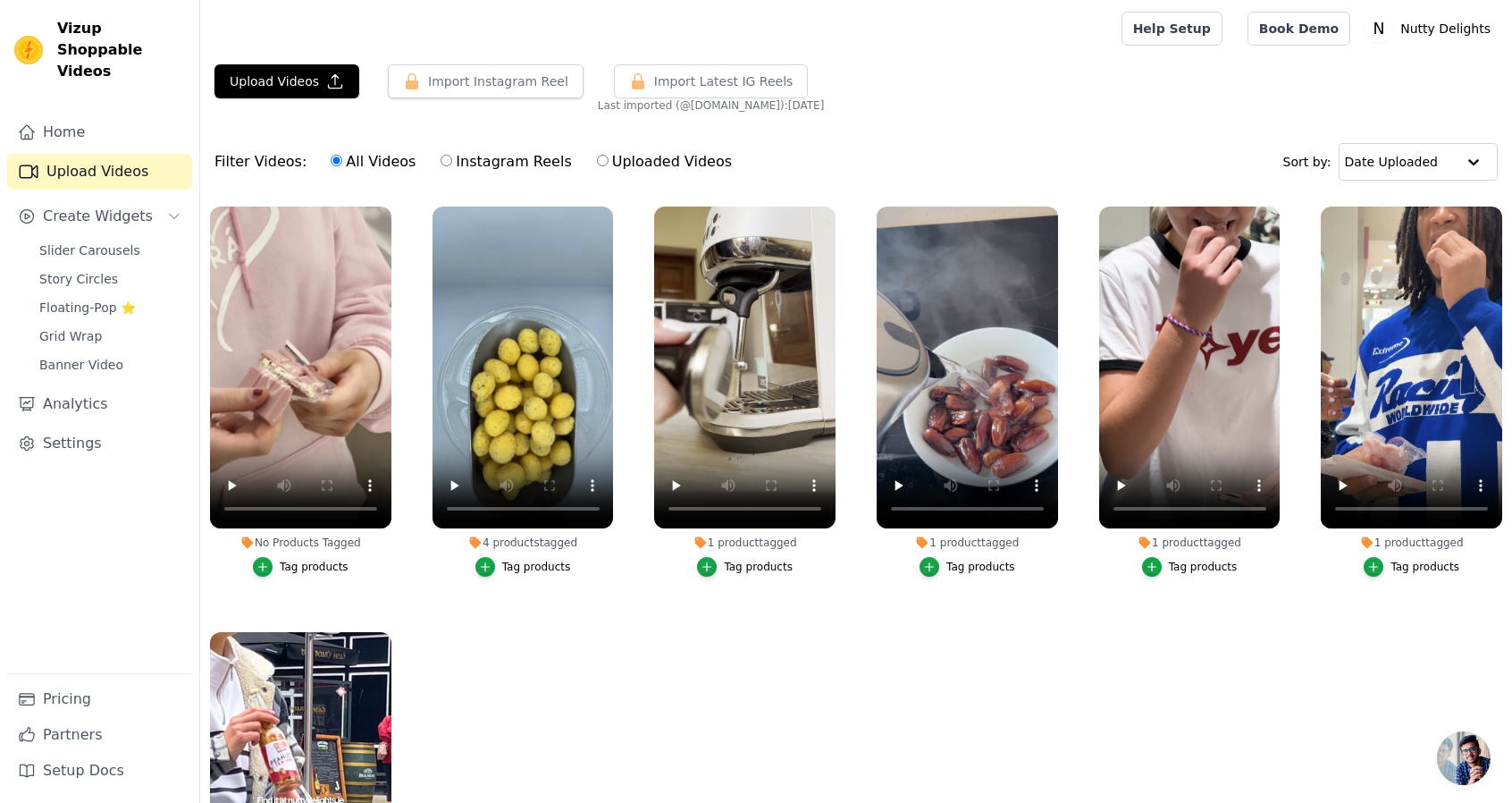
click at [320, 561] on div "Tag products" at bounding box center [314, 567] width 69 height 15
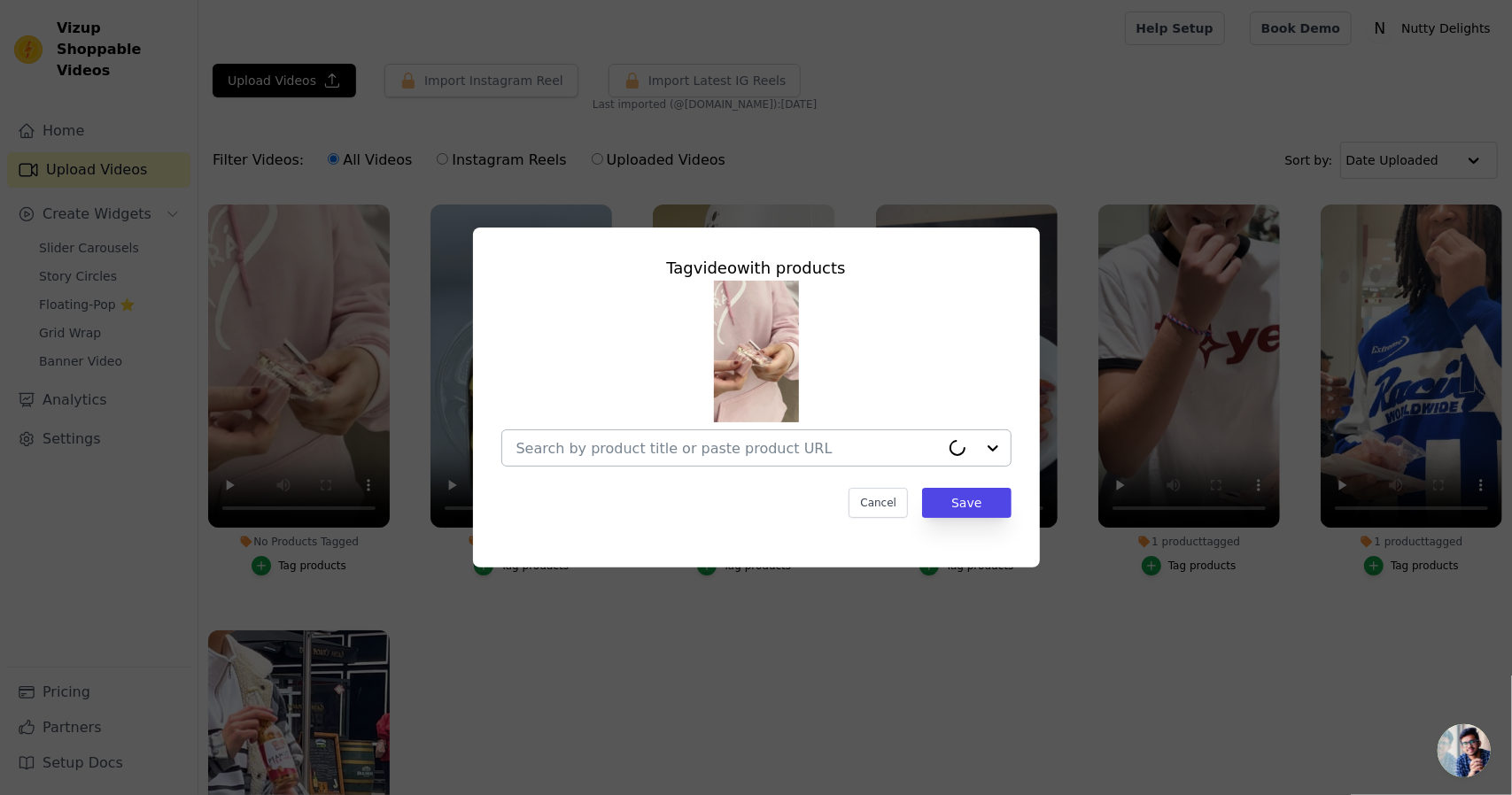
click at [816, 431] on div at bounding box center [727, 448] width 424 height 35
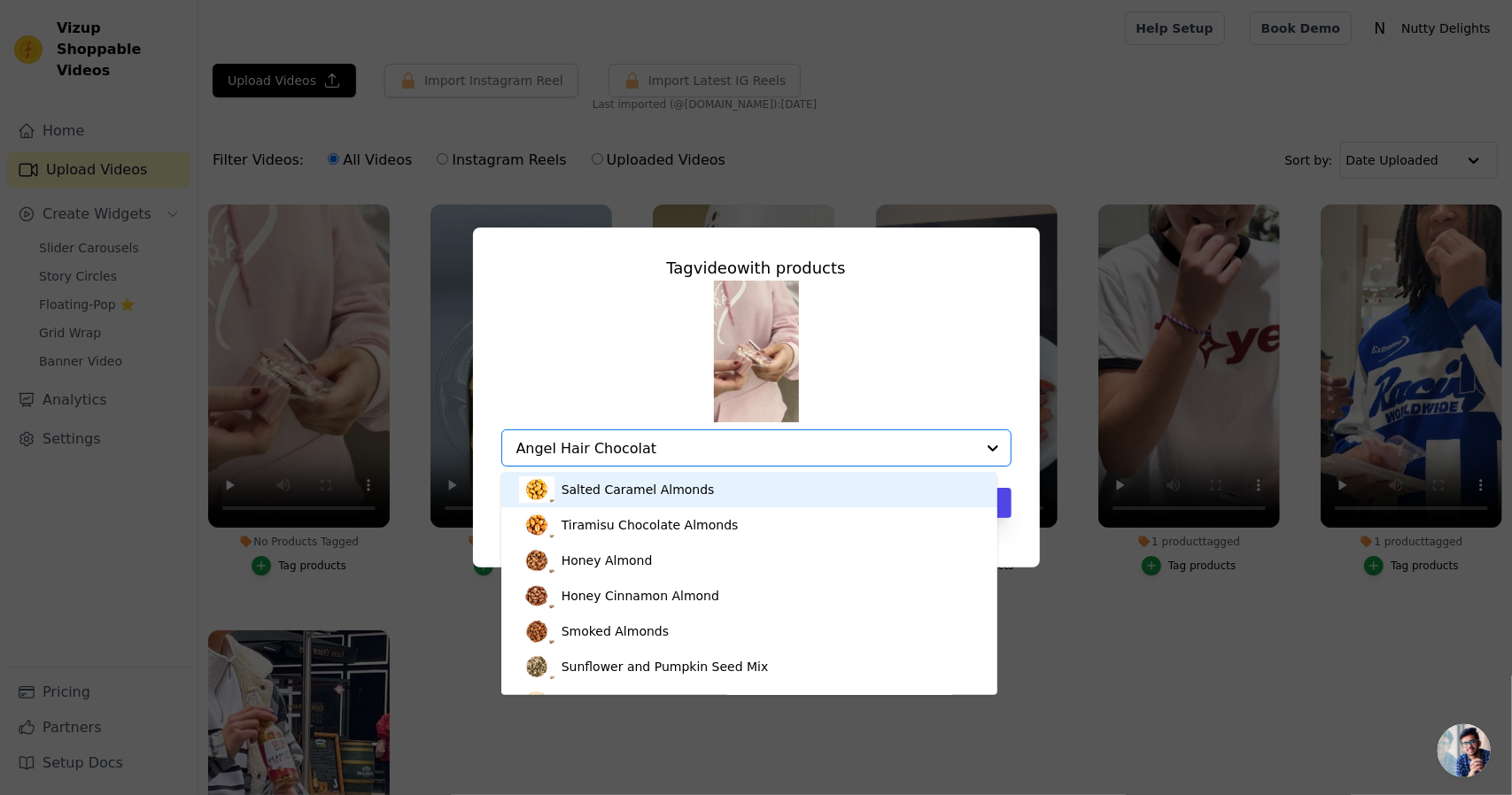
type input "Angel Hair Chocolate"
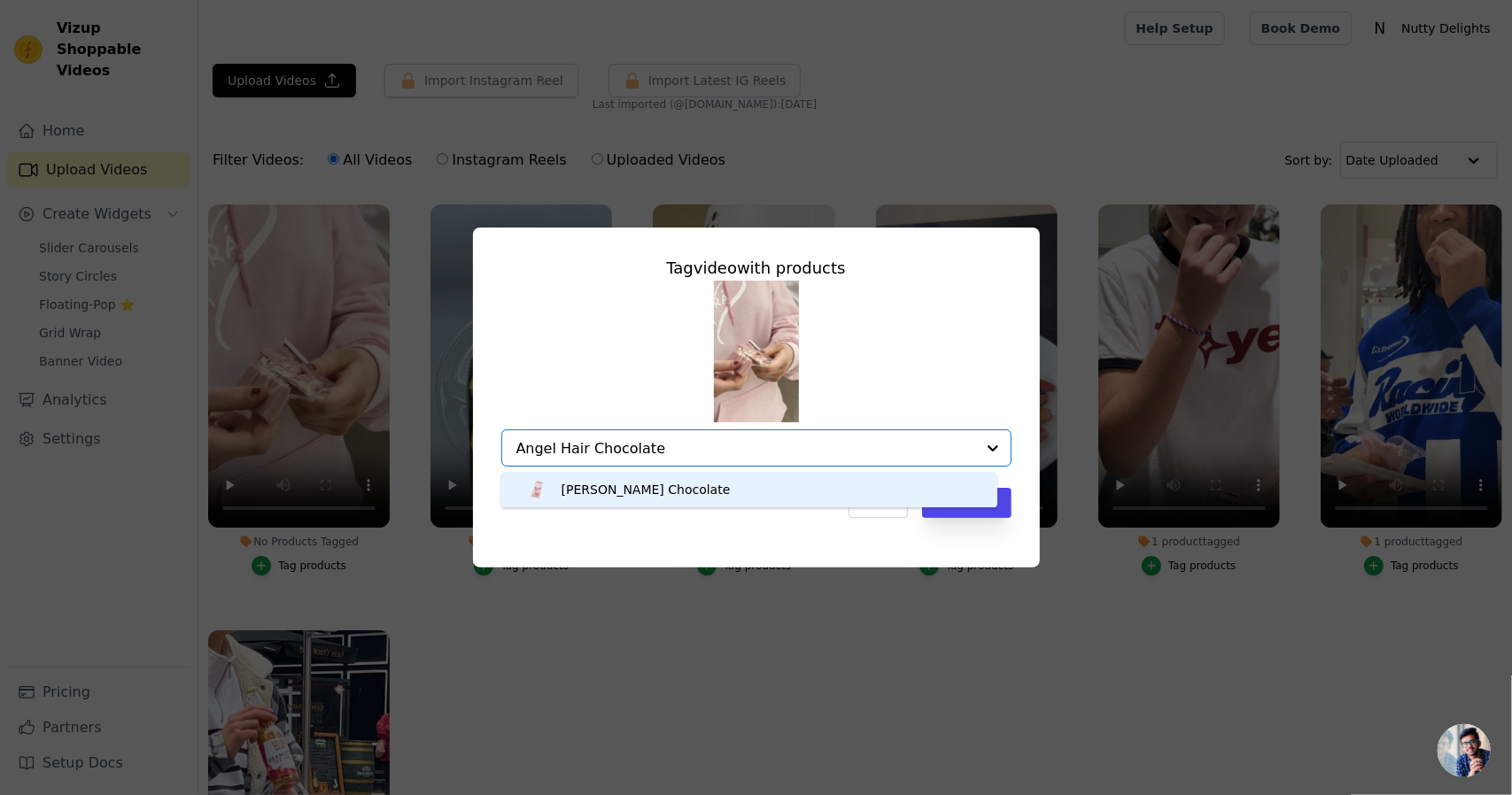
click at [810, 485] on div "[PERSON_NAME] Chocolate" at bounding box center [749, 489] width 462 height 35
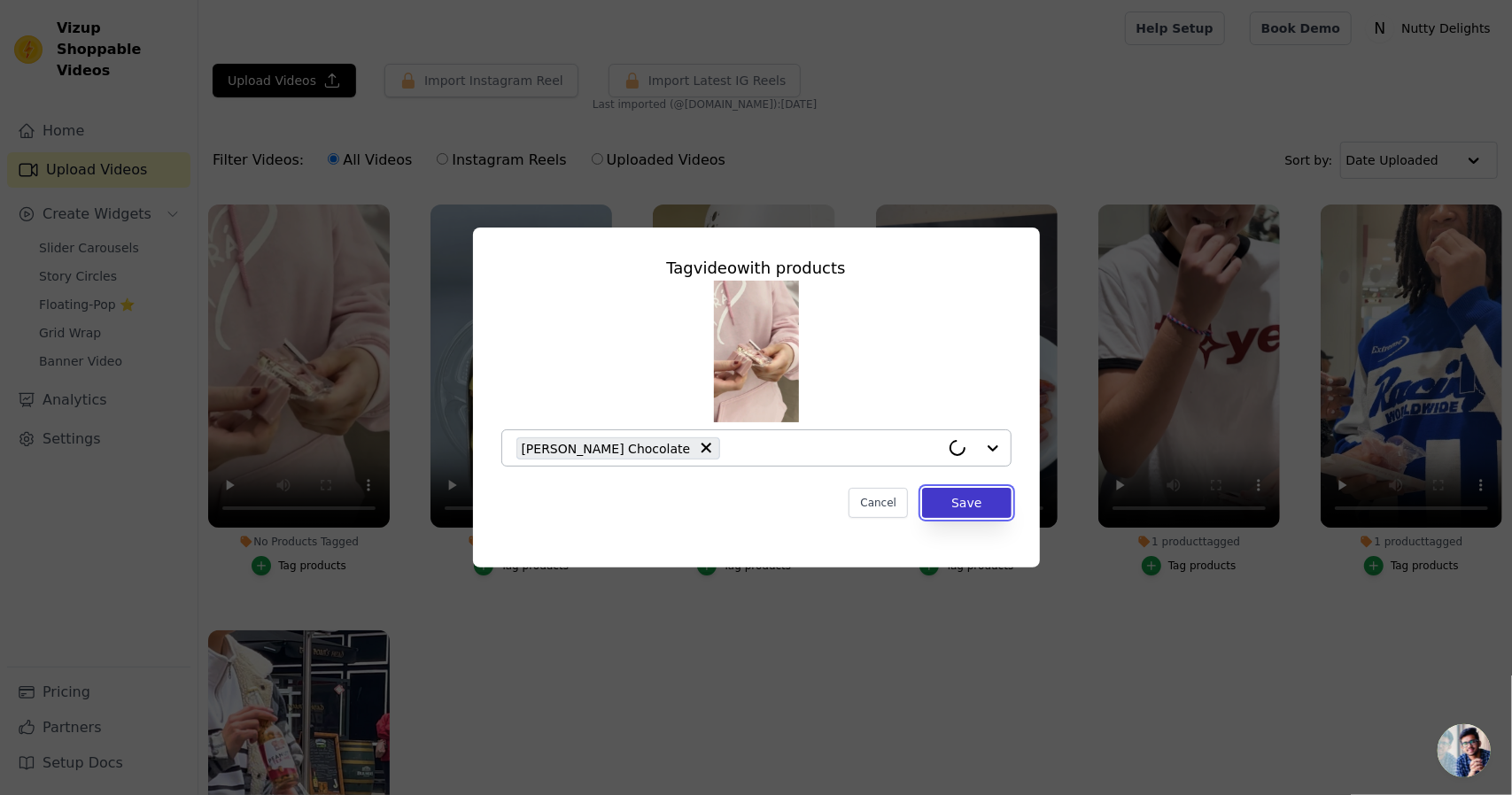
click at [1004, 502] on button "Save" at bounding box center [967, 502] width 89 height 30
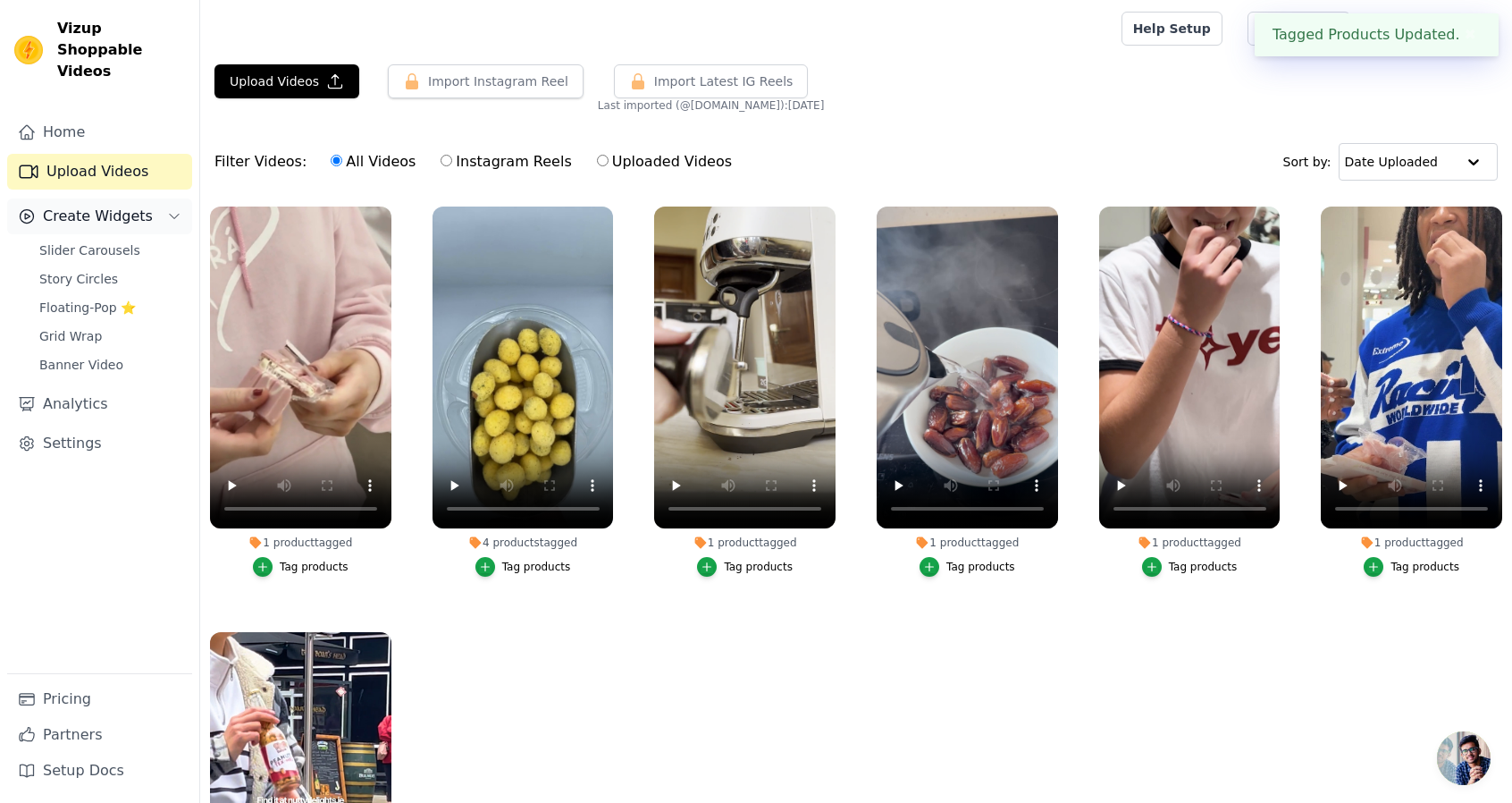
click at [103, 206] on span "Create Widgets" at bounding box center [98, 216] width 110 height 21
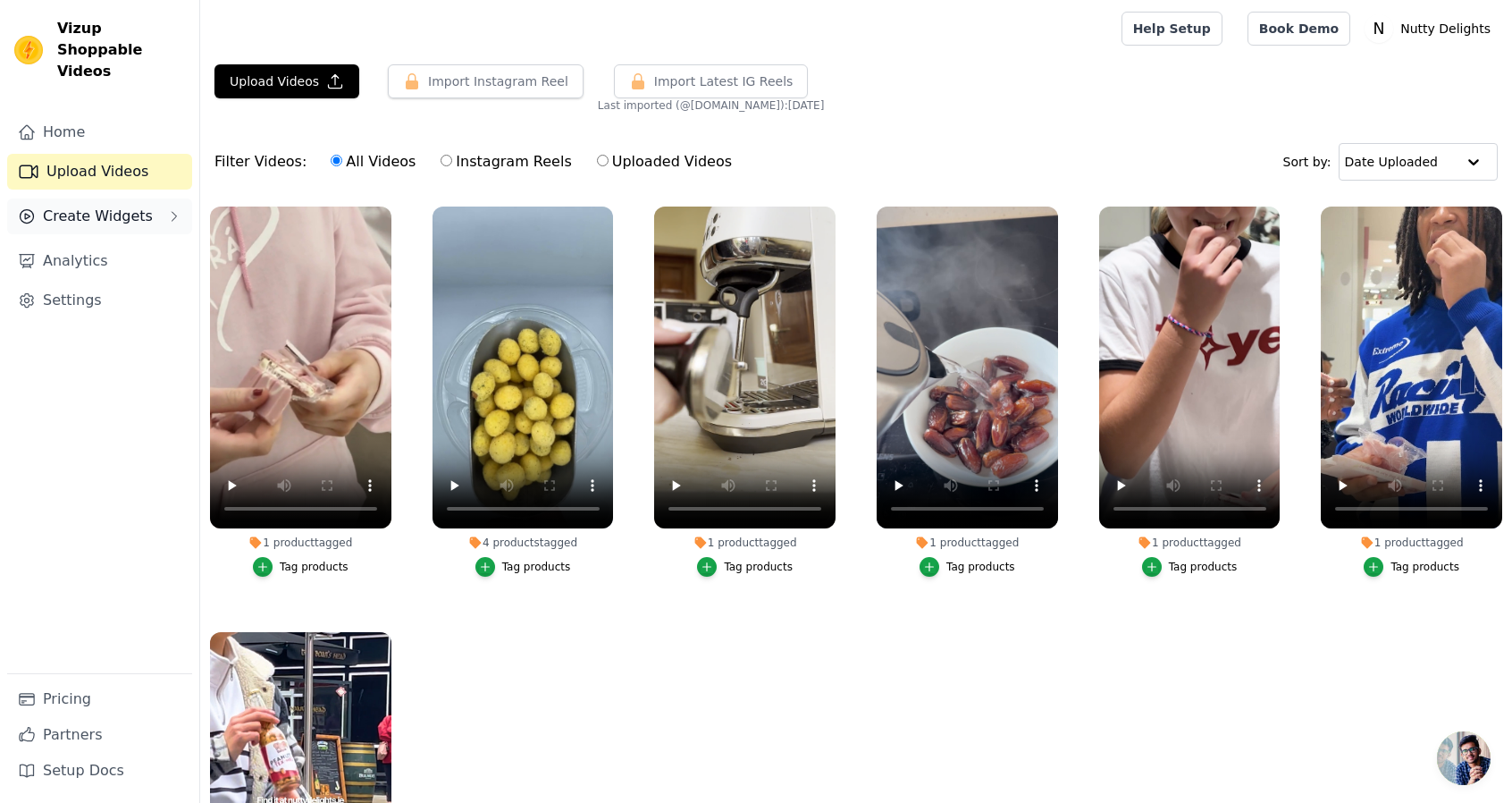
click at [120, 206] on span "Create Widgets" at bounding box center [98, 216] width 110 height 21
click at [131, 239] on link "Slider Carousels" at bounding box center [110, 250] width 164 height 25
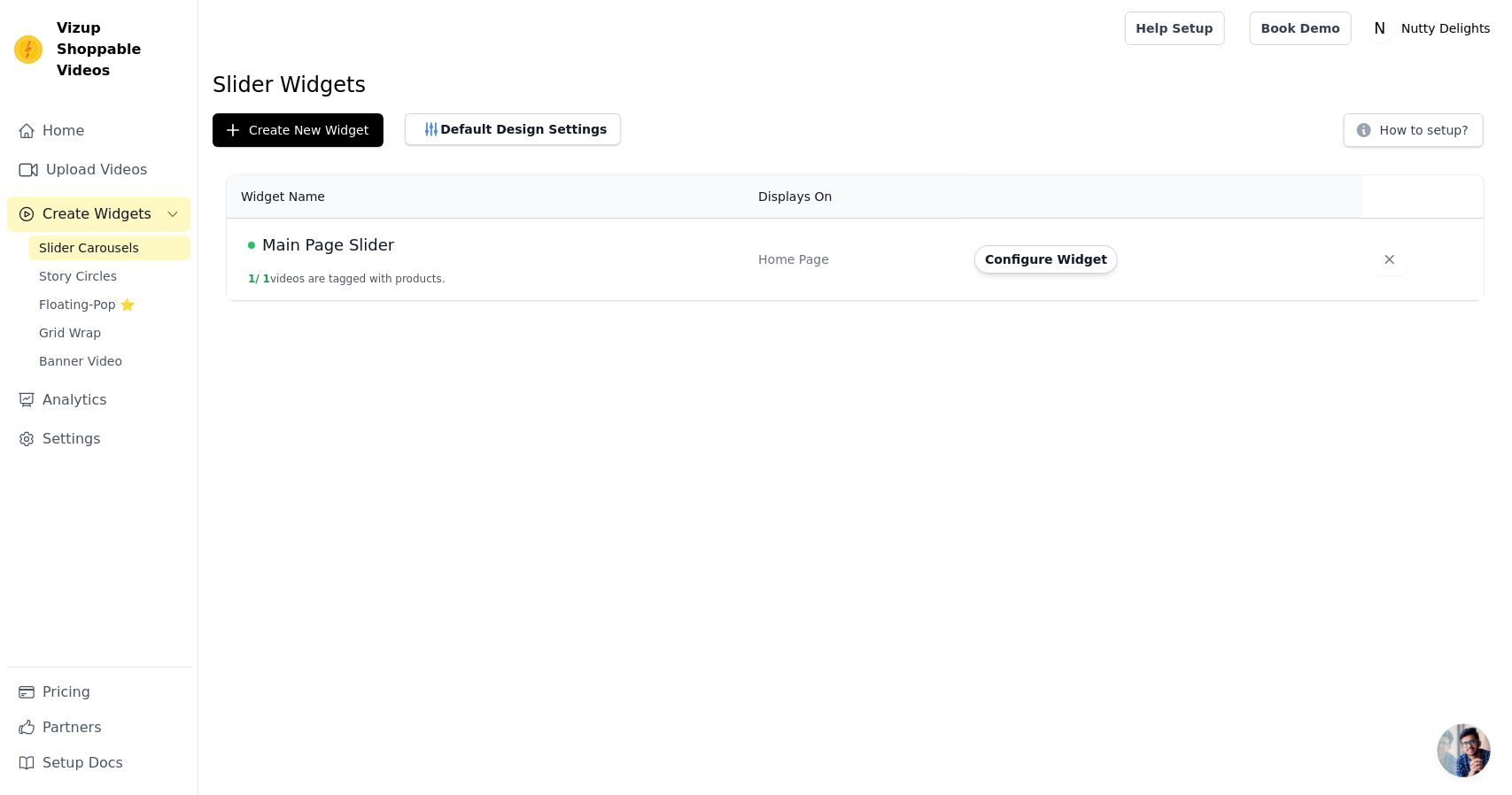
click at [416, 264] on td "Main Page Slider 1 / 1 videos are tagged with products." at bounding box center [487, 259] width 521 height 82
click at [1049, 277] on td "Configure Widget" at bounding box center [1162, 259] width 398 height 82
click at [1031, 261] on button "Configure Widget" at bounding box center [1046, 258] width 143 height 28
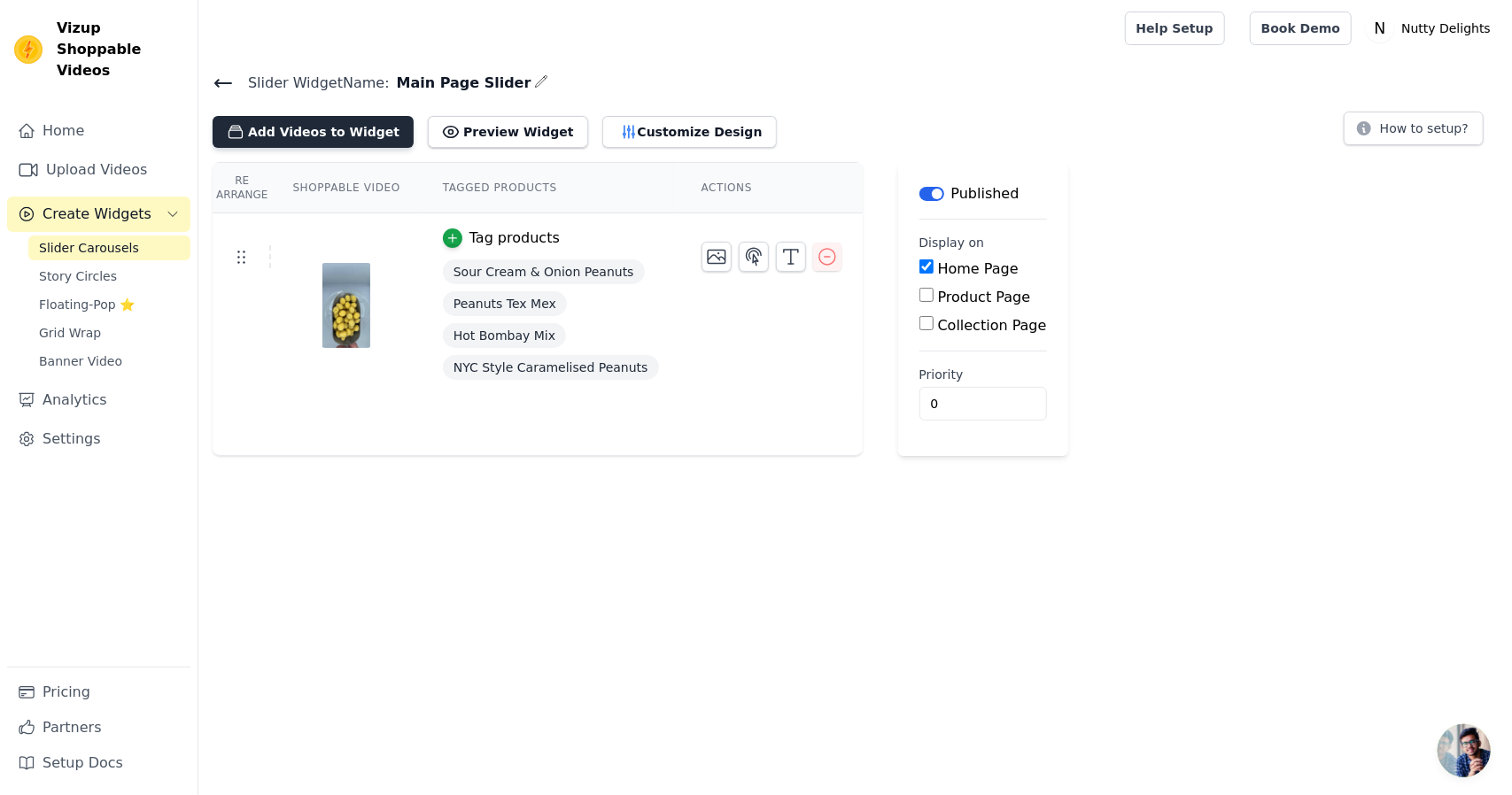
click at [346, 135] on button "Add Videos to Widget" at bounding box center [313, 131] width 201 height 32
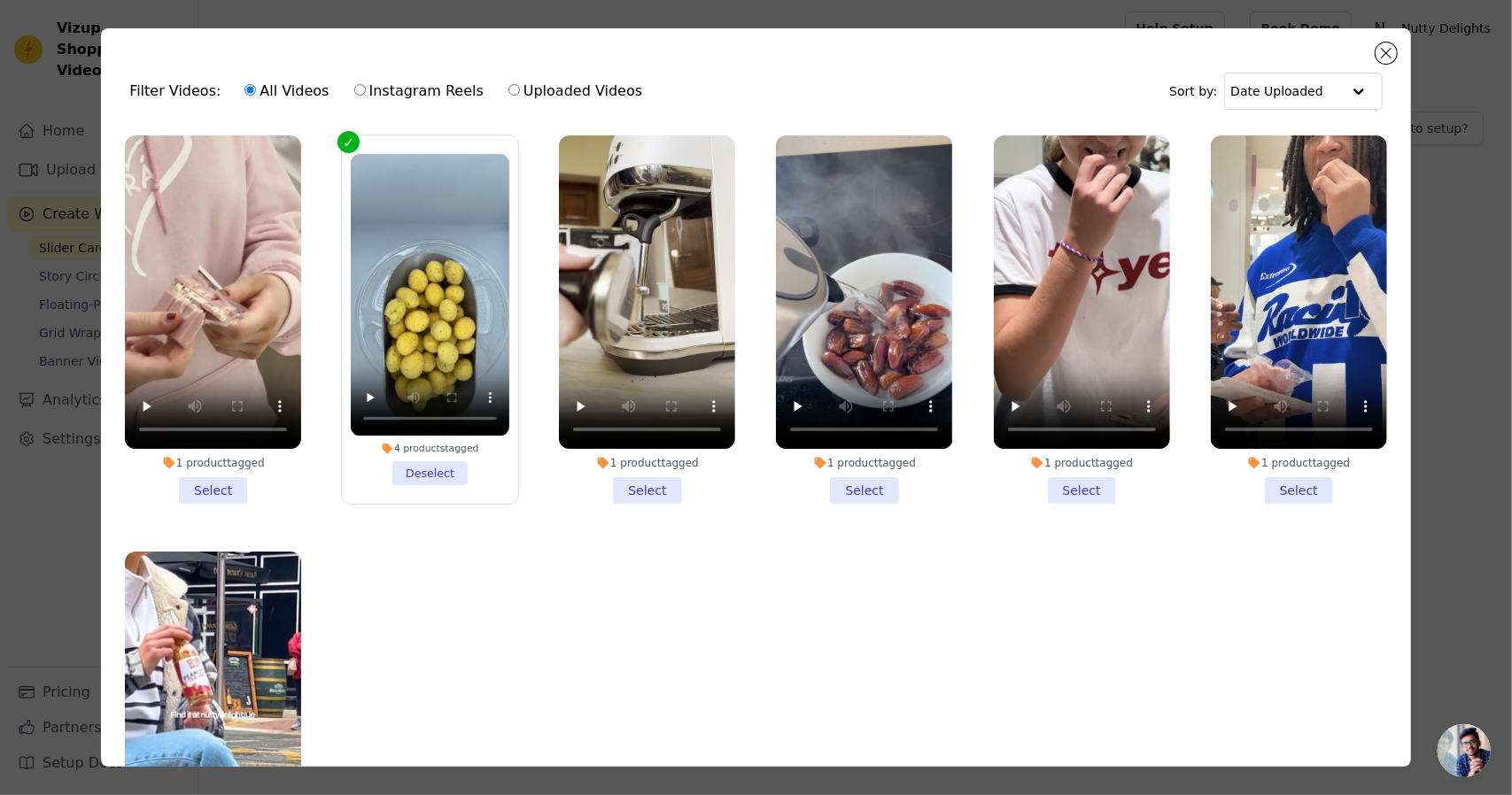
click at [229, 475] on li "1 product tagged Select" at bounding box center [213, 319] width 176 height 368
click at [0, 0] on input "1 product tagged Select" at bounding box center [0, 0] width 0 height 0
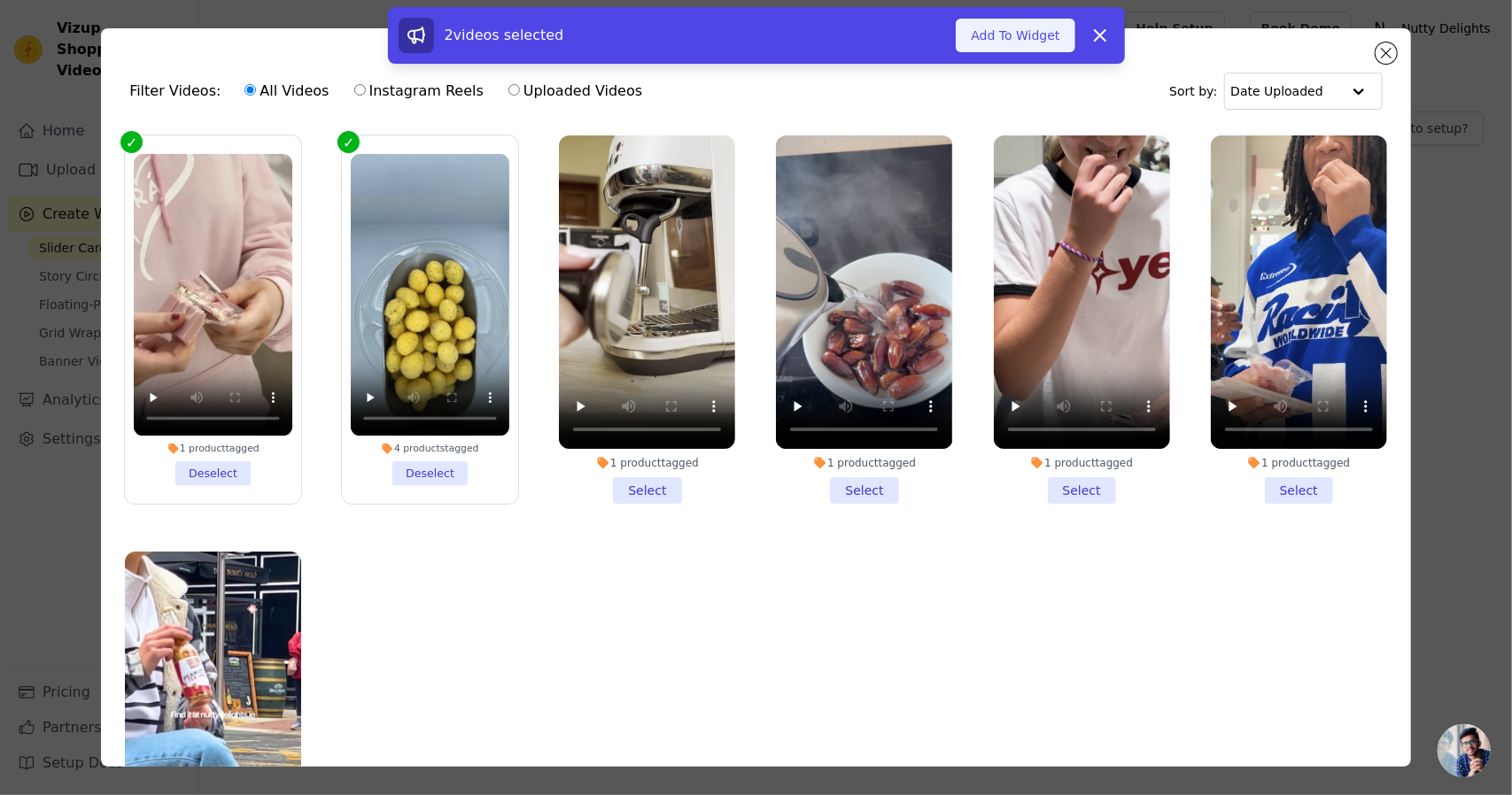
click at [1036, 20] on button "Add To Widget" at bounding box center [1015, 35] width 119 height 34
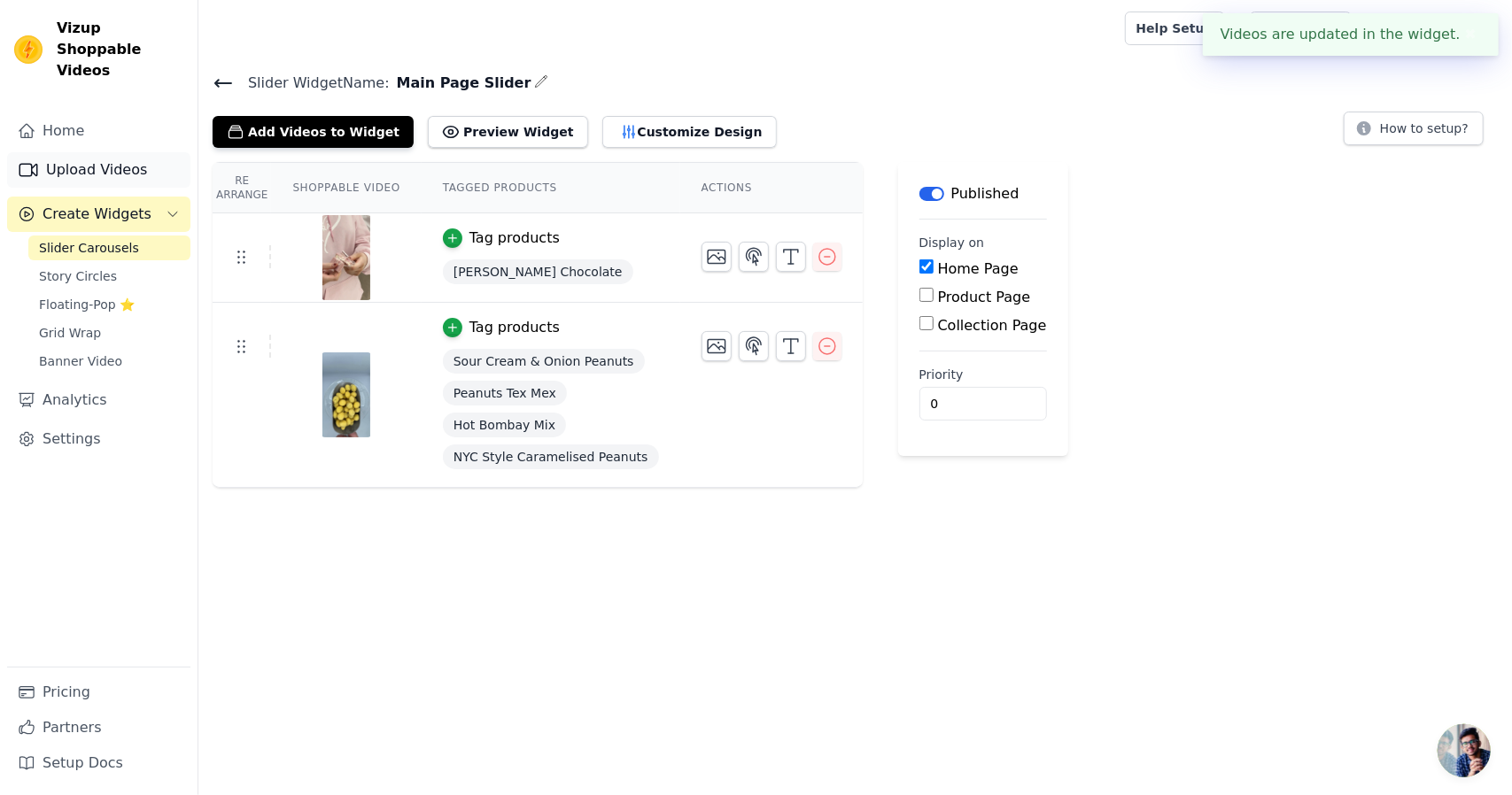
click at [141, 152] on link "Upload Videos" at bounding box center [99, 170] width 183 height 35
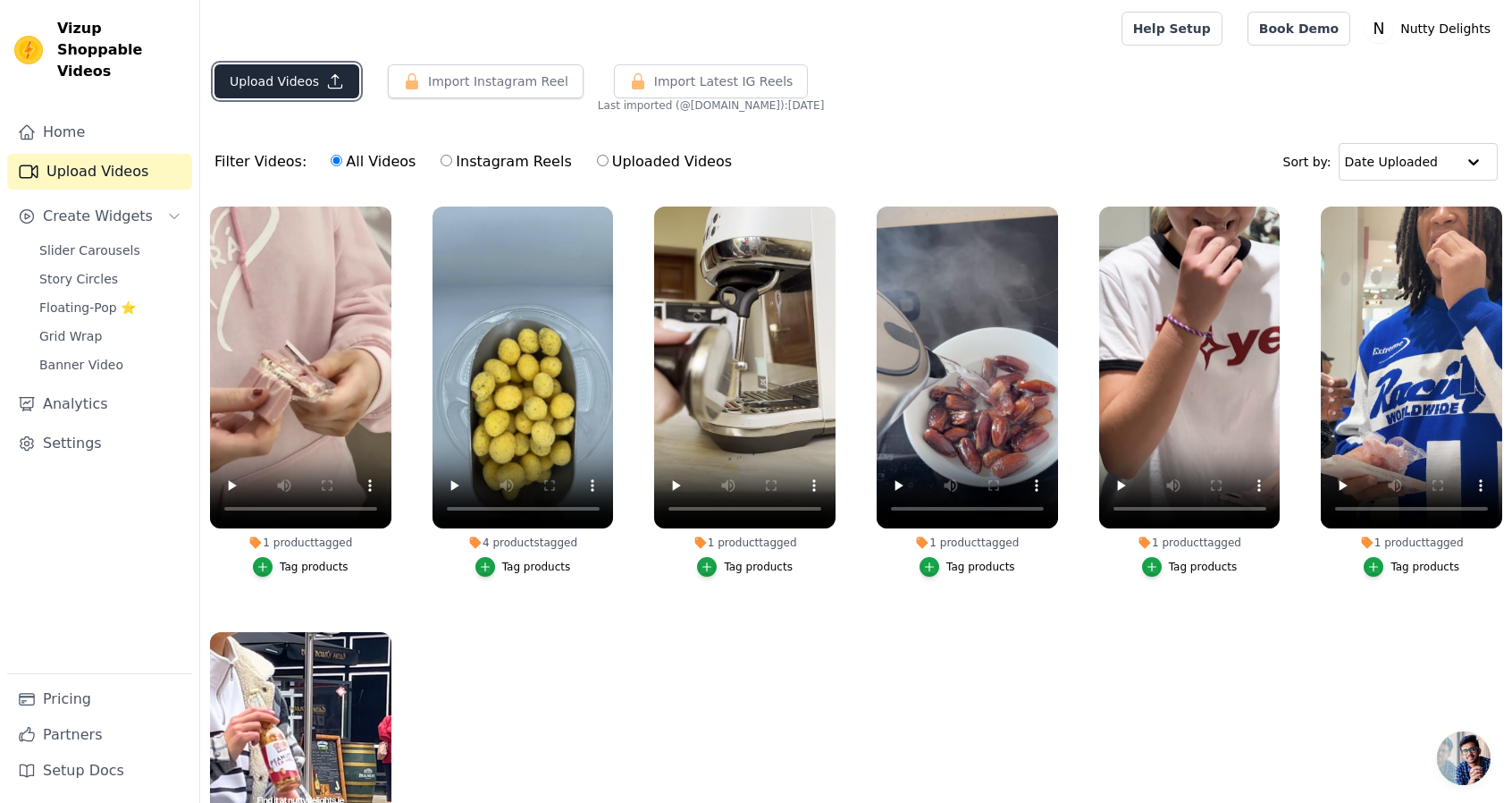
click at [284, 78] on button "Upload Videos" at bounding box center [286, 81] width 145 height 34
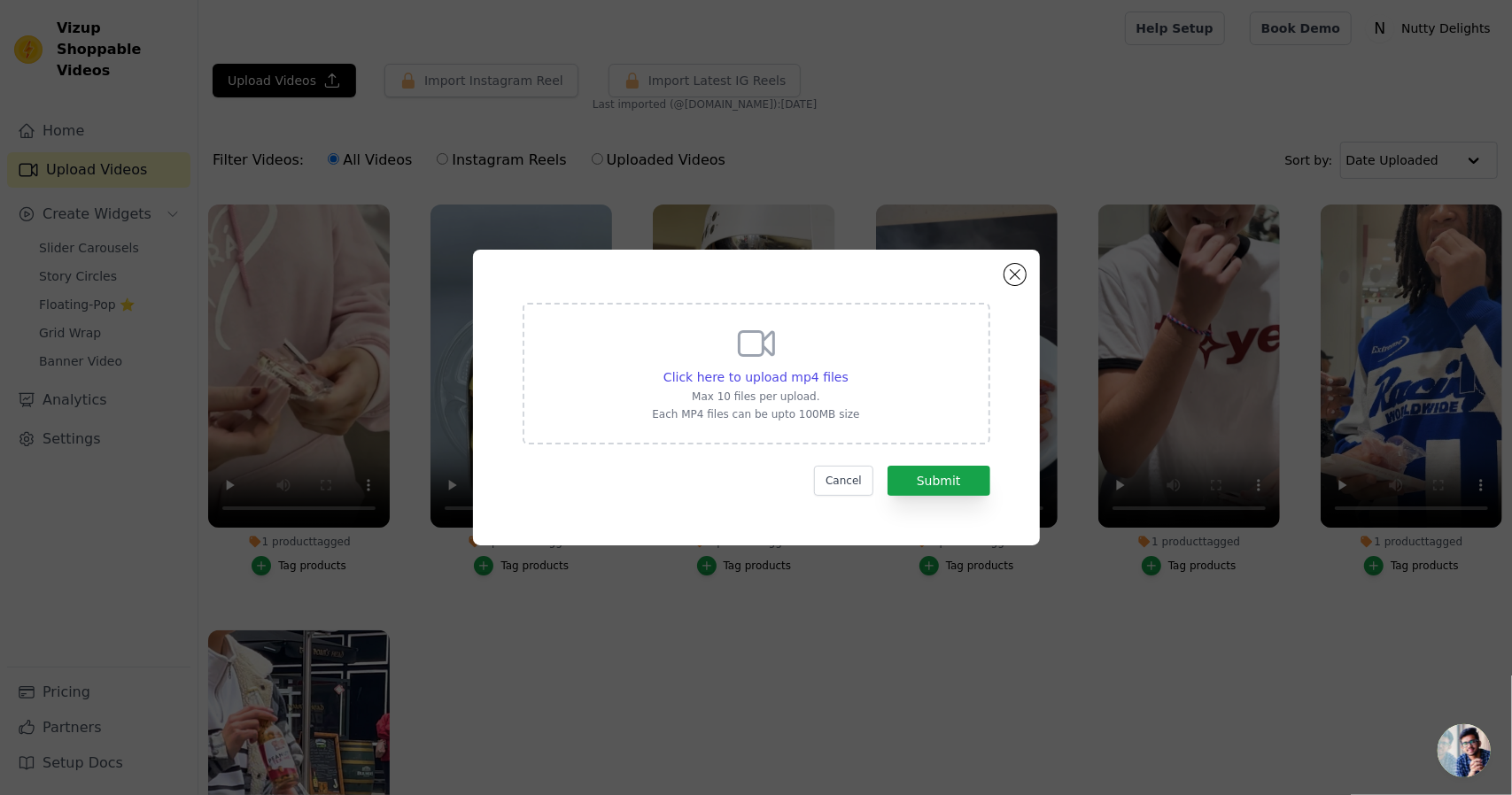
click at [751, 431] on div "Click here to upload mp4 files Max 10 files per upload. Each MP4 files can be u…" at bounding box center [756, 373] width 468 height 141
click at [848, 368] on input "Click here to upload mp4 files Max 10 files per upload. Each MP4 files can be u…" at bounding box center [848, 367] width 1 height 1
type input "C:\fakepath\Untitled design (1).mp4"
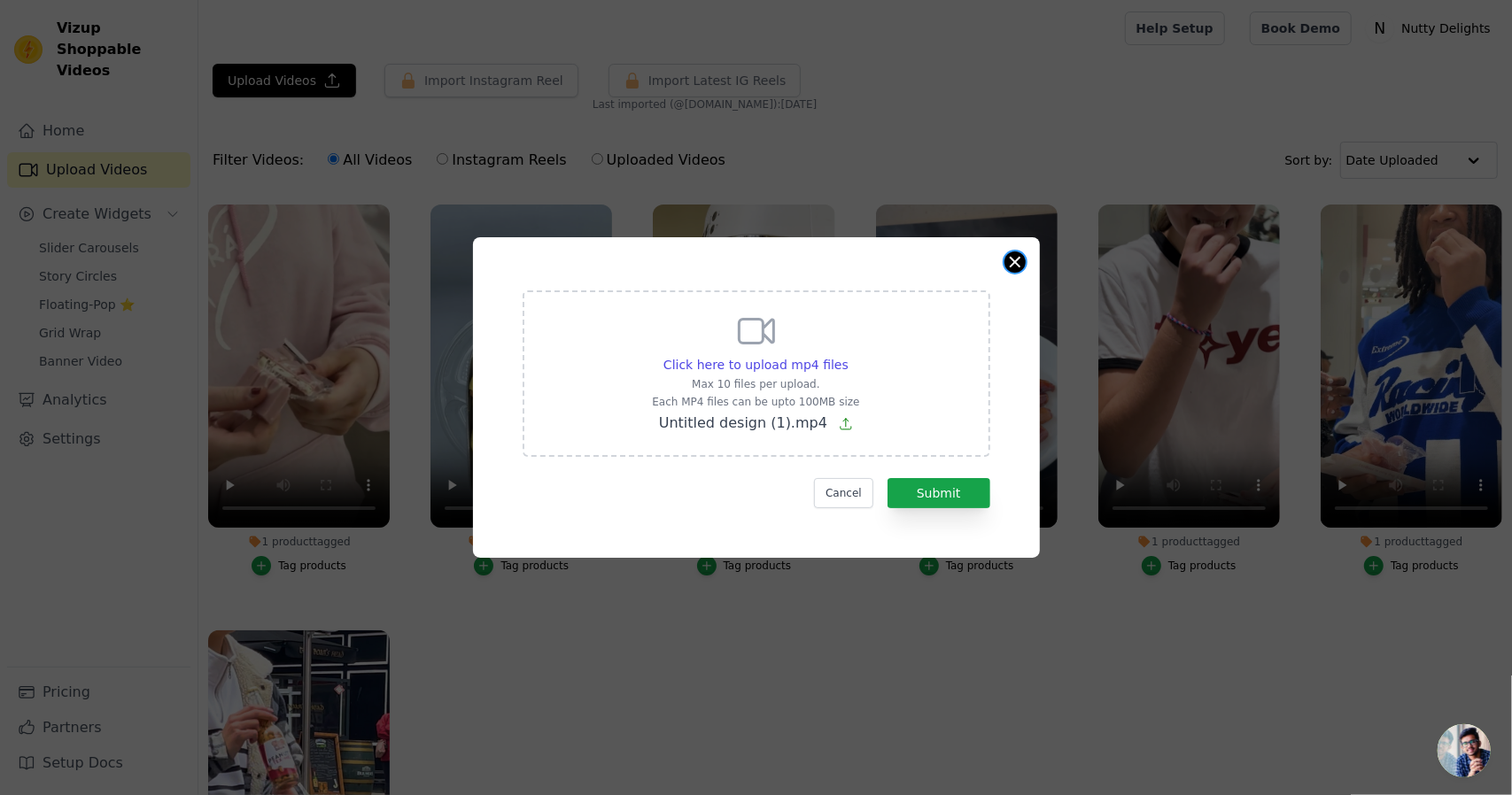
click at [1014, 262] on button "Close modal" at bounding box center [1014, 261] width 21 height 21
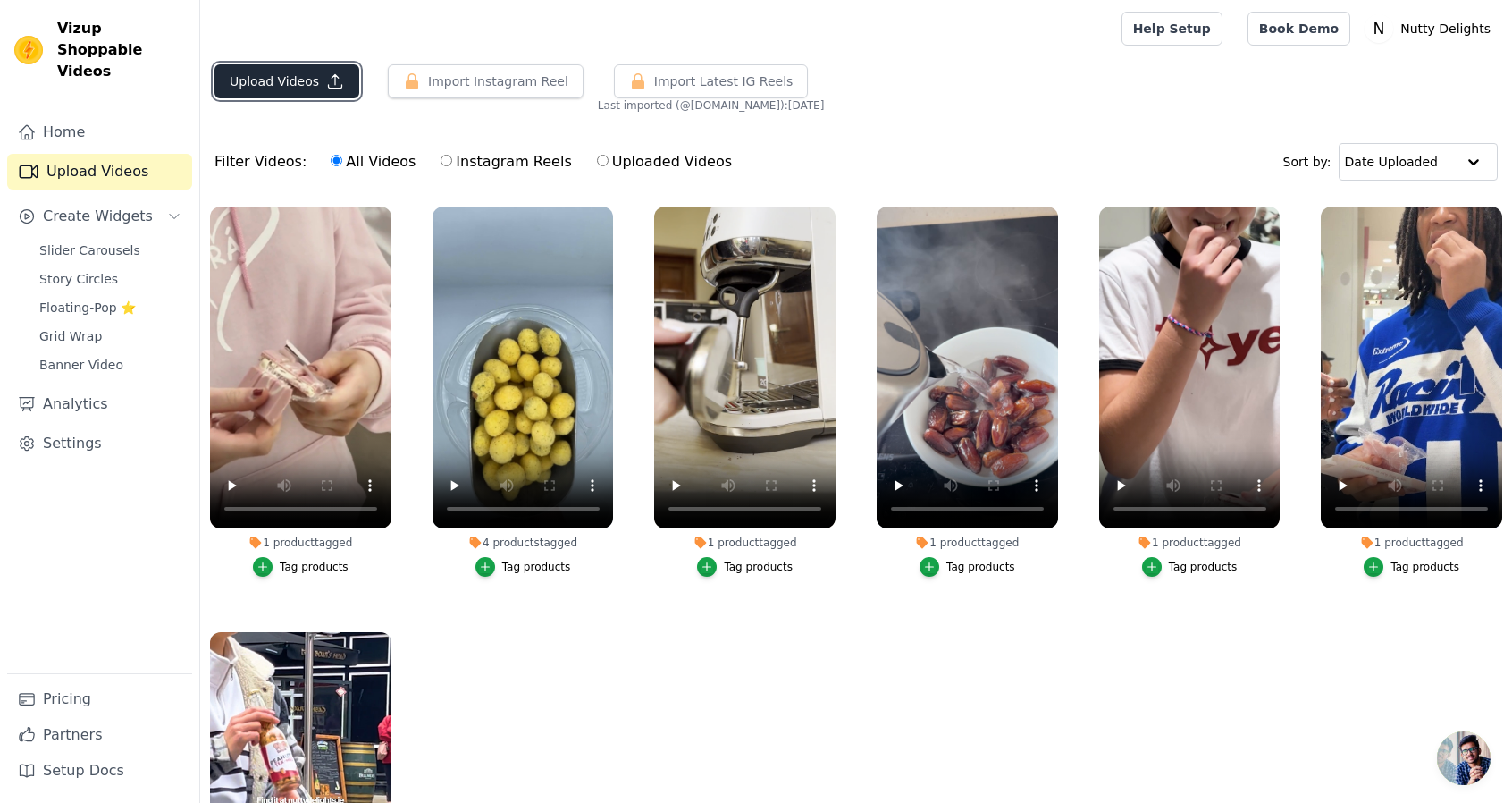
click at [323, 92] on button "Upload Videos" at bounding box center [286, 81] width 145 height 34
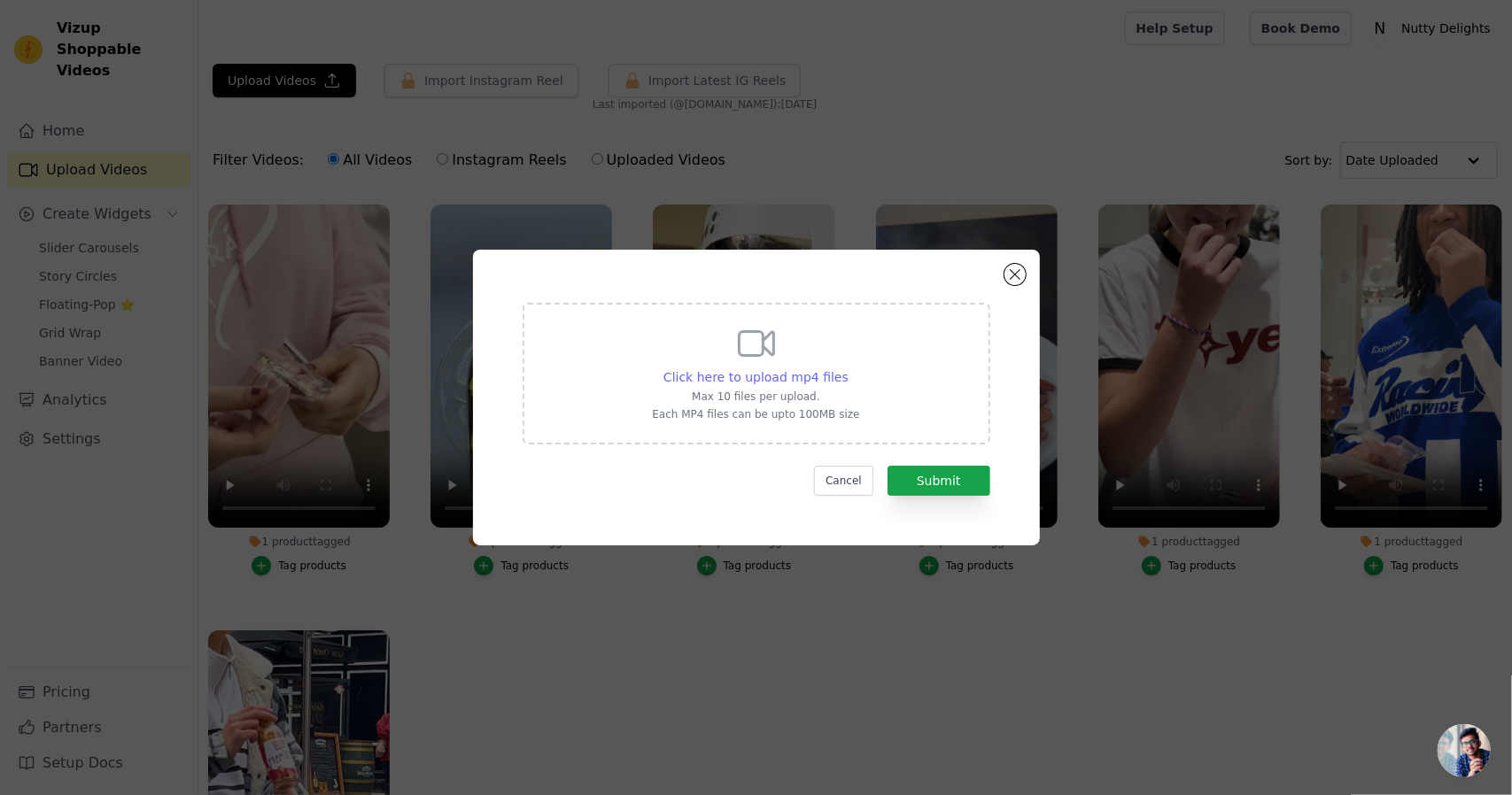
click at [756, 383] on span "Click here to upload mp4 files" at bounding box center [756, 377] width 185 height 15
click at [848, 368] on input "Click here to upload mp4 files Max 10 files per upload. Each MP4 files can be u…" at bounding box center [848, 367] width 1 height 1
type input "C:\fakepath\Untitled design (8).mp4"
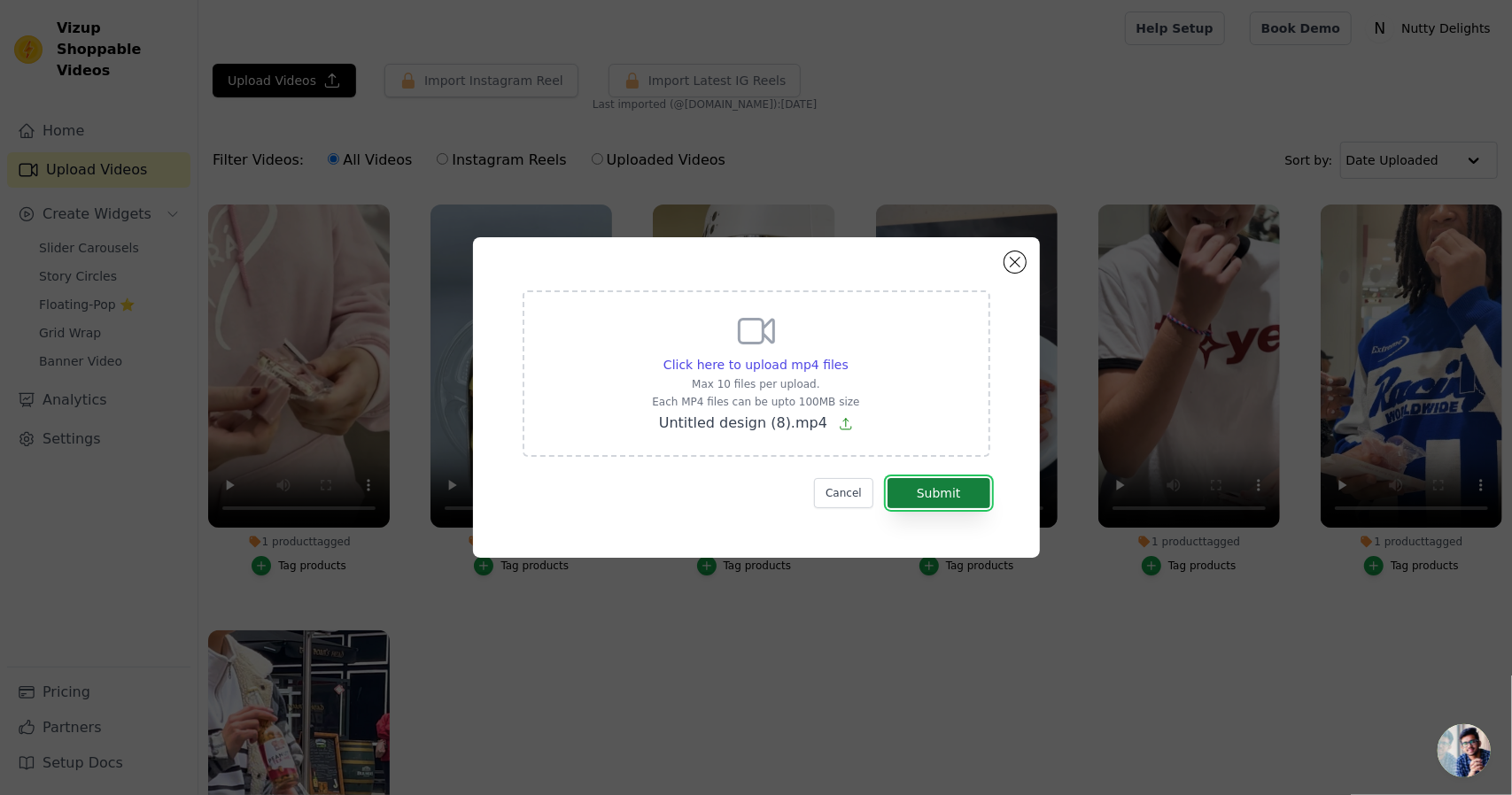
click at [962, 490] on button "Submit" at bounding box center [938, 492] width 102 height 30
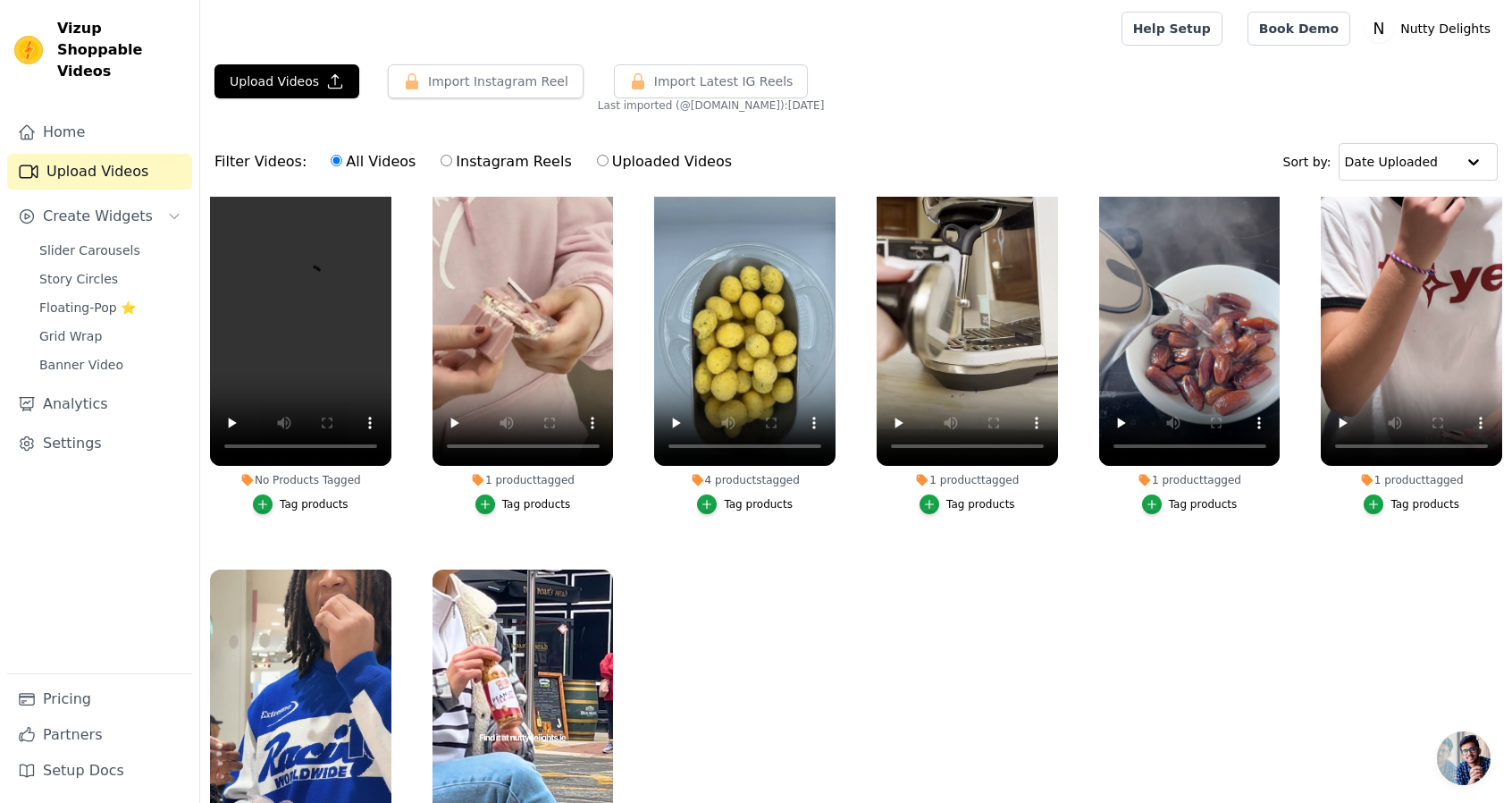
scroll to position [111, 0]
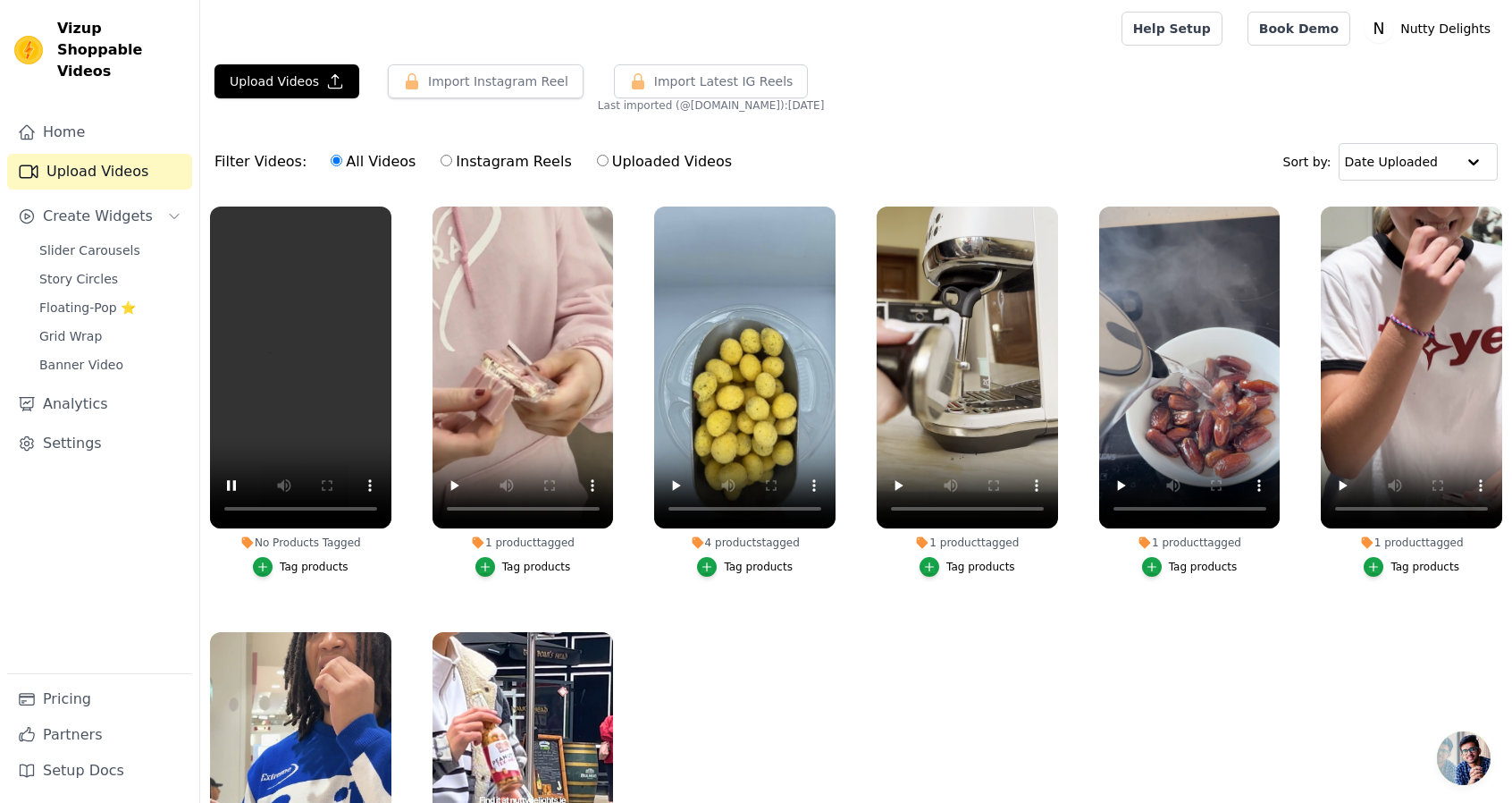
click at [309, 568] on div "Tag products" at bounding box center [314, 567] width 69 height 15
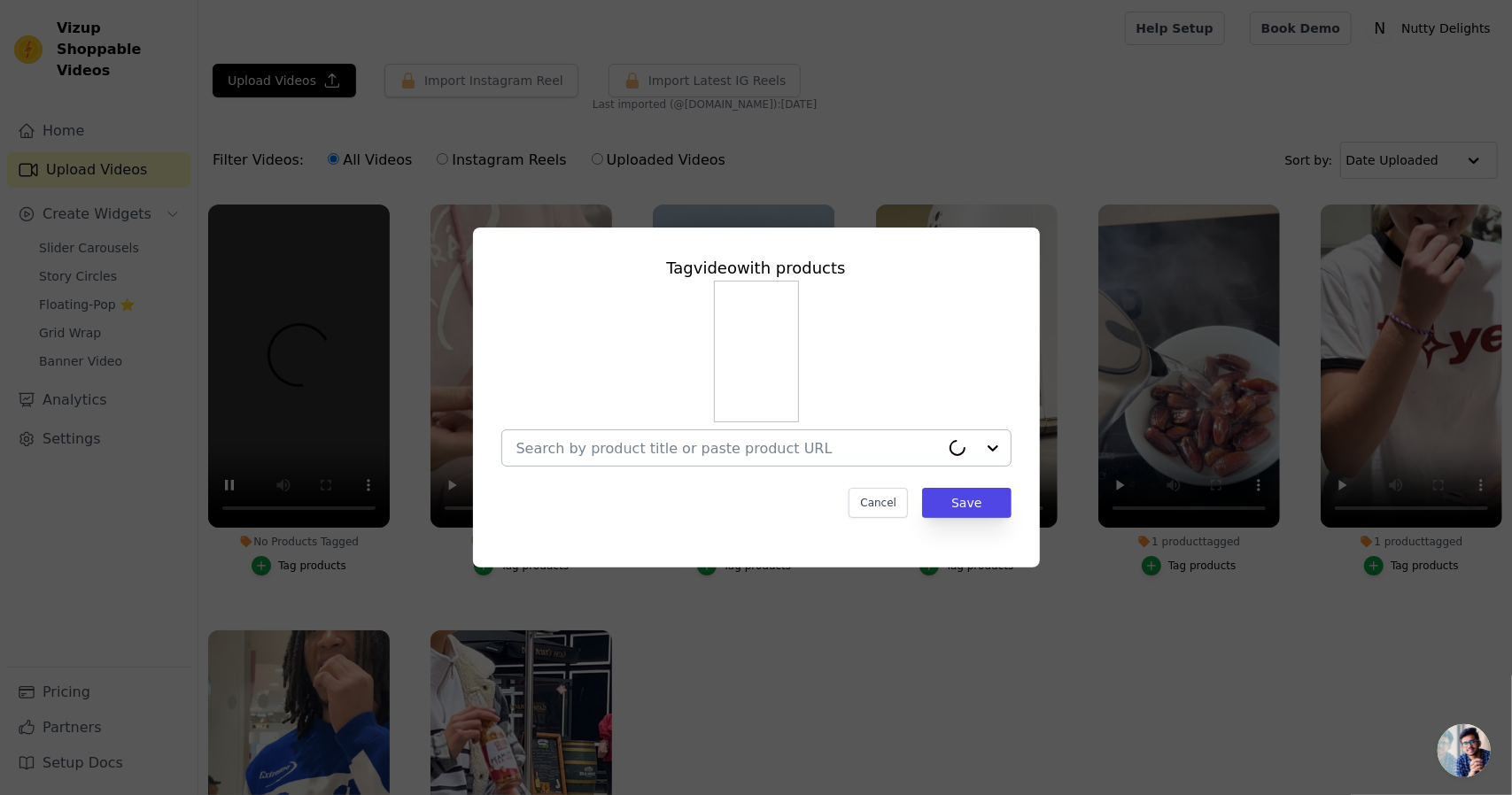
click at [794, 465] on div at bounding box center [727, 448] width 424 height 35
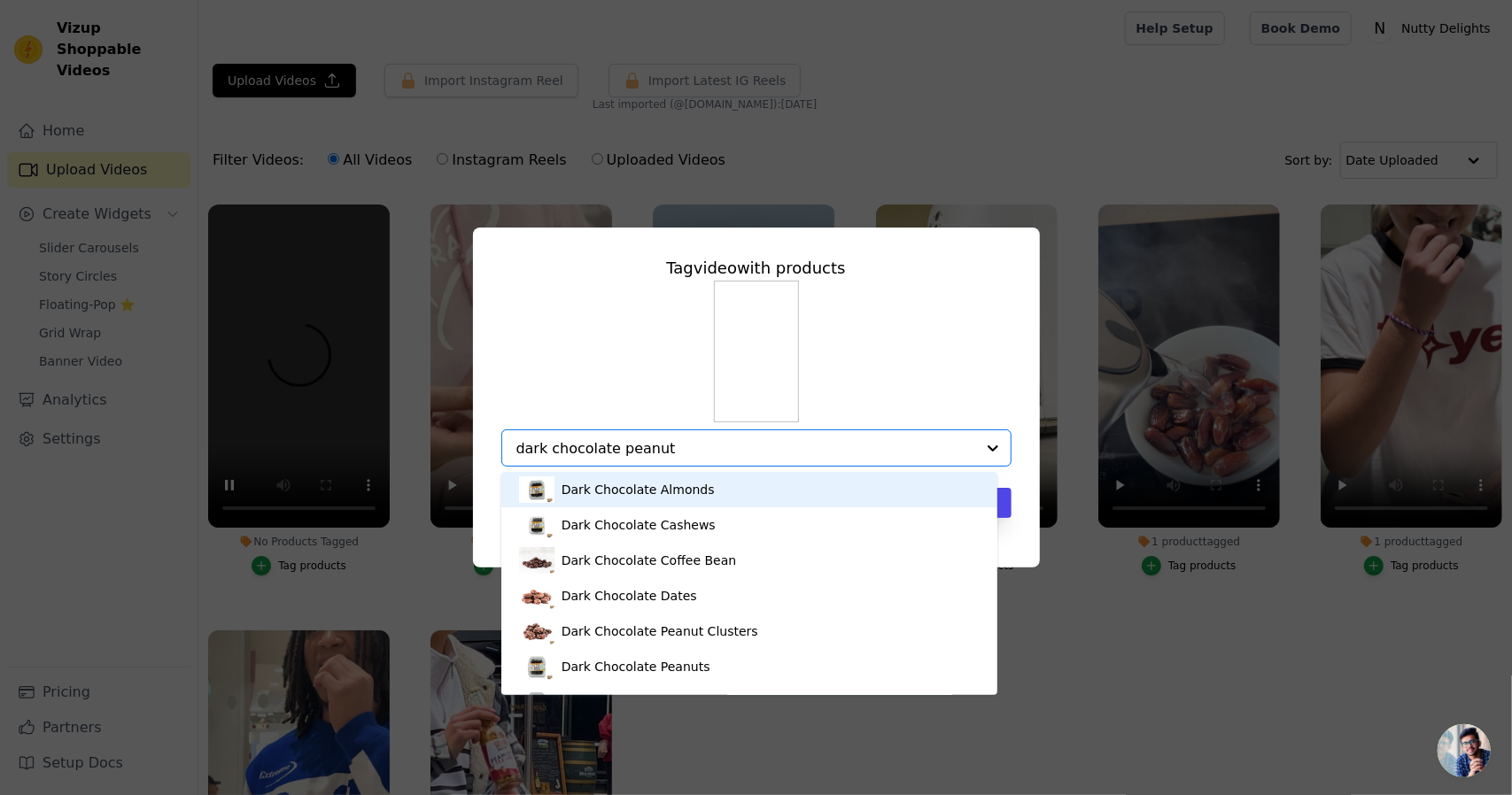
type input "dark chocolate peanut c"
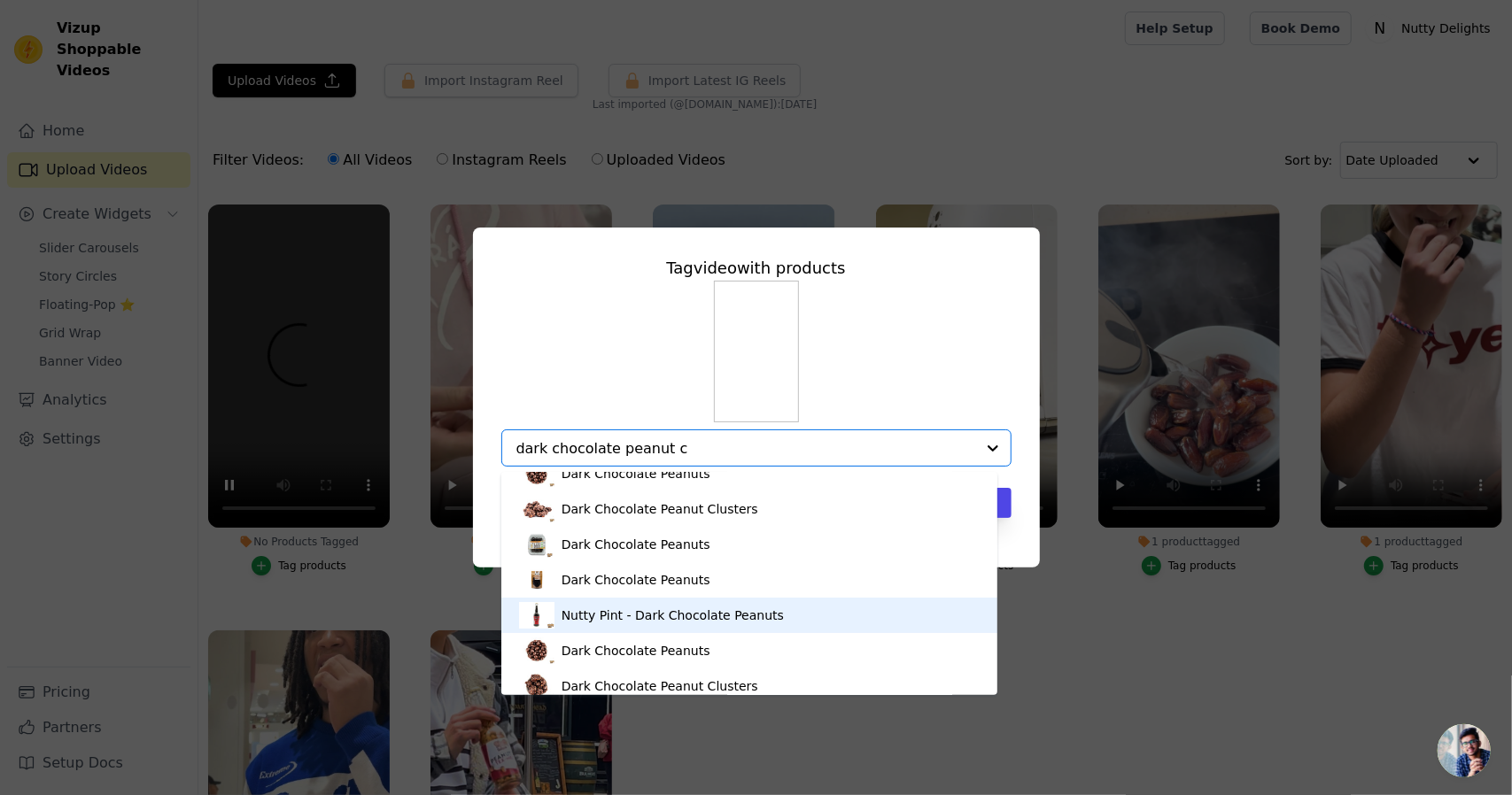
scroll to position [95, 0]
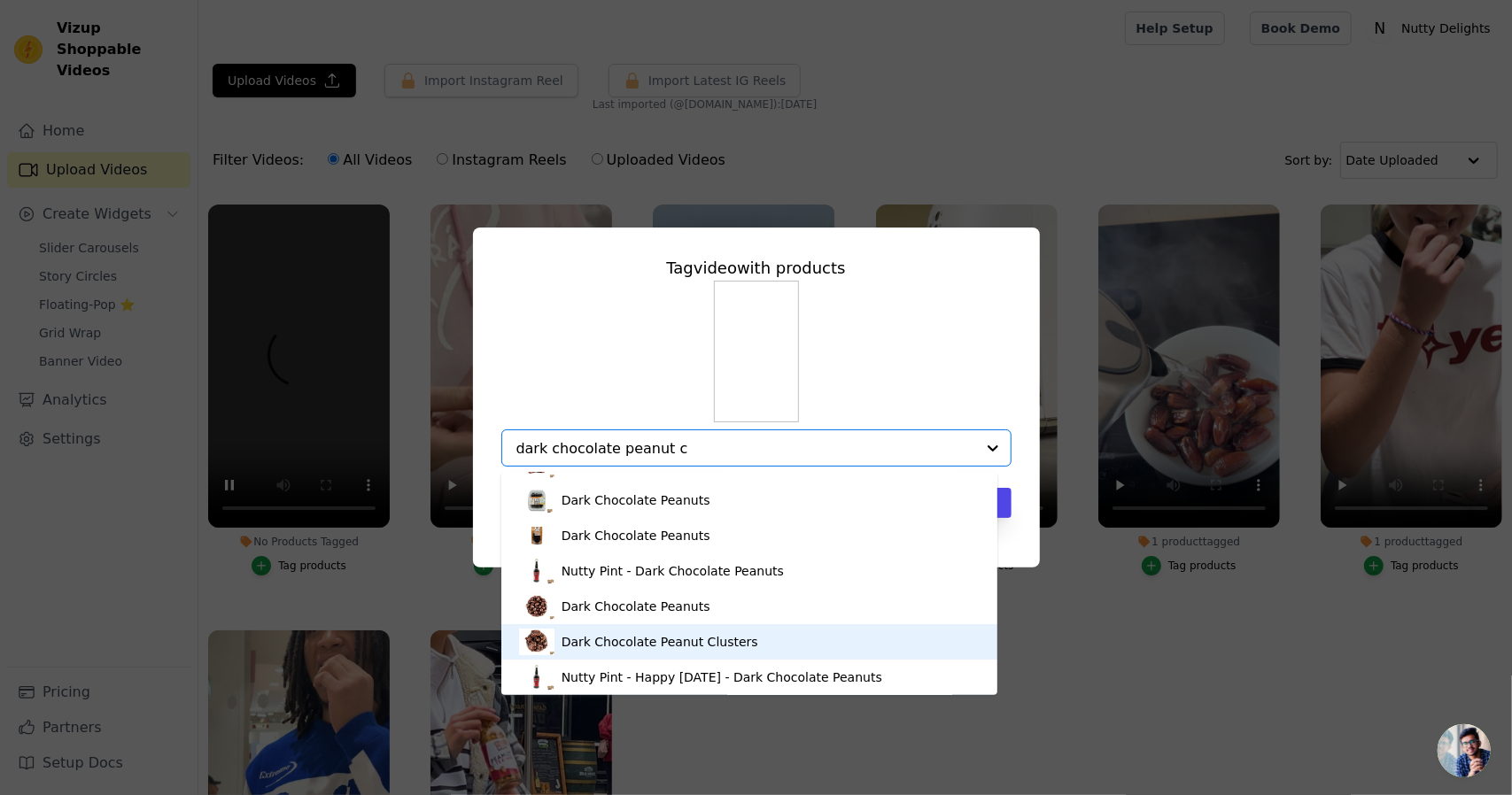
click at [667, 645] on div "Dark Chocolate Peanut Clusters" at bounding box center [659, 642] width 197 height 18
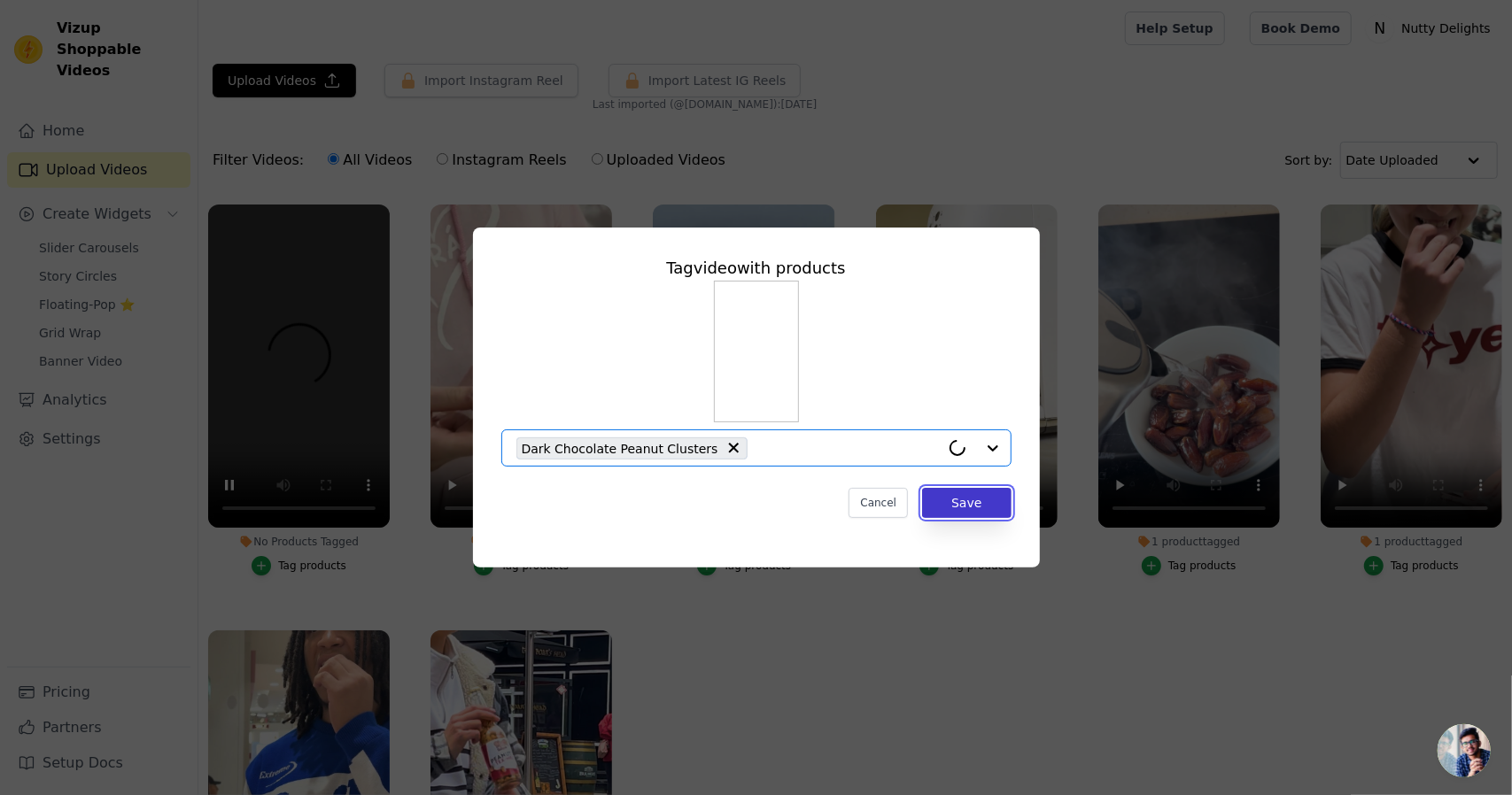
click at [975, 510] on button "Save" at bounding box center [967, 502] width 89 height 30
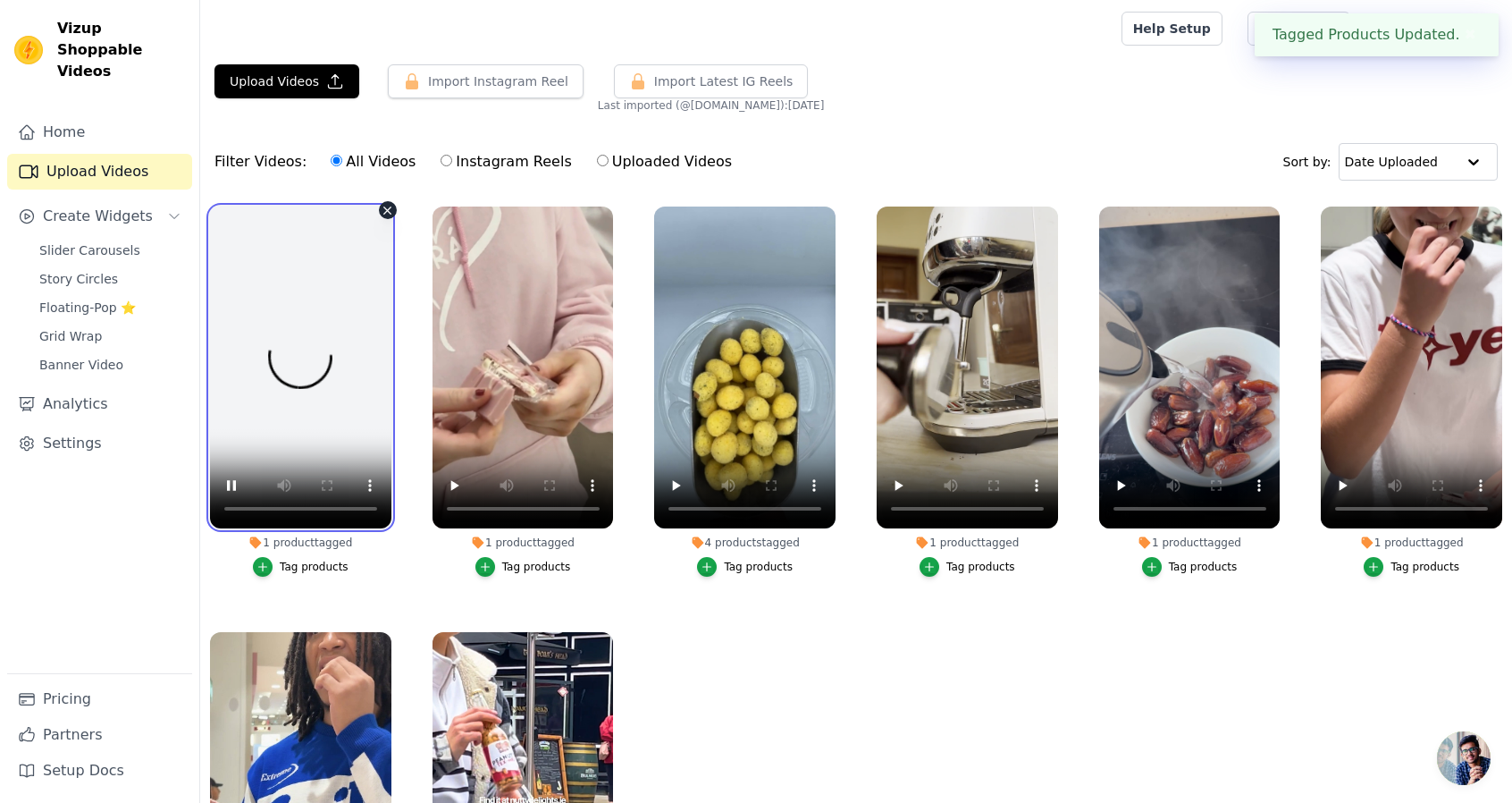
click at [320, 403] on video at bounding box center [300, 368] width 181 height 322
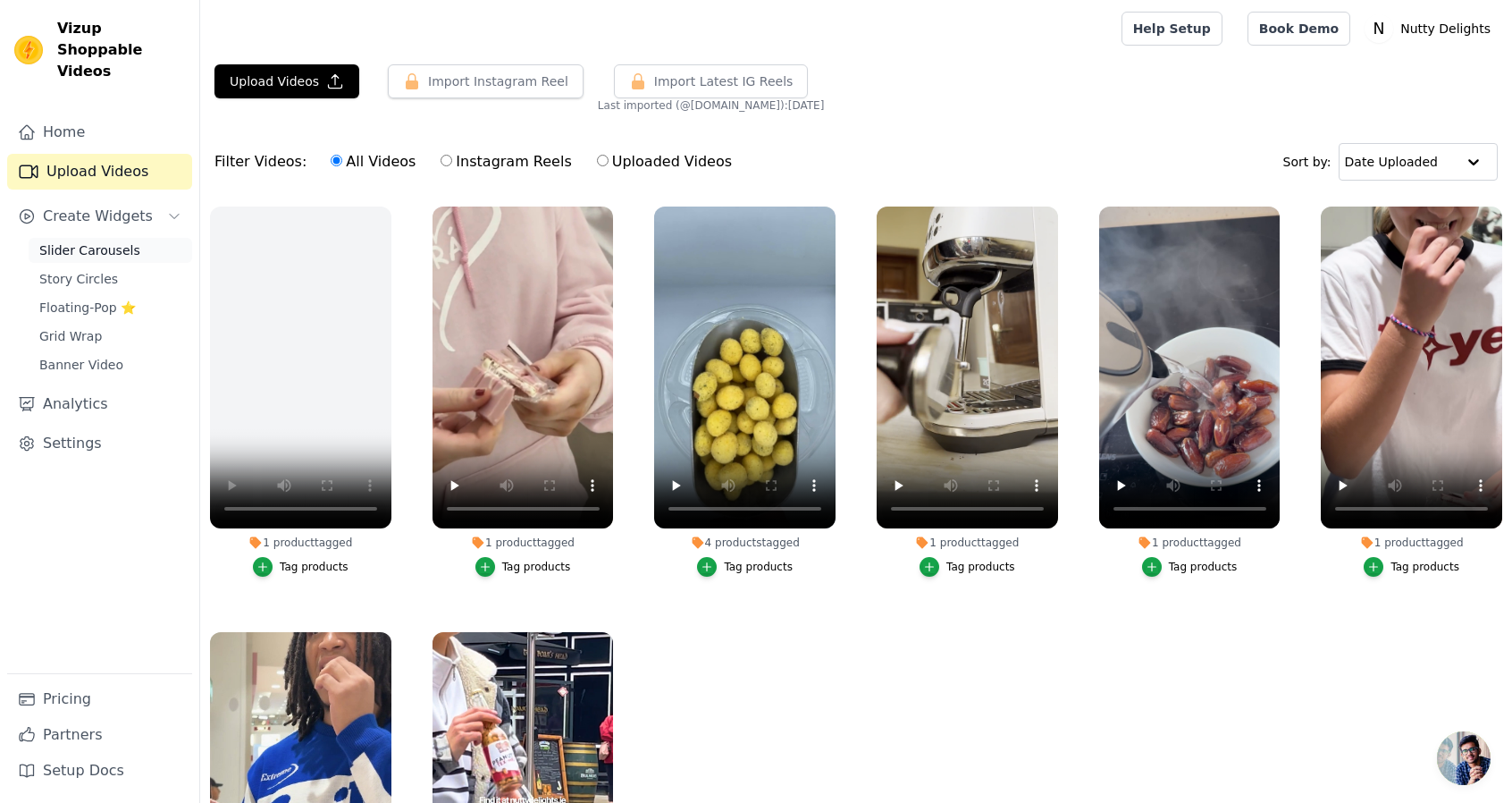
click at [108, 238] on link "Slider Carousels" at bounding box center [110, 250] width 164 height 25
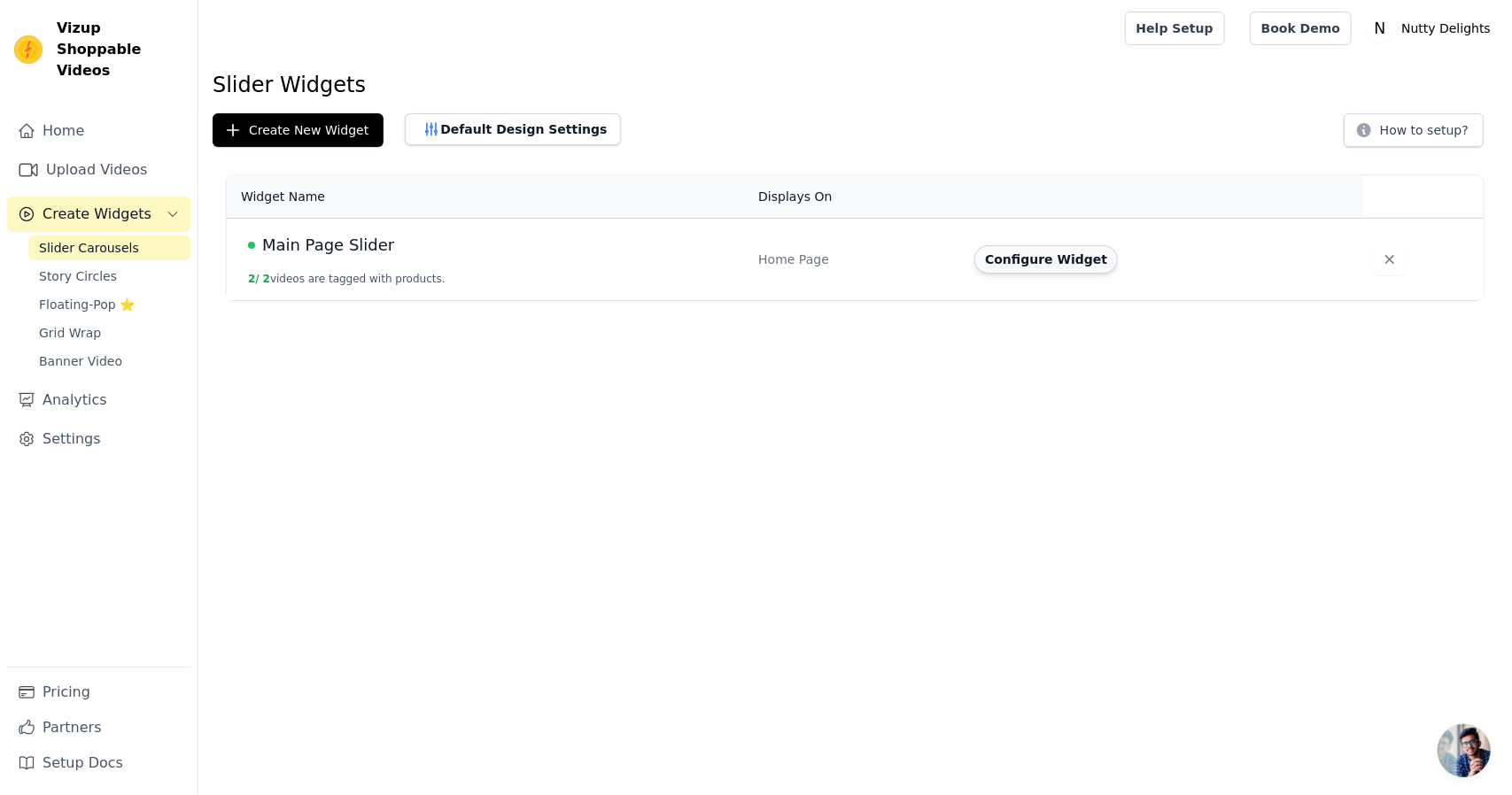
click at [1063, 260] on button "Configure Widget" at bounding box center [1046, 258] width 143 height 28
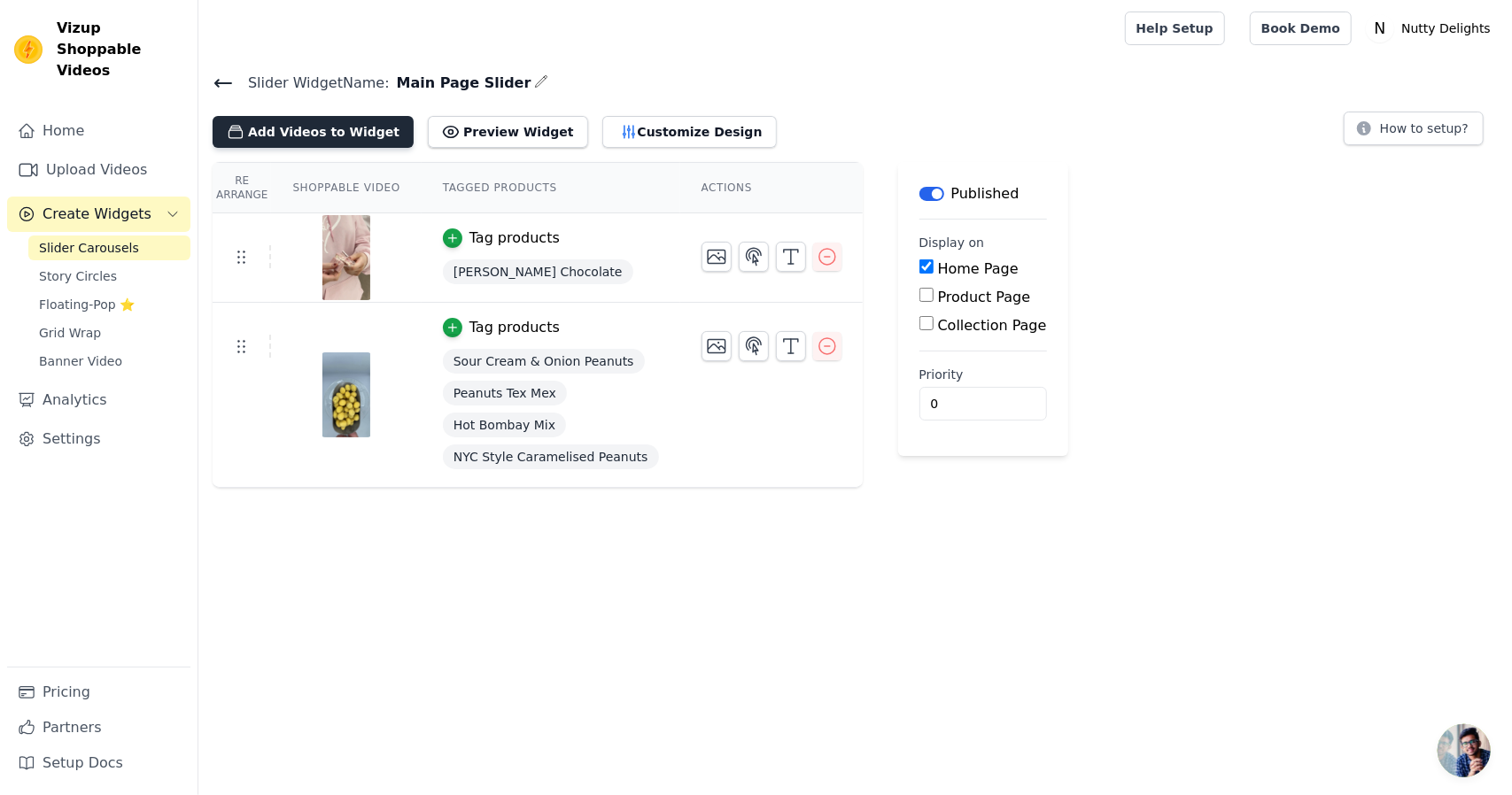
click at [288, 137] on button "Add Videos to Widget" at bounding box center [313, 131] width 201 height 32
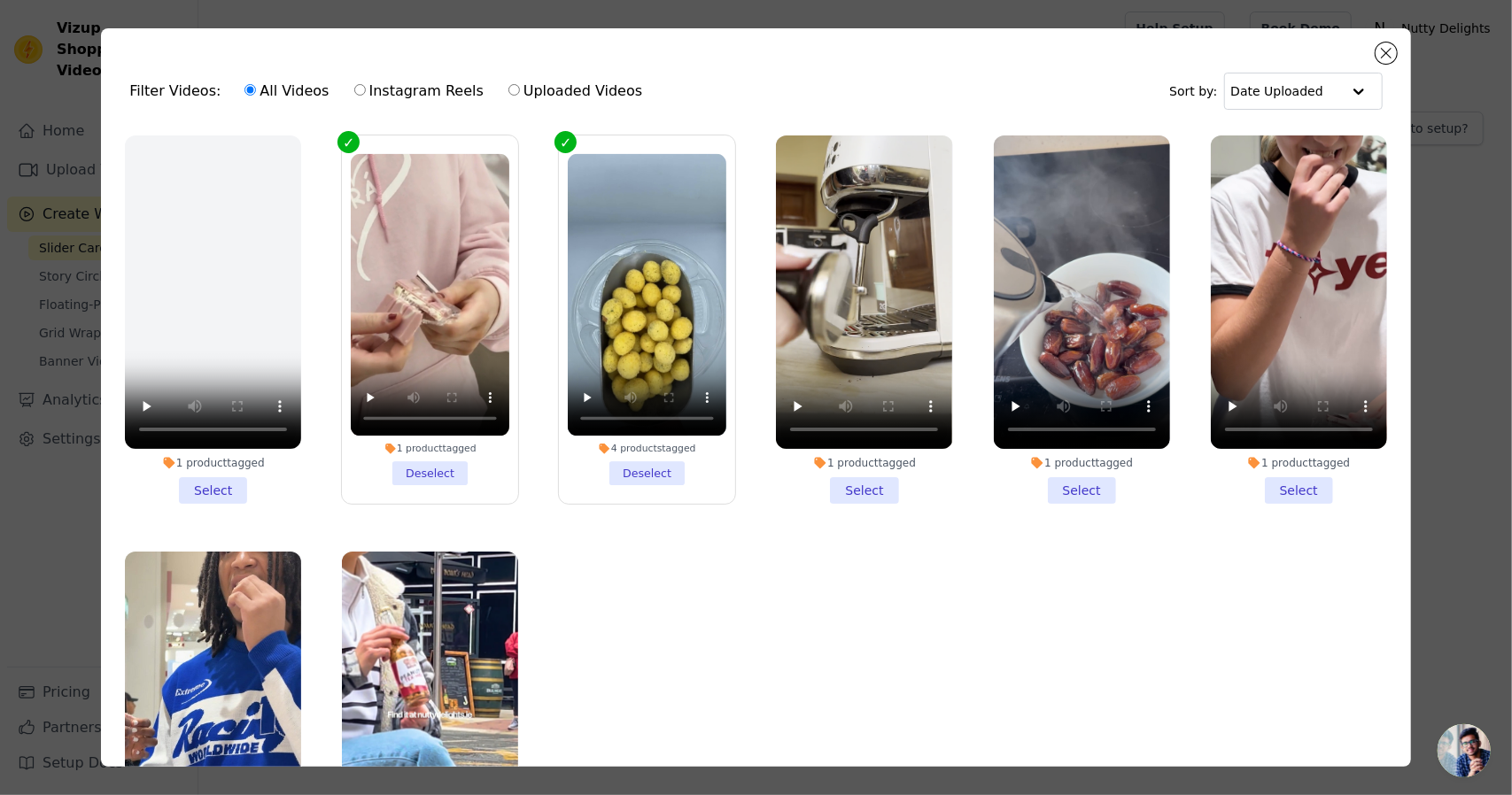
click at [195, 481] on li "1 product tagged Select" at bounding box center [213, 319] width 176 height 368
click at [0, 0] on input "1 product tagged Select" at bounding box center [0, 0] width 0 height 0
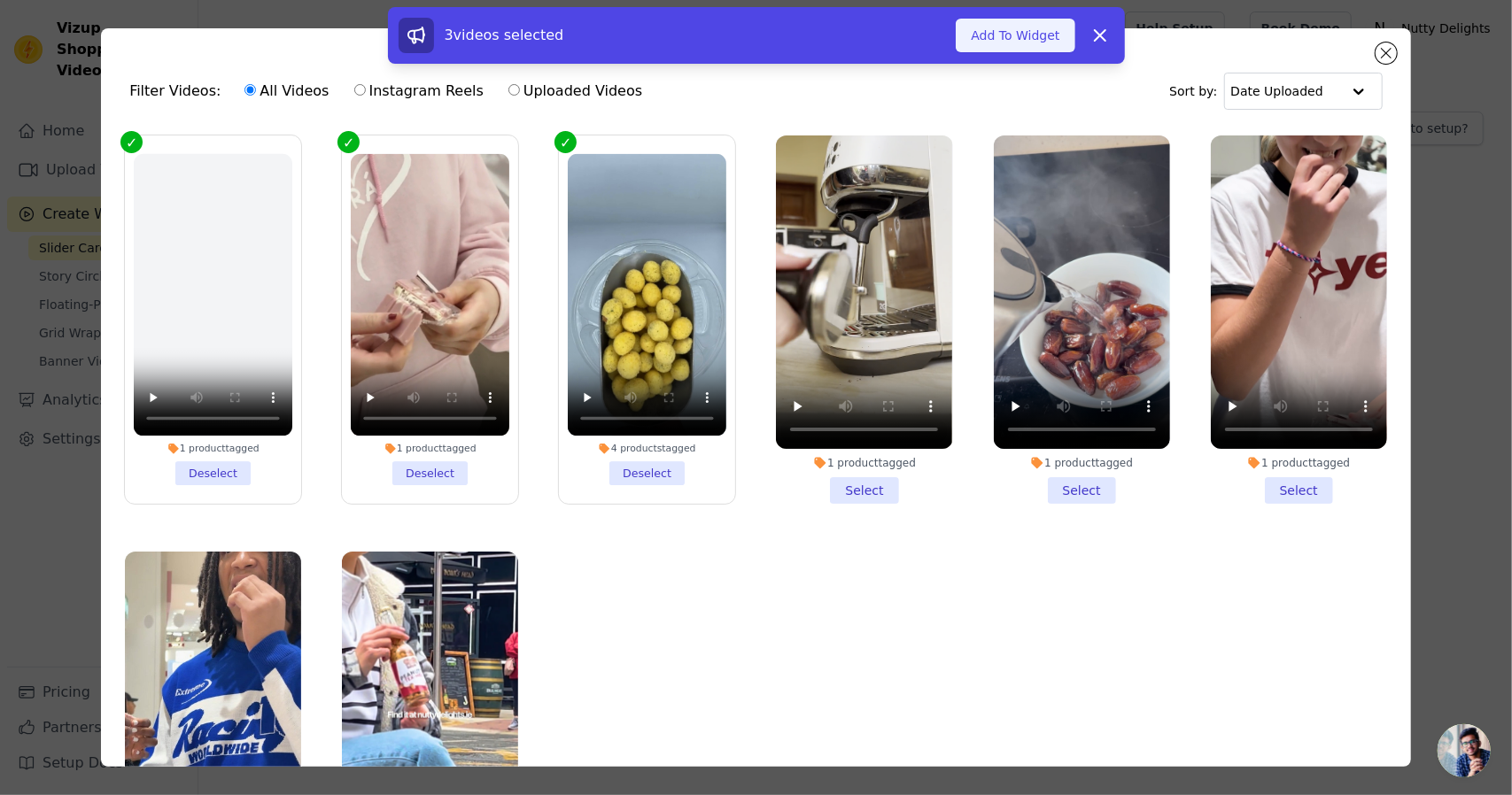
click at [1047, 38] on button "Add To Widget" at bounding box center [1015, 35] width 119 height 34
